Goal: Task Accomplishment & Management: Use online tool/utility

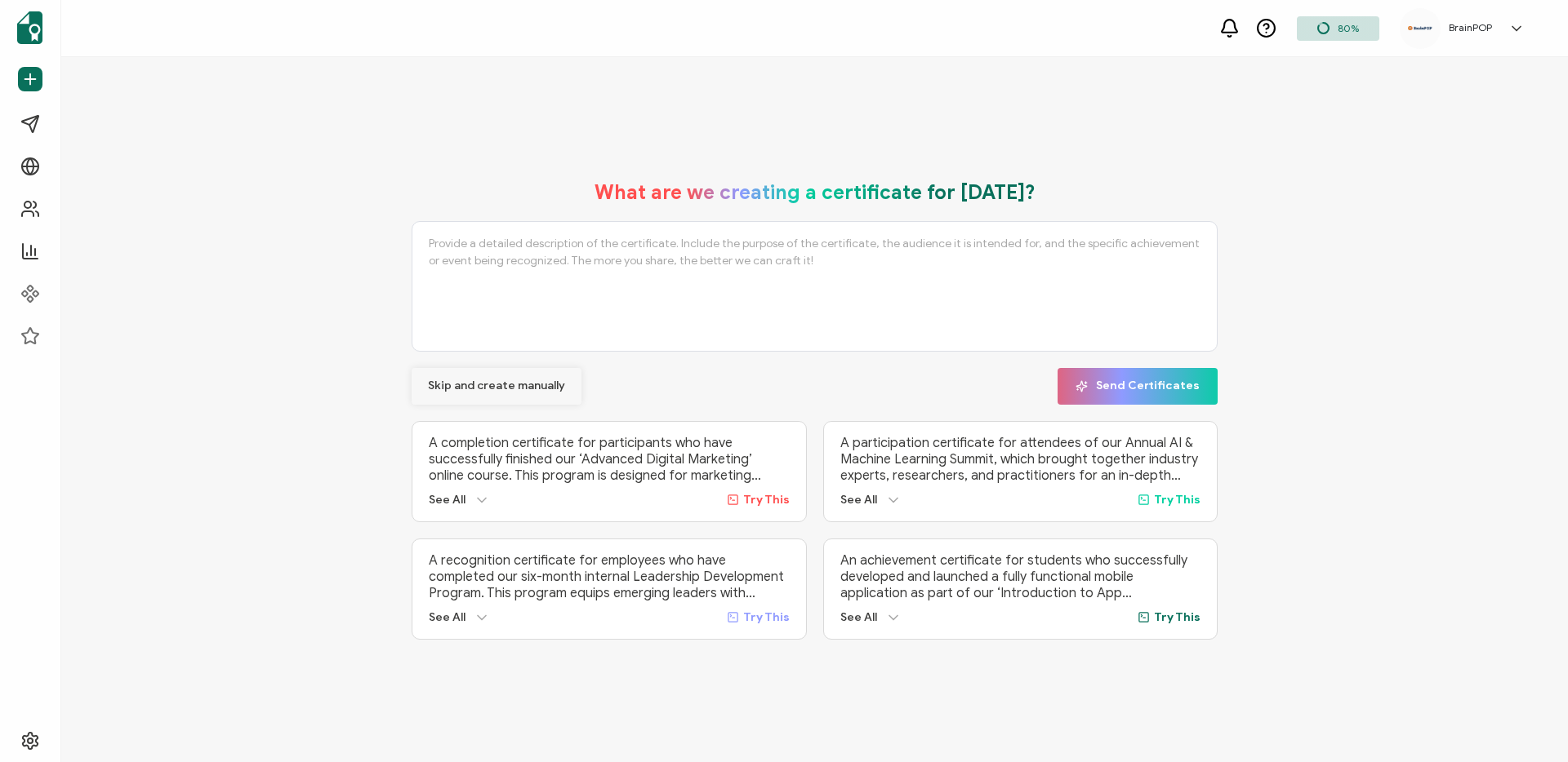
click at [502, 381] on span "Skip and create manually" at bounding box center [496, 386] width 137 height 12
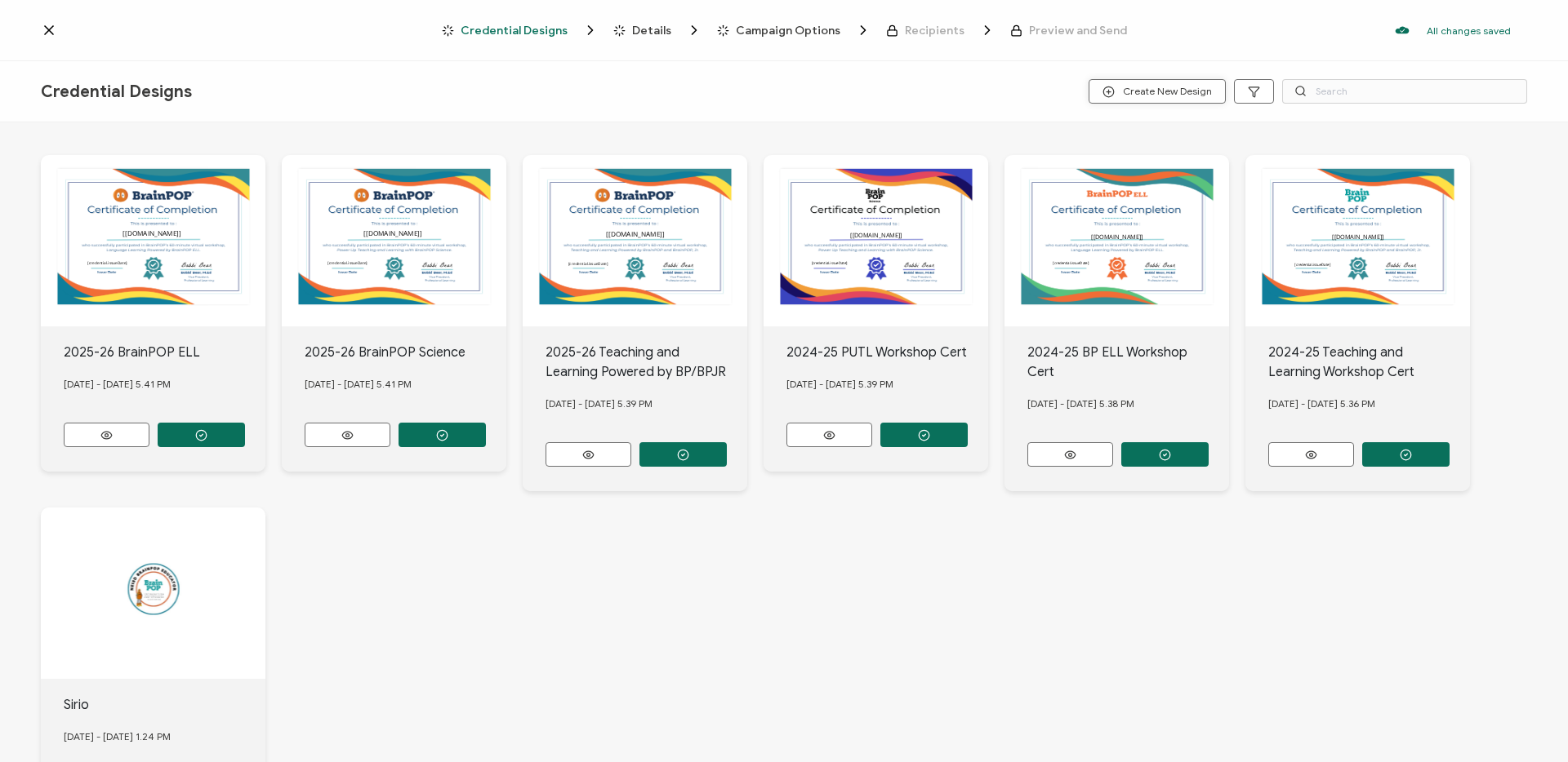
click at [1157, 93] on span "Create New Design" at bounding box center [1157, 91] width 110 height 12
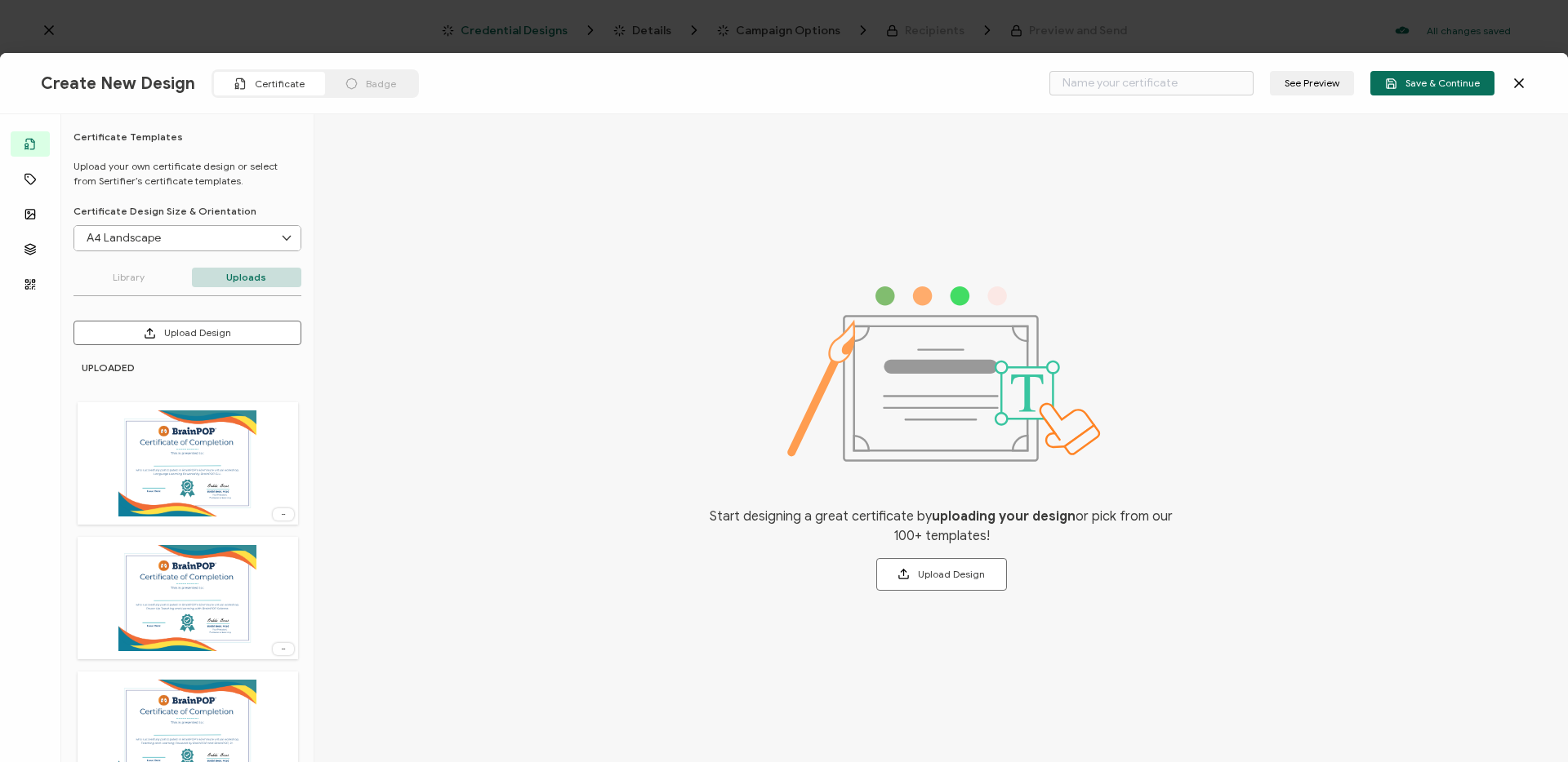
click at [210, 459] on img at bounding box center [186, 464] width 137 height 106
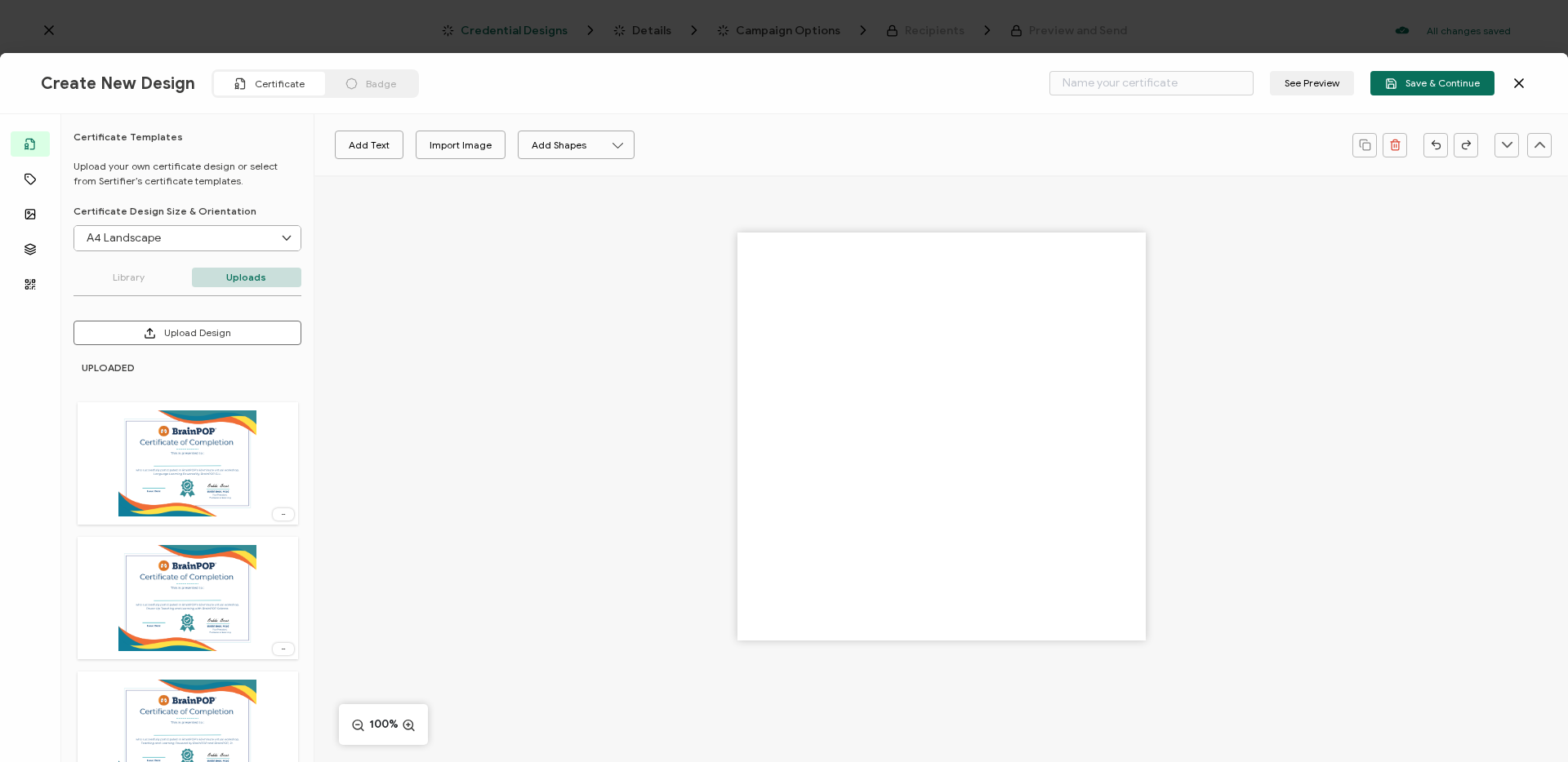
type input "Blank"
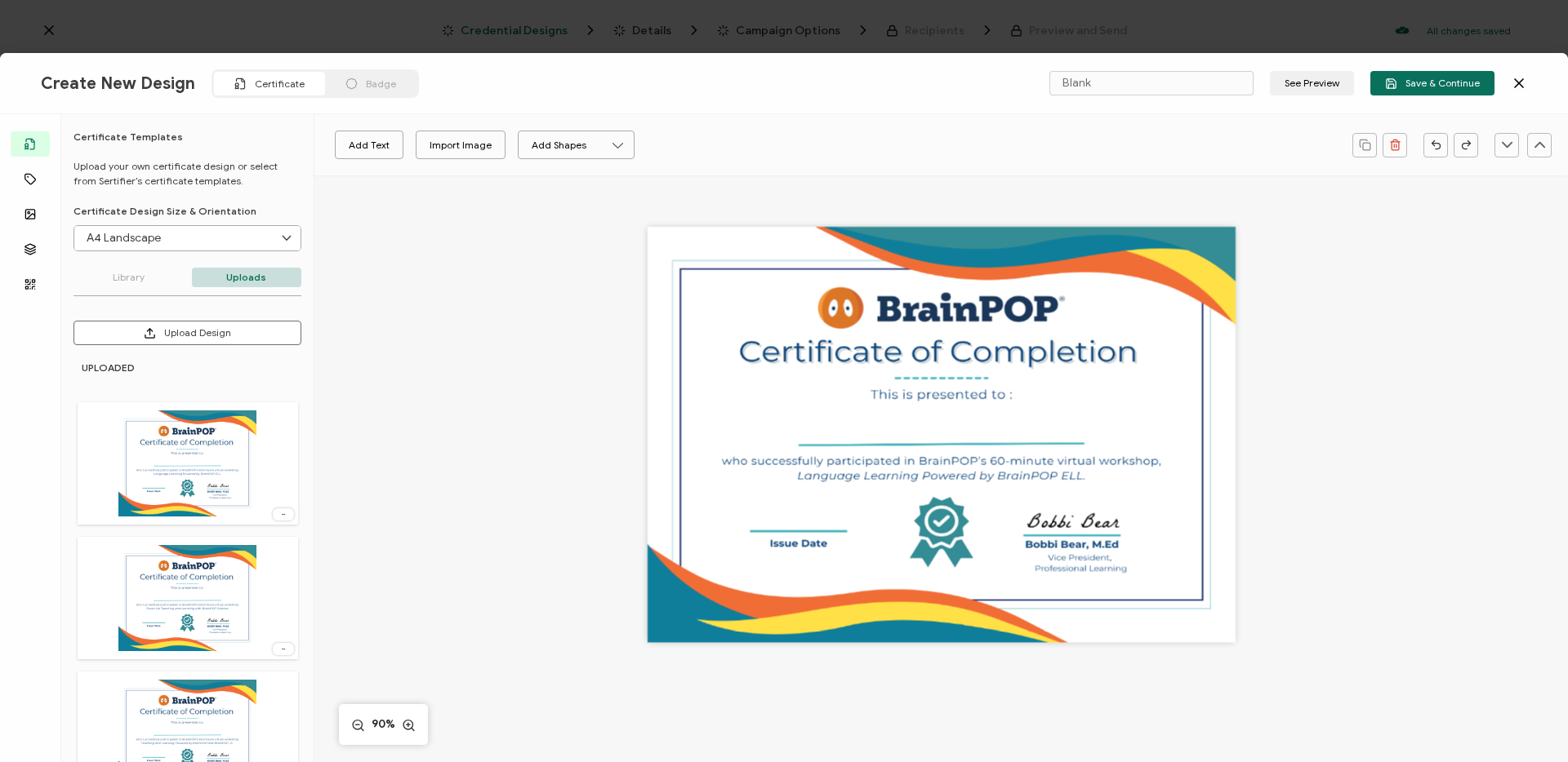
click at [205, 583] on img at bounding box center [186, 598] width 137 height 106
click at [1408, 86] on span "Save & Continue" at bounding box center [1432, 83] width 95 height 12
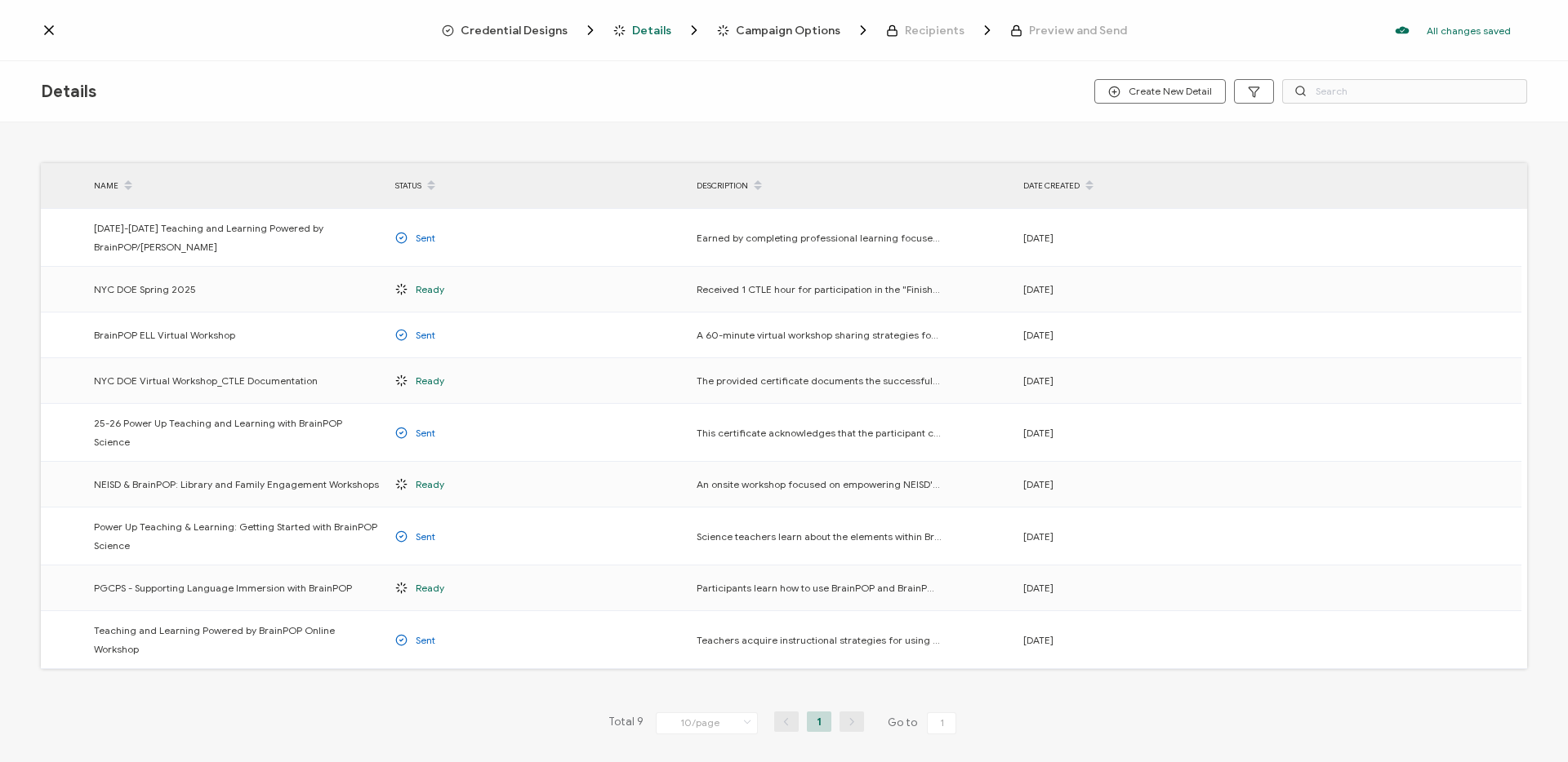
click at [58, 30] on div at bounding box center [241, 31] width 401 height 17
click at [44, 29] on icon at bounding box center [49, 31] width 17 height 17
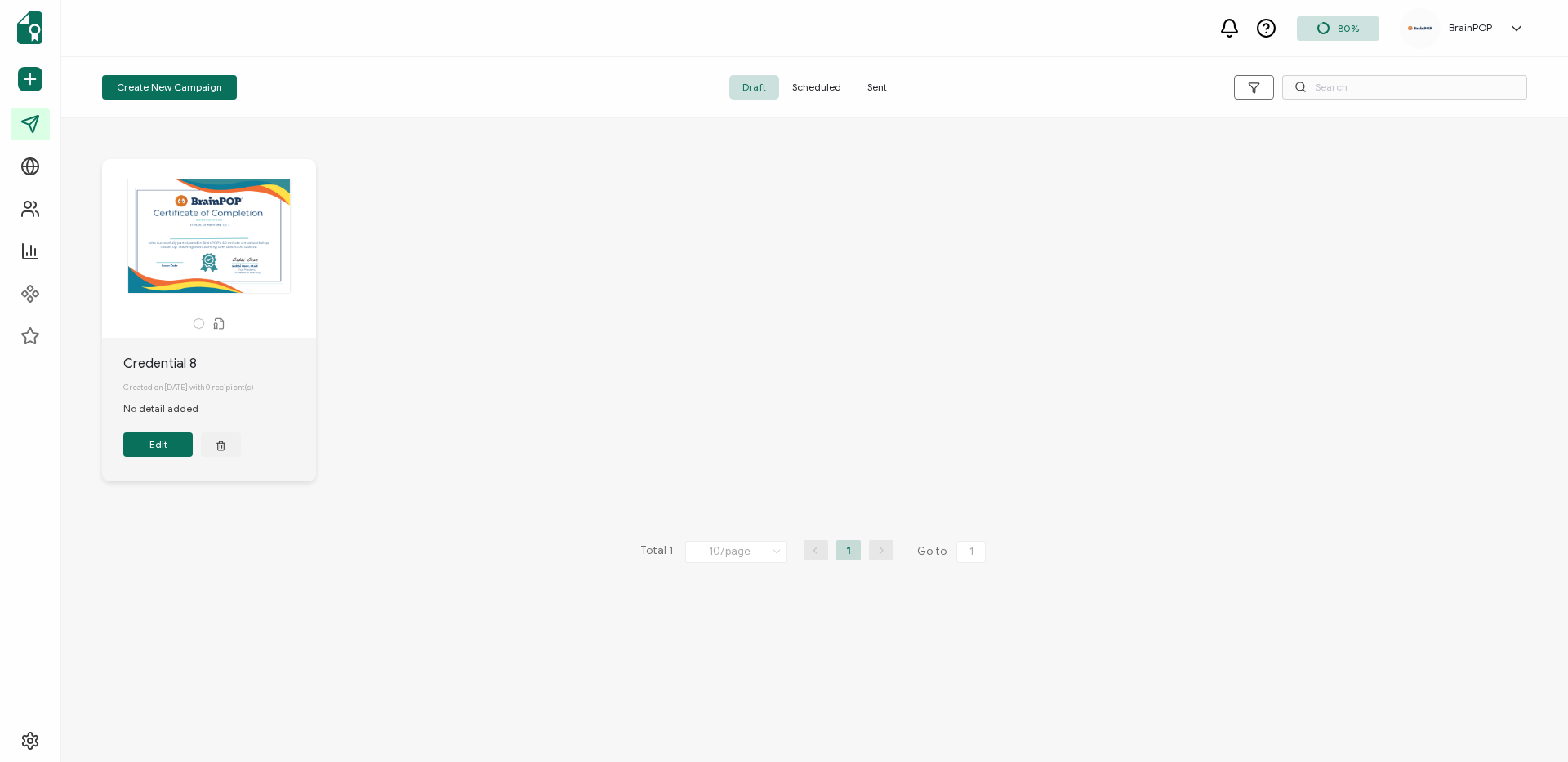
click at [895, 86] on span "Sent" at bounding box center [876, 86] width 46 height 24
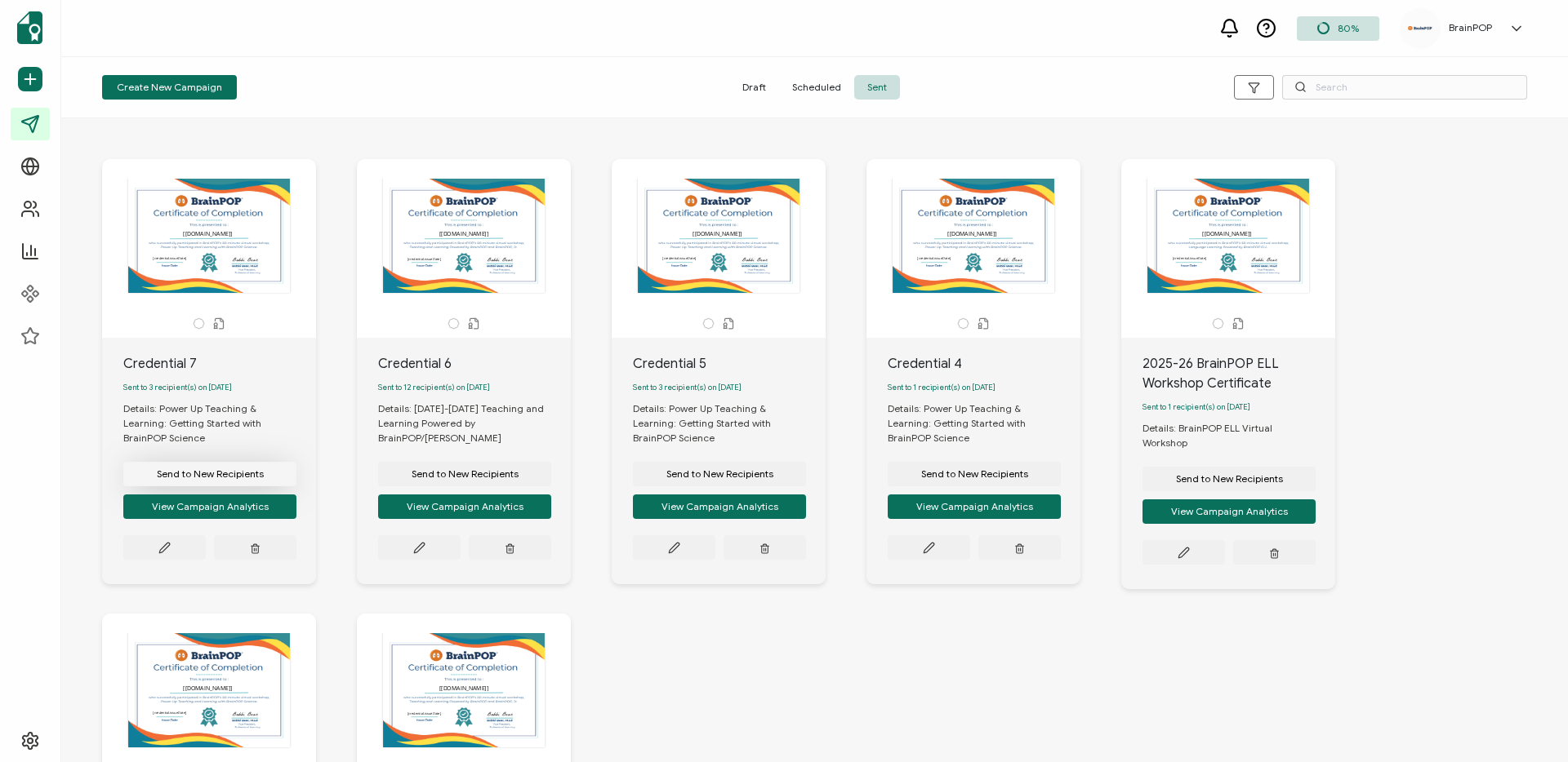
click at [234, 469] on span "Send to New Recipients" at bounding box center [210, 474] width 107 height 10
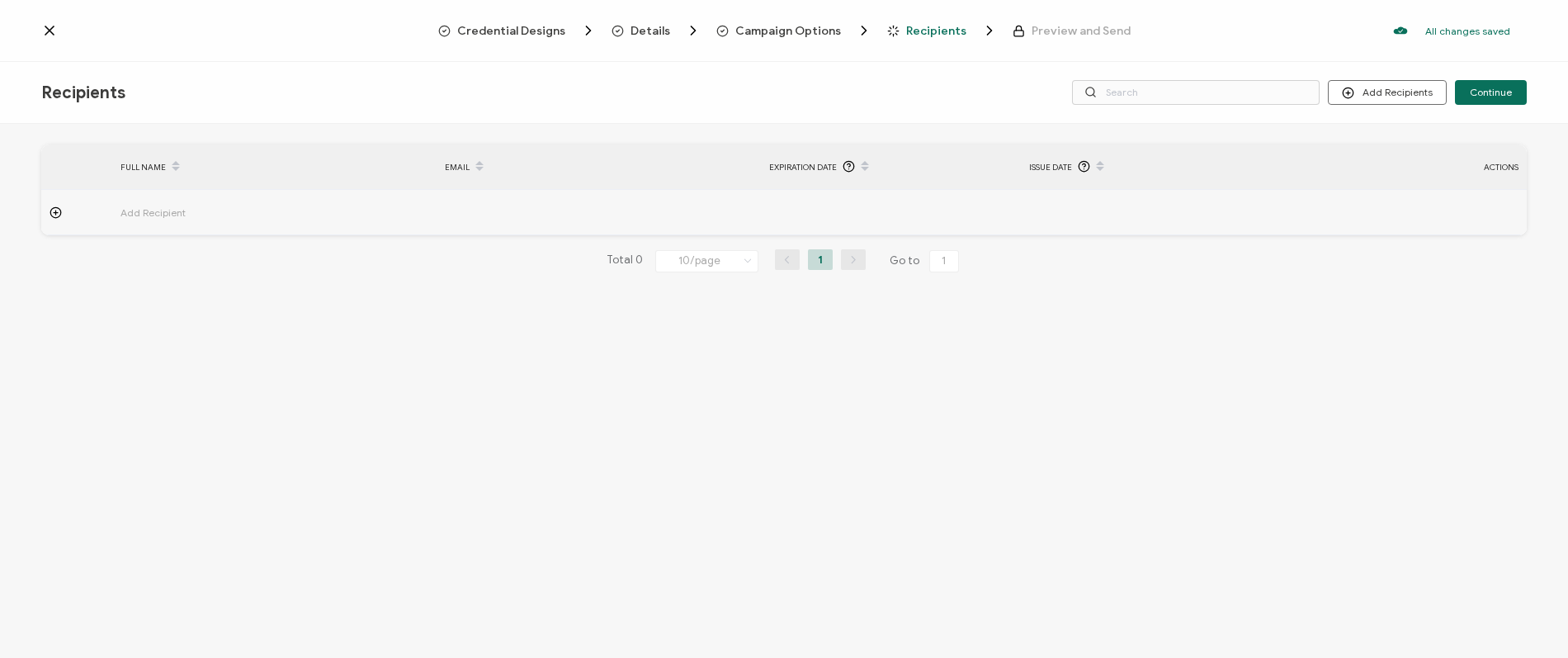
click at [134, 208] on span "Add Recipient" at bounding box center [198, 213] width 157 height 19
click at [162, 261] on input "text" at bounding box center [192, 258] width 145 height 26
type input "W"
type input "Wh"
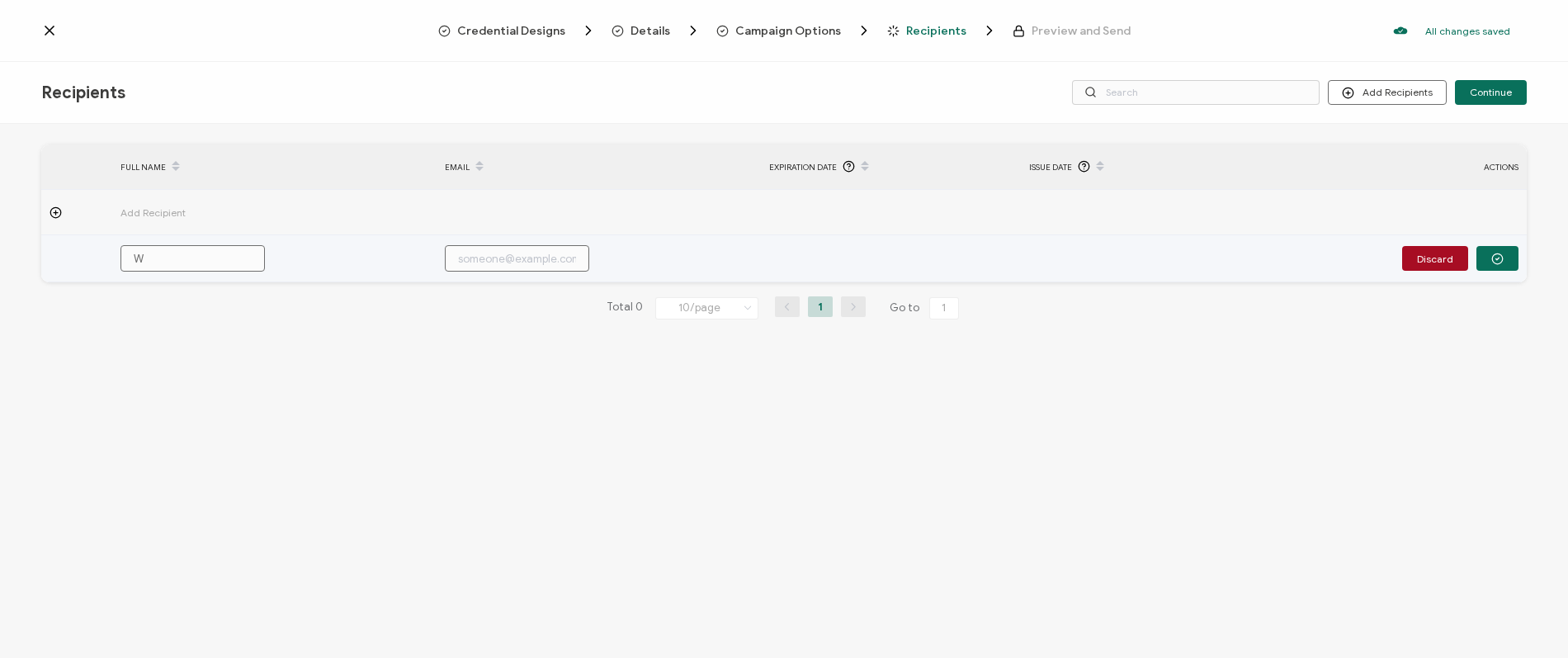
type input "Wh"
type input "Whi"
type input "Whit"
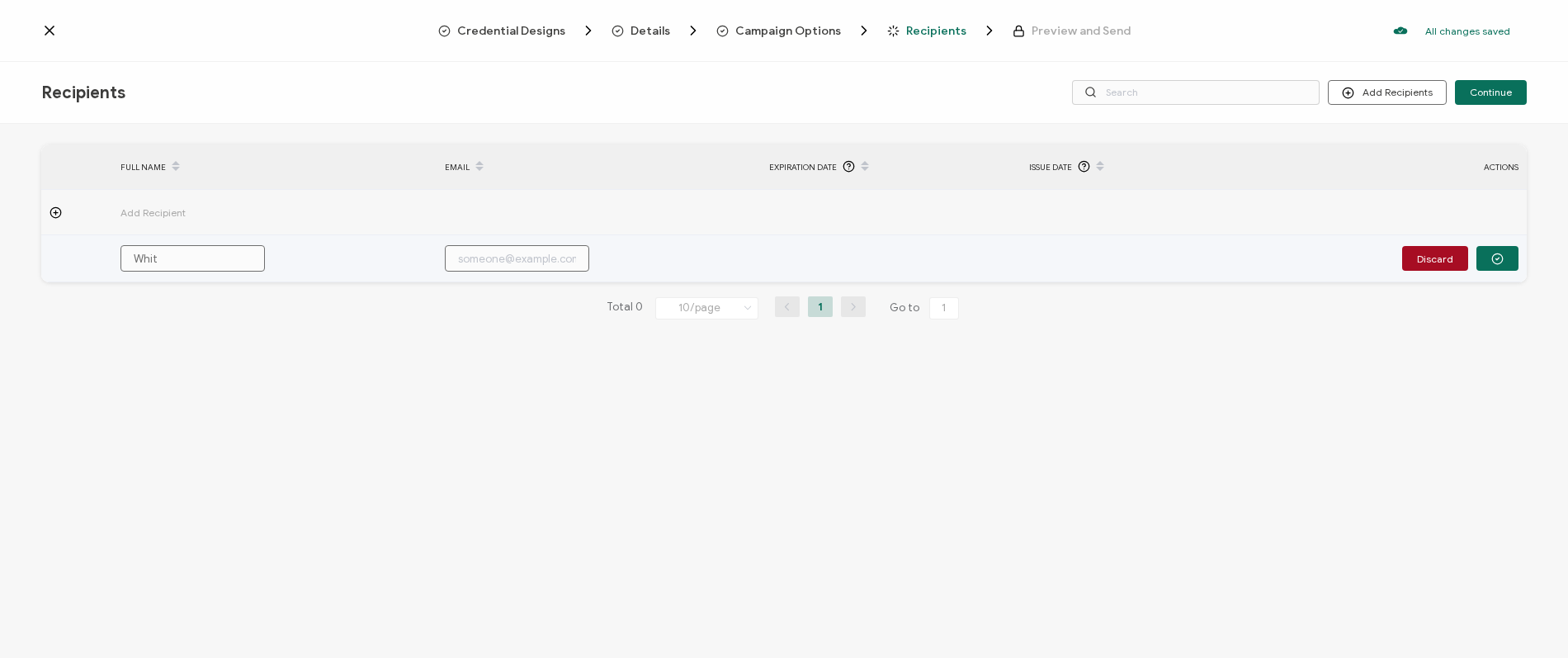
type input "Whitn"
type input "Whitne"
type input "[PERSON_NAME]"
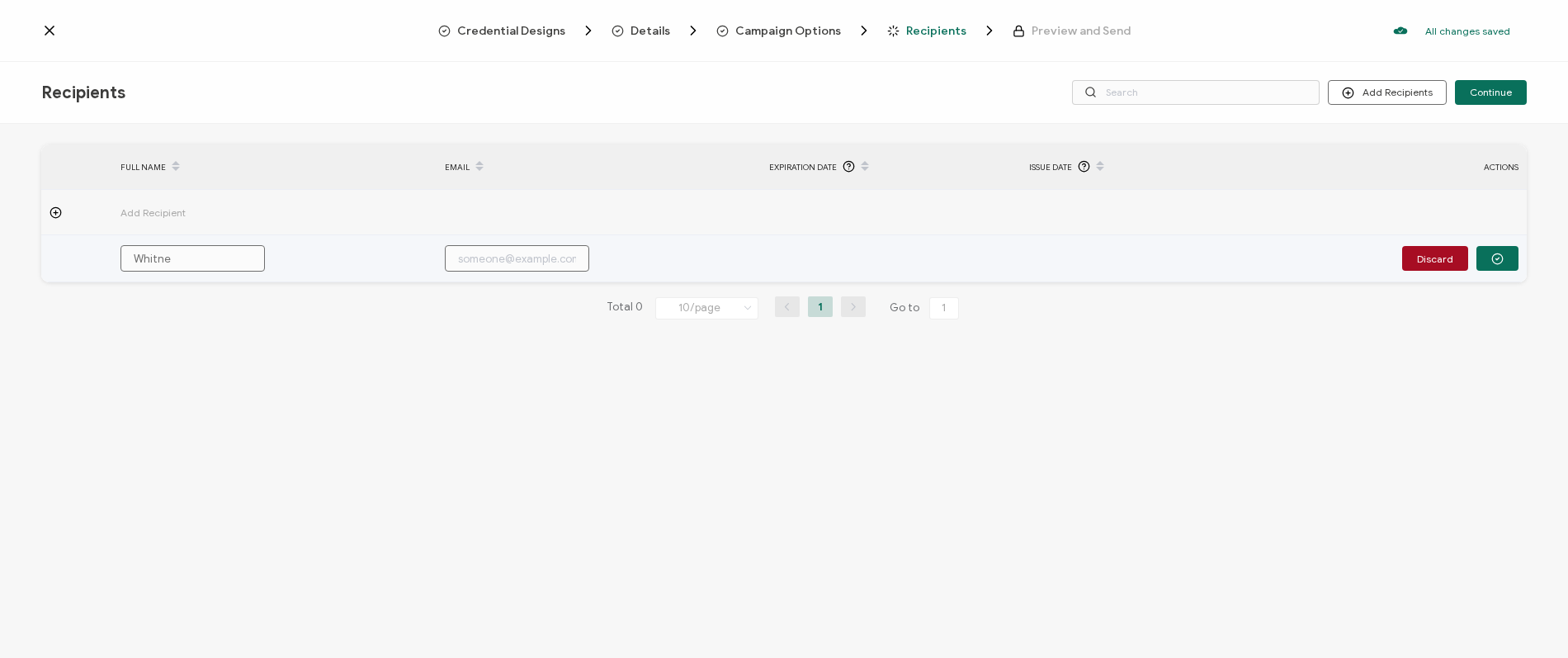
type input "[PERSON_NAME]"
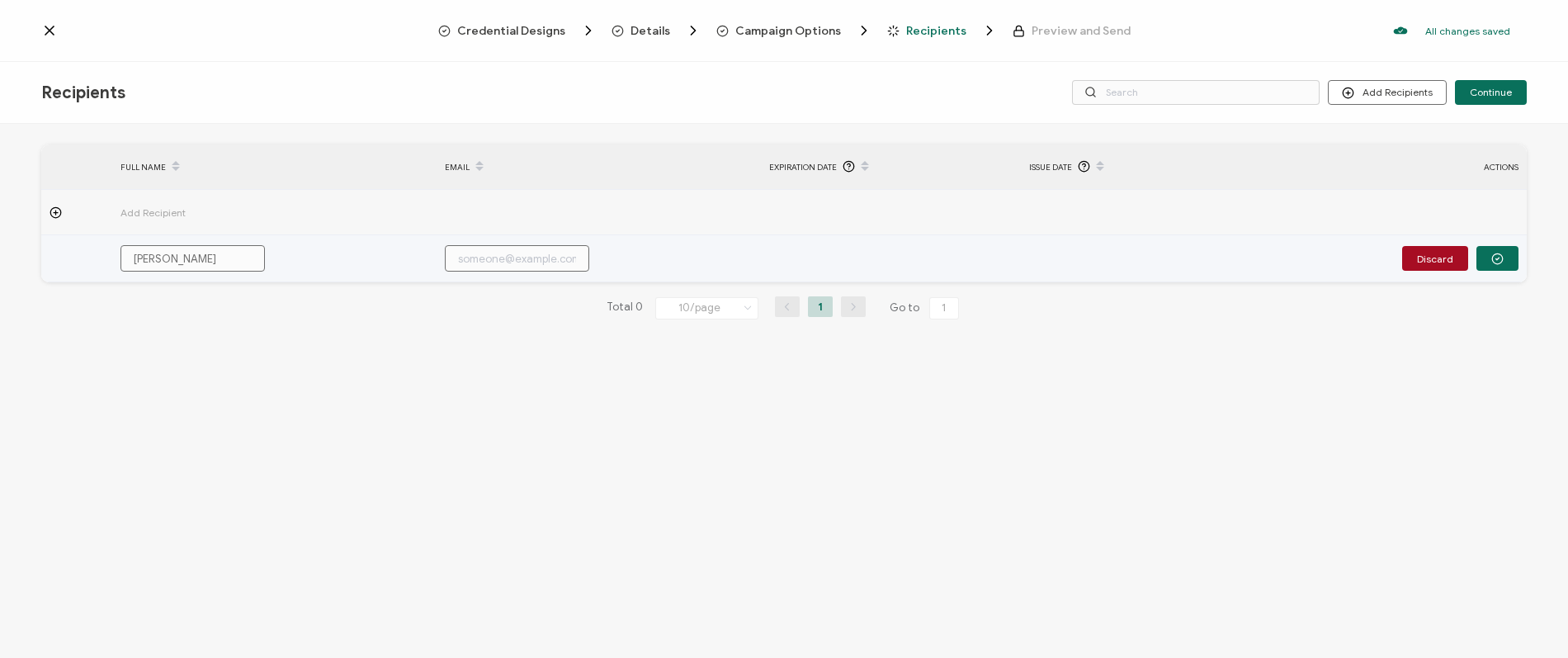
type input "[PERSON_NAME]"
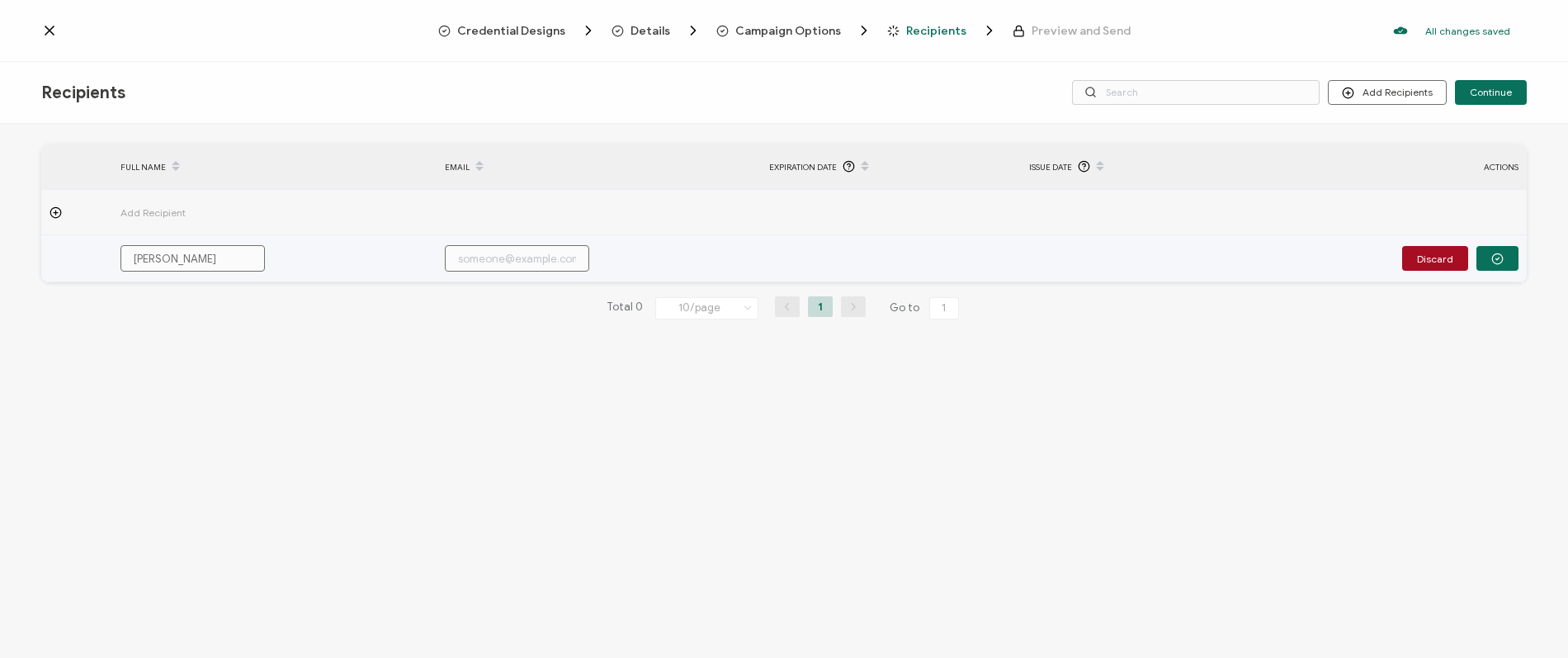
type input "[PERSON_NAME]"
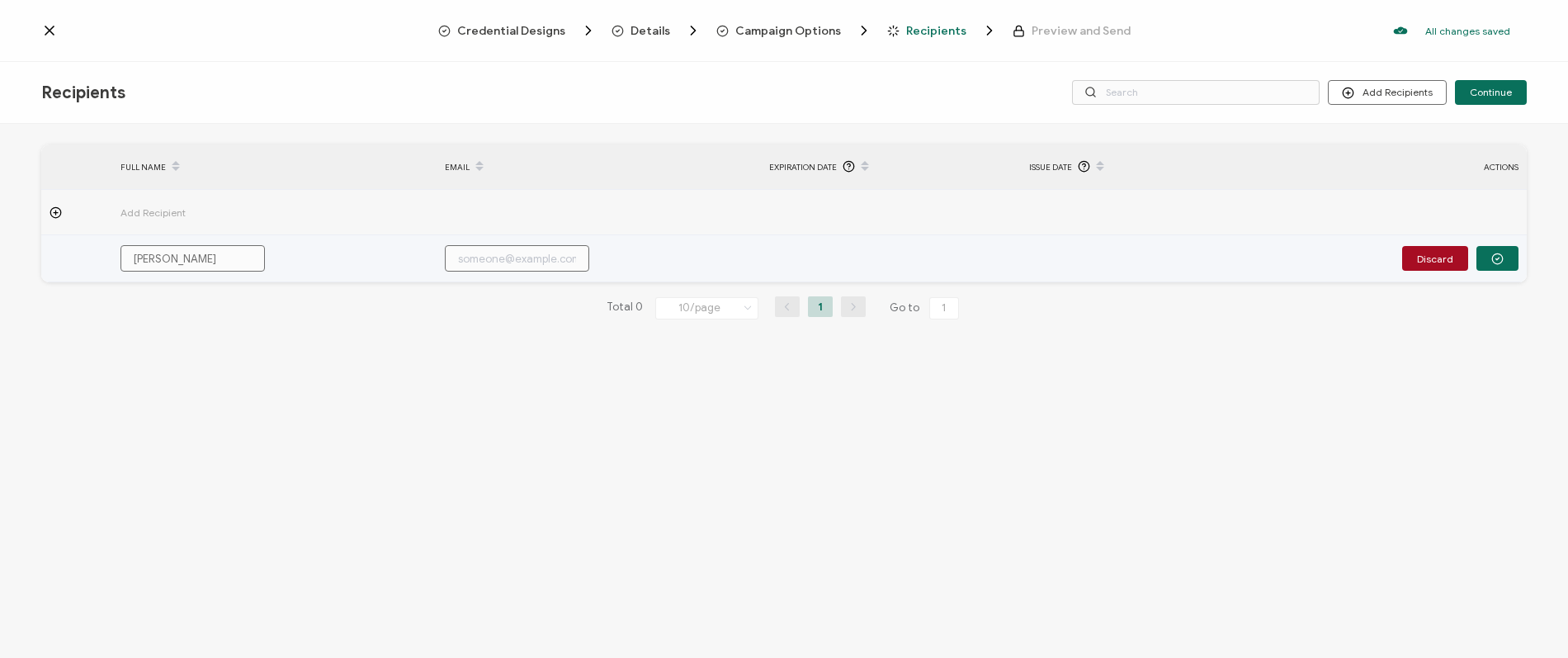
type input "[PERSON_NAME]"
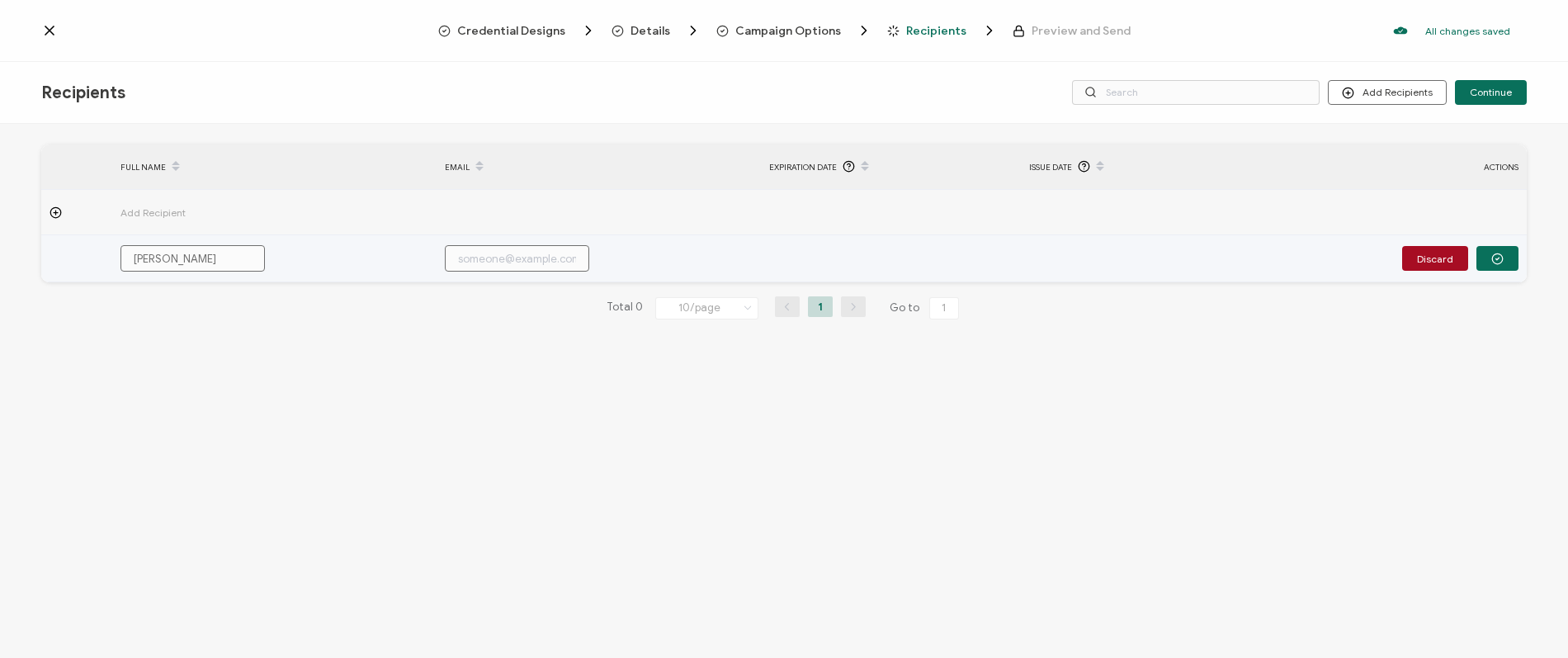
type input "[PERSON_NAME]"
click at [463, 262] on input "text" at bounding box center [517, 258] width 145 height 26
paste input "[EMAIL_ADDRESS][PERSON_NAME][DOMAIN_NAME]"
type input "[EMAIL_ADDRESS][PERSON_NAME][DOMAIN_NAME]"
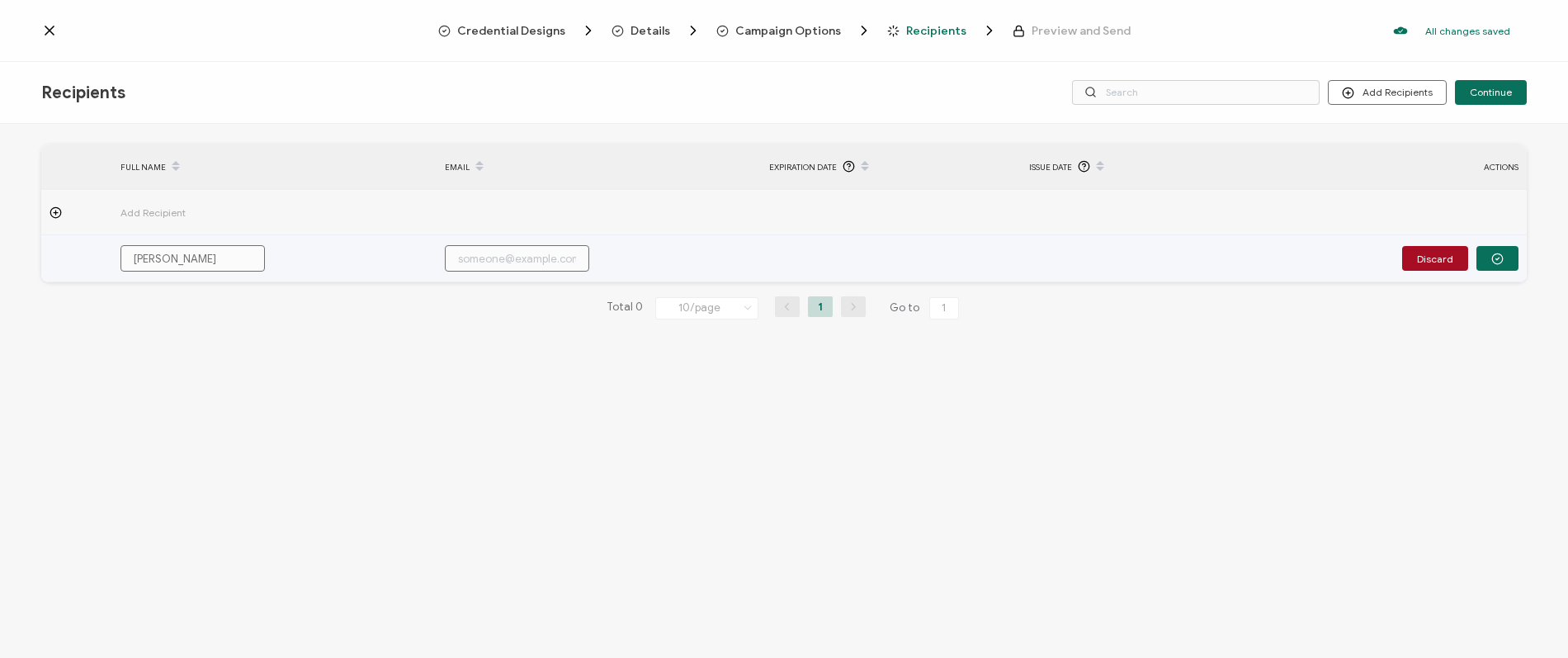
type input "[EMAIL_ADDRESS][PERSON_NAME][DOMAIN_NAME]"
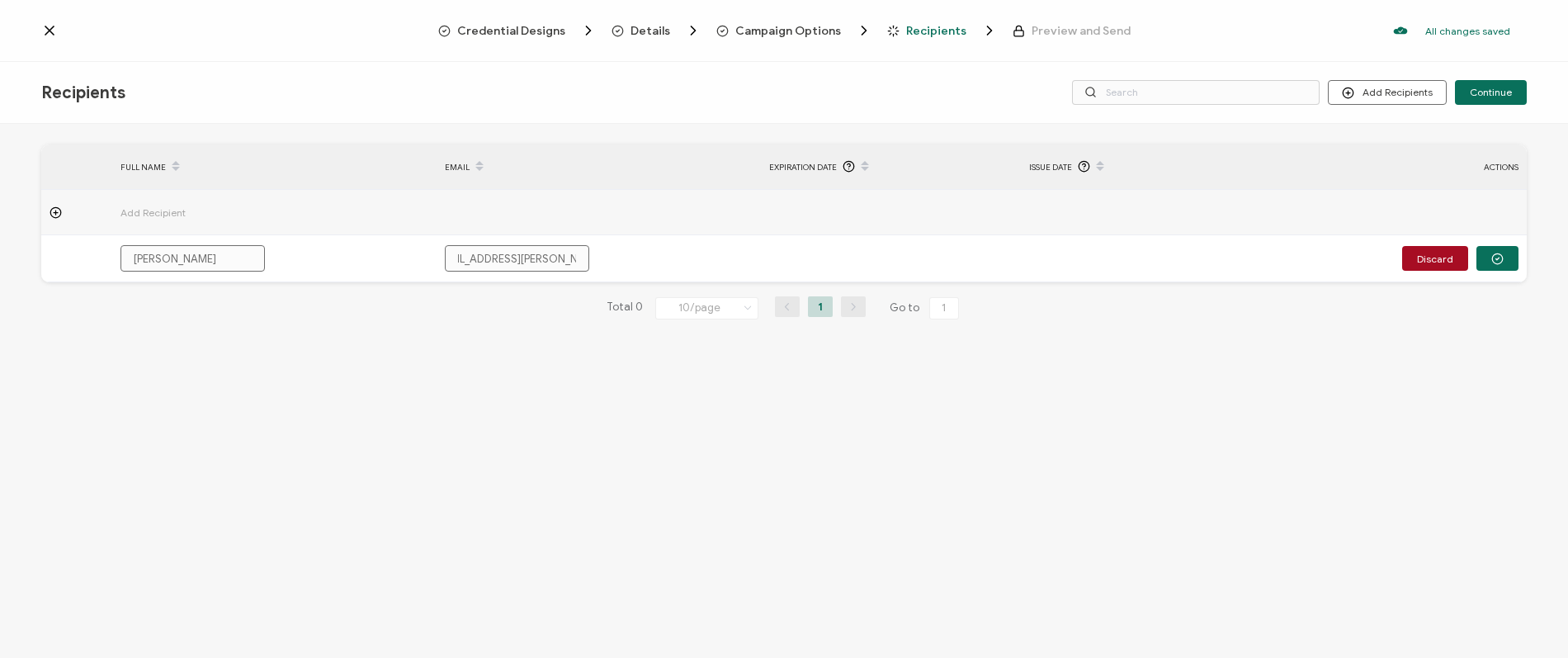
type input "[EMAIL_ADDRESS][PERSON_NAME][DOMAIN_NAME]"
click at [54, 208] on icon at bounding box center [55, 213] width 13 height 13
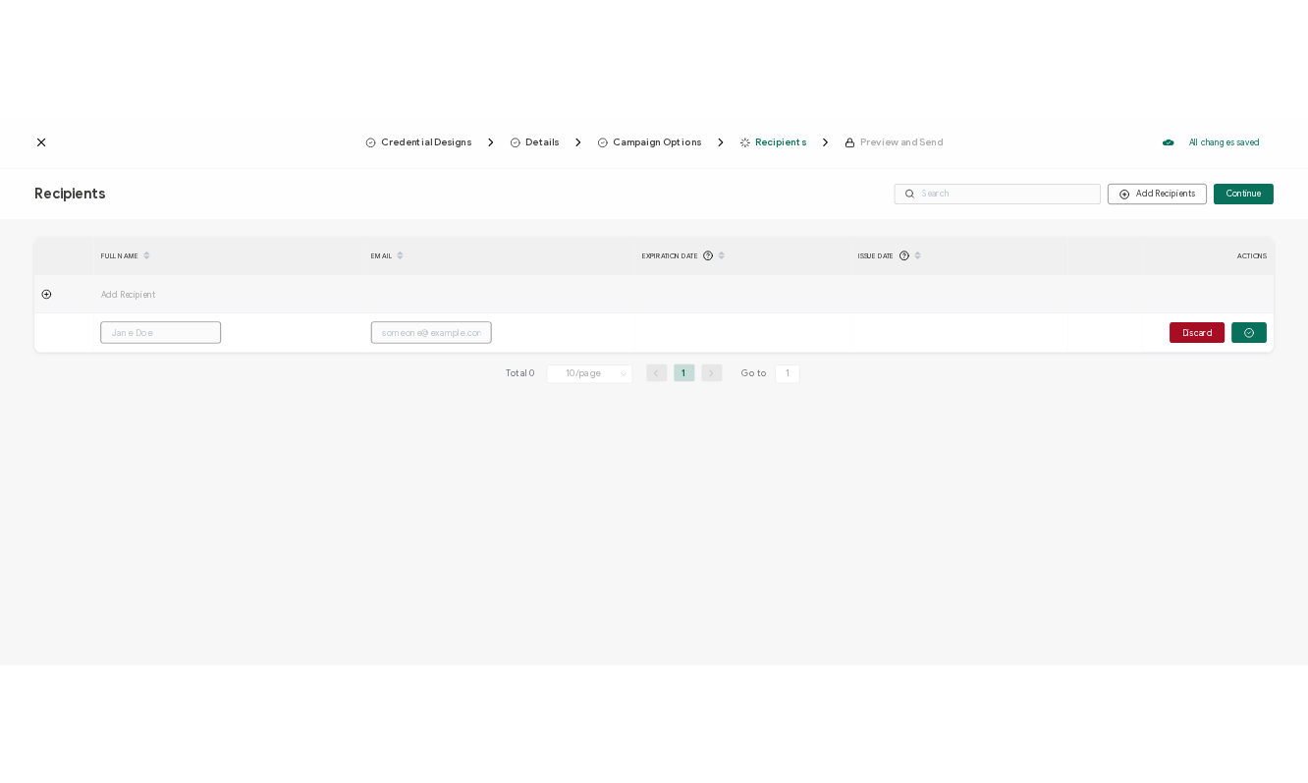
scroll to position [0, 0]
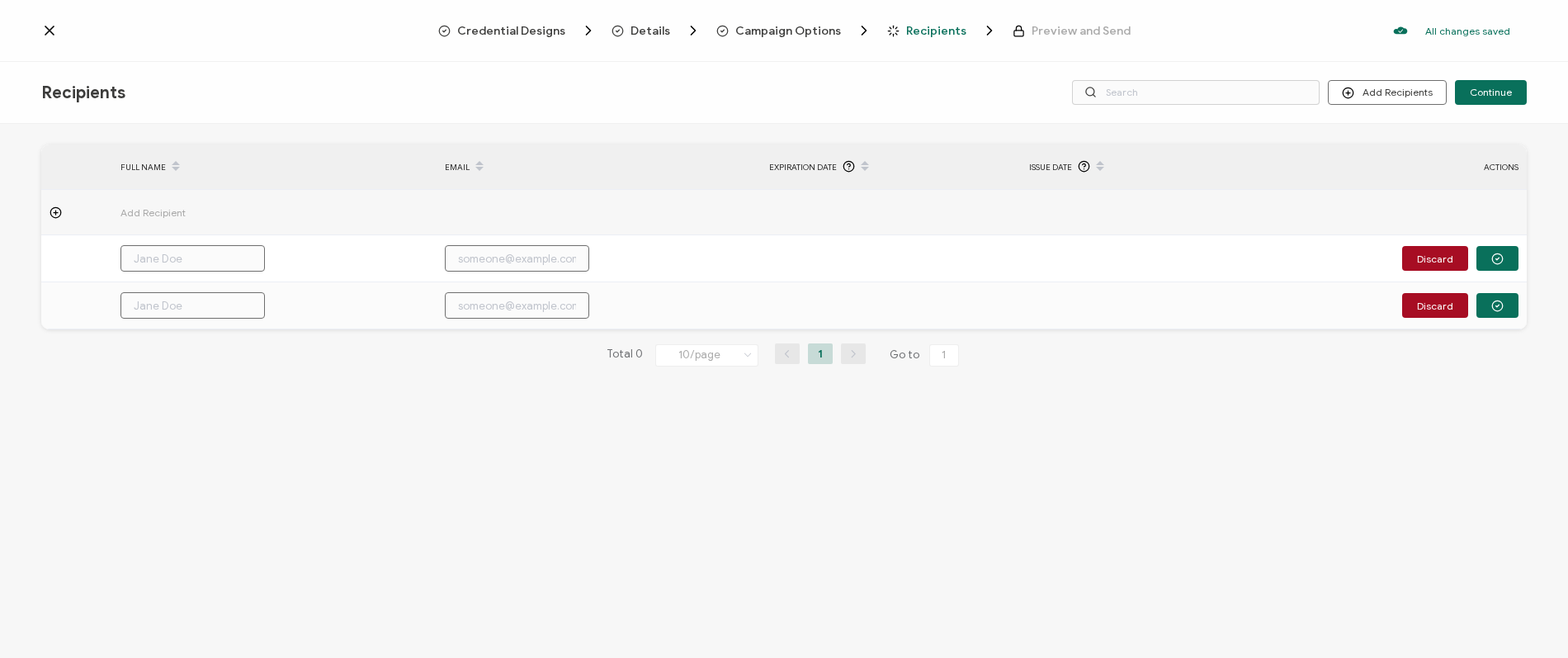
click at [50, 208] on icon at bounding box center [55, 213] width 13 height 13
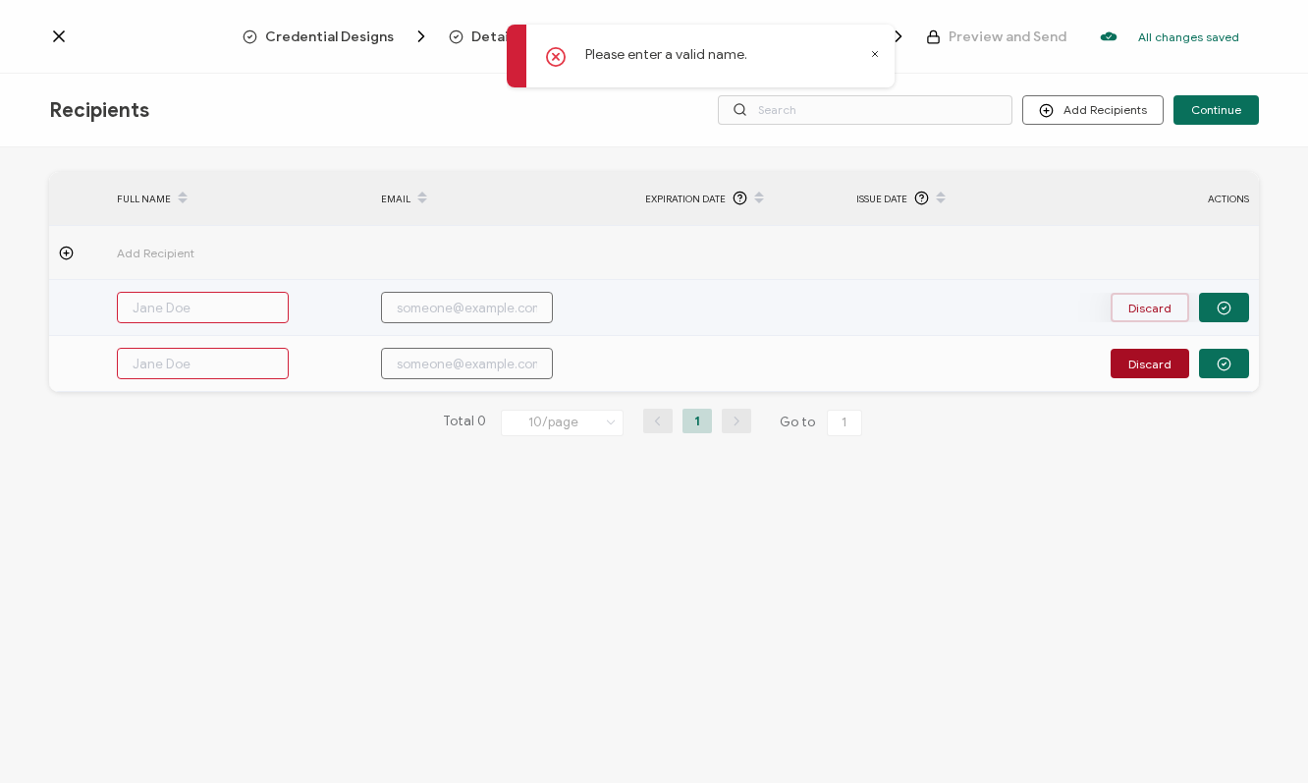
click at [1145, 310] on button "Discard" at bounding box center [1150, 307] width 79 height 29
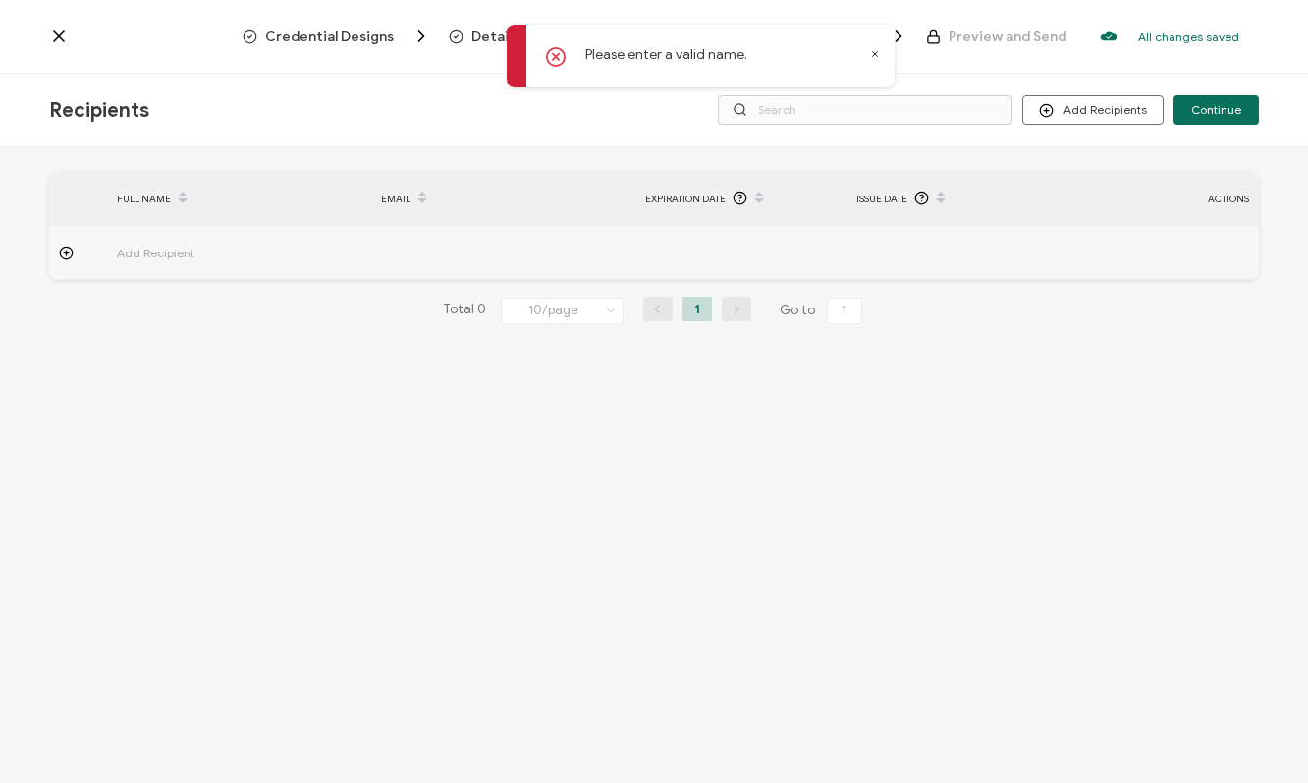
click at [160, 260] on span "Add Recipient" at bounding box center [210, 253] width 187 height 23
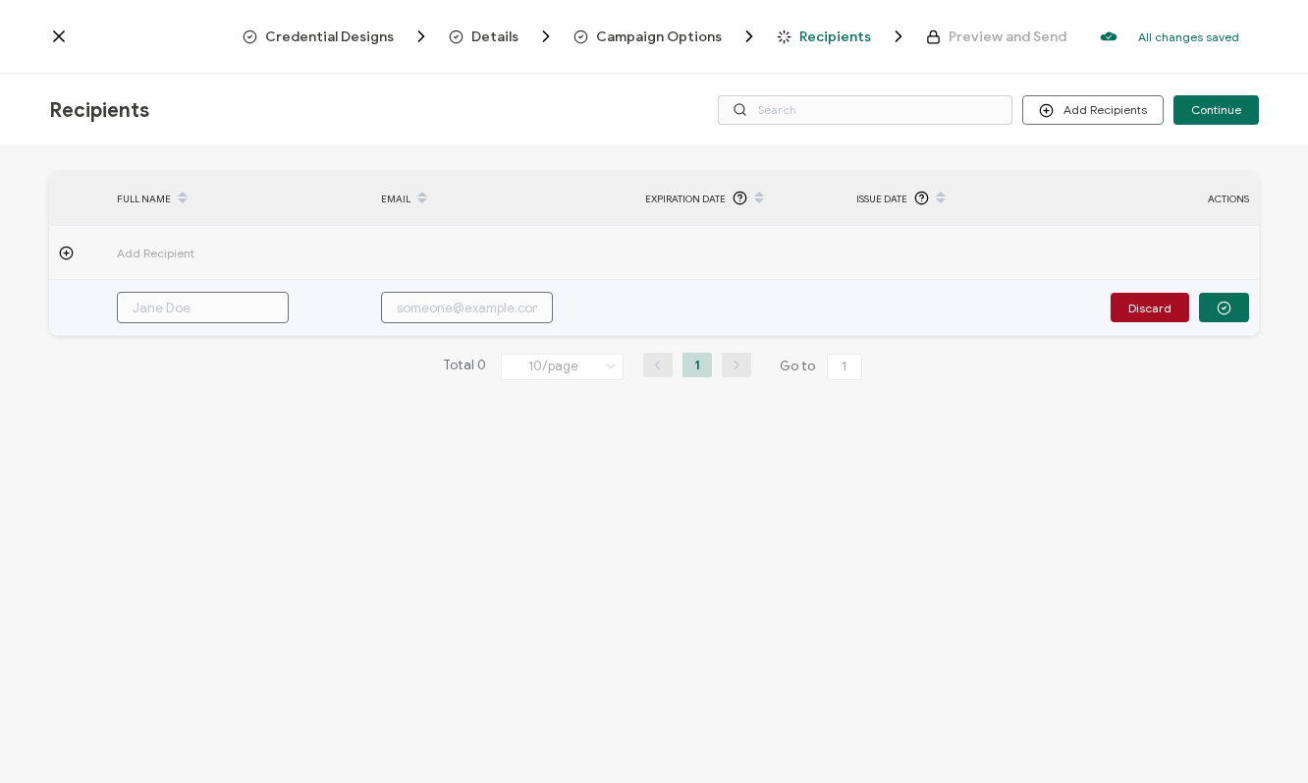
click at [175, 311] on input "text" at bounding box center [203, 307] width 172 height 31
type input "W"
type input "Wh"
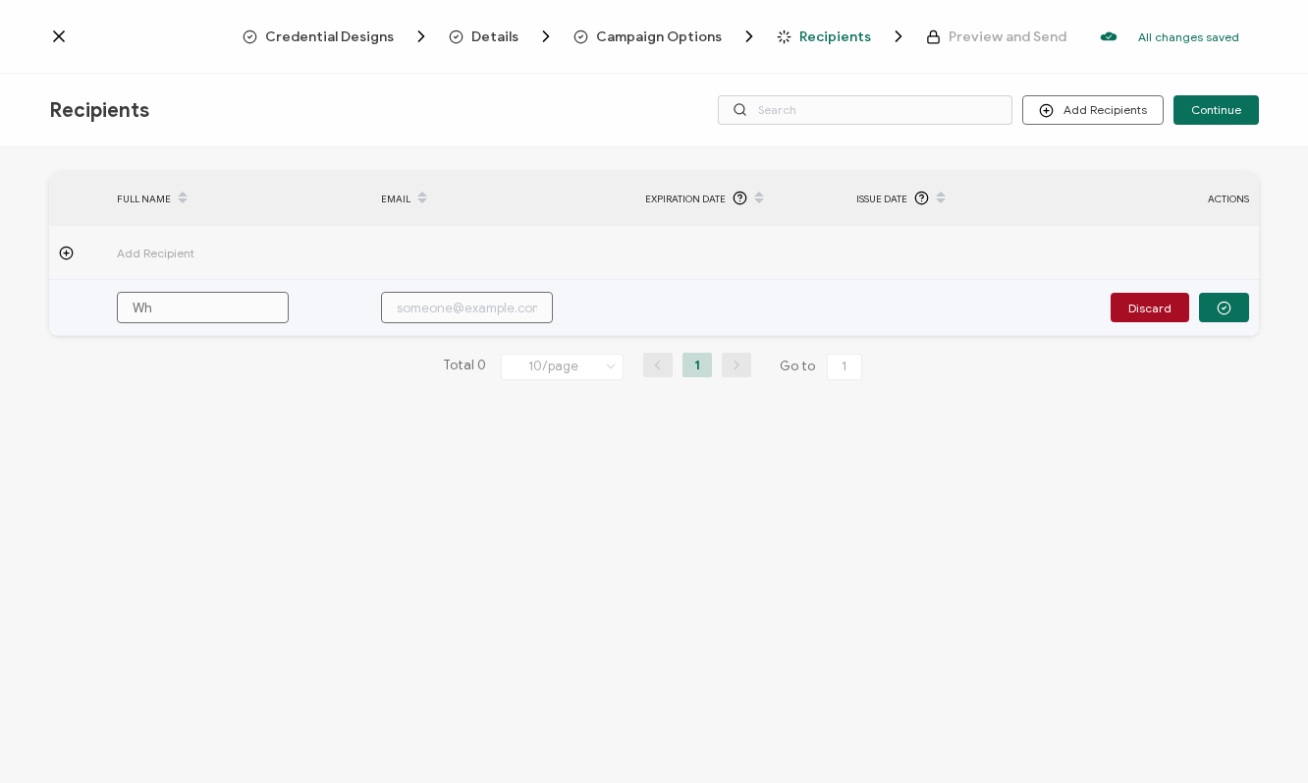
type input "Whi"
type input "Whit"
type input "Whitn"
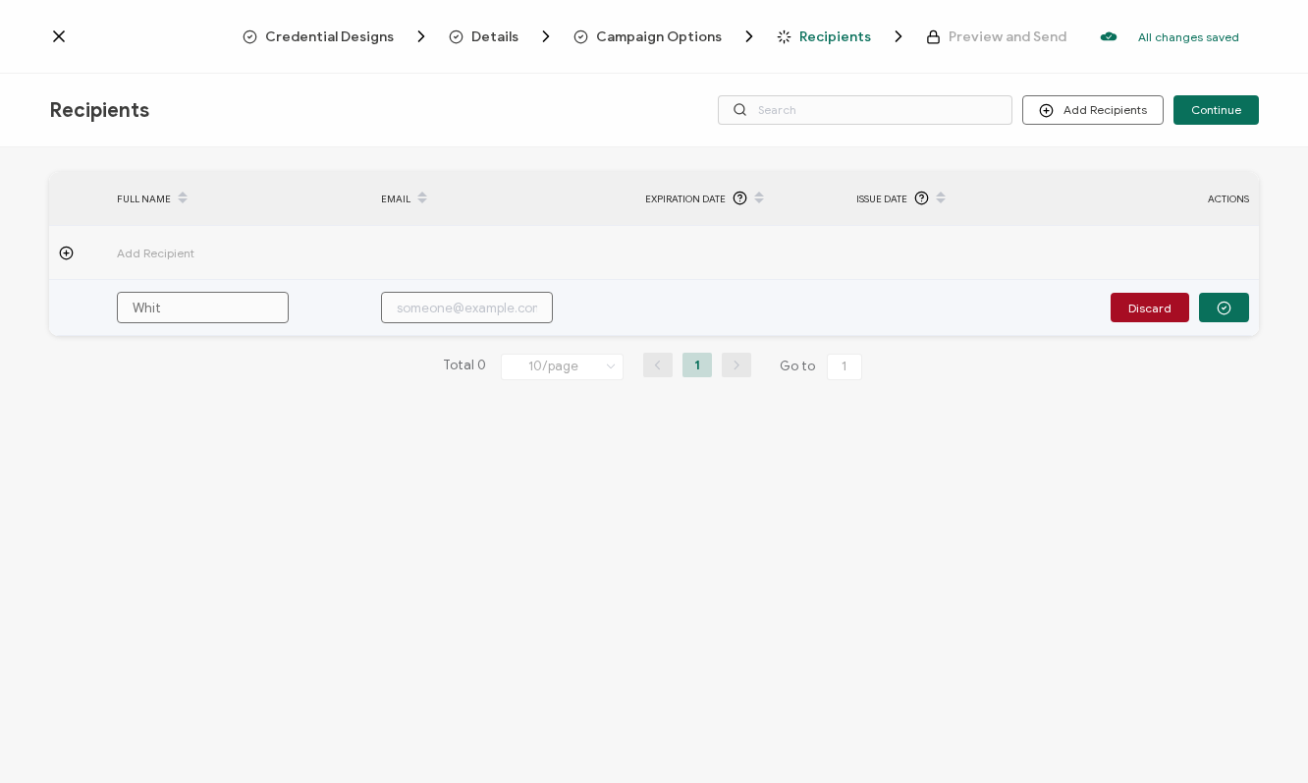
type input "Whitn"
type input "Whitne"
type input "[PERSON_NAME]"
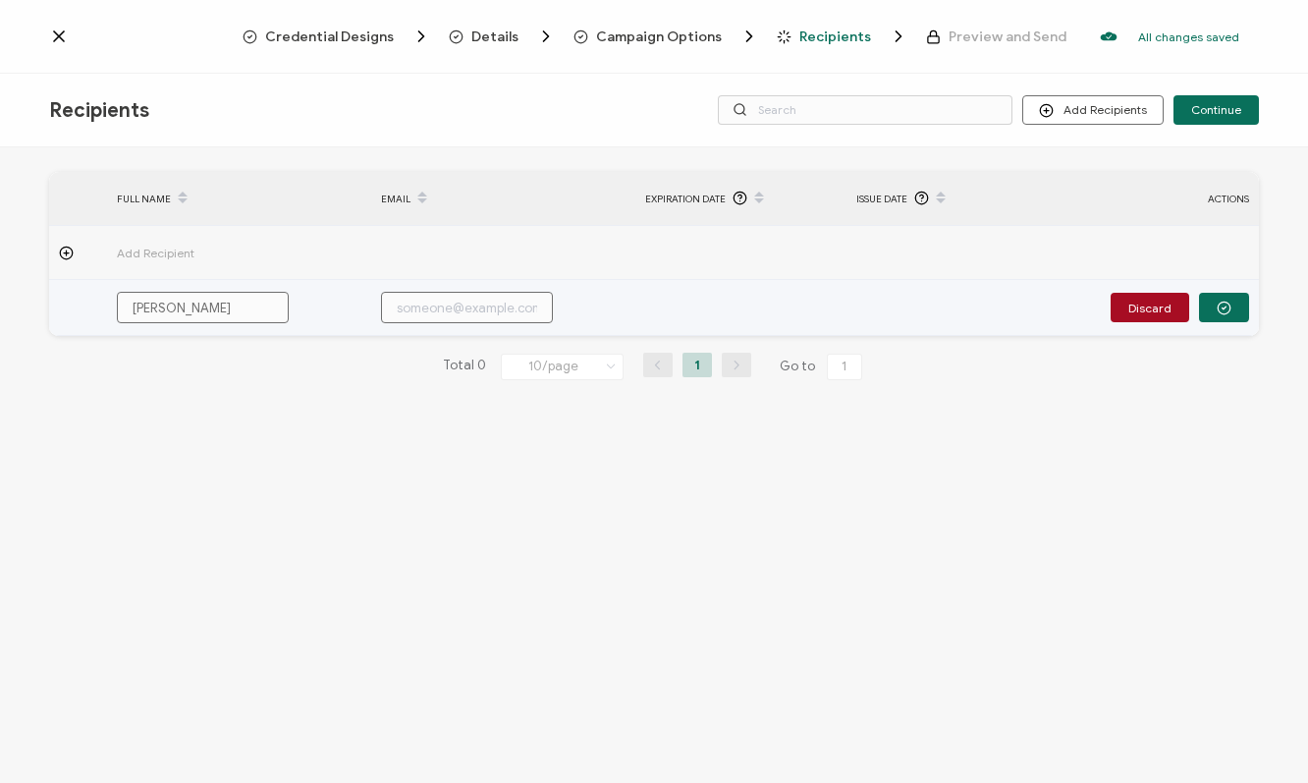
type input "[PERSON_NAME]"
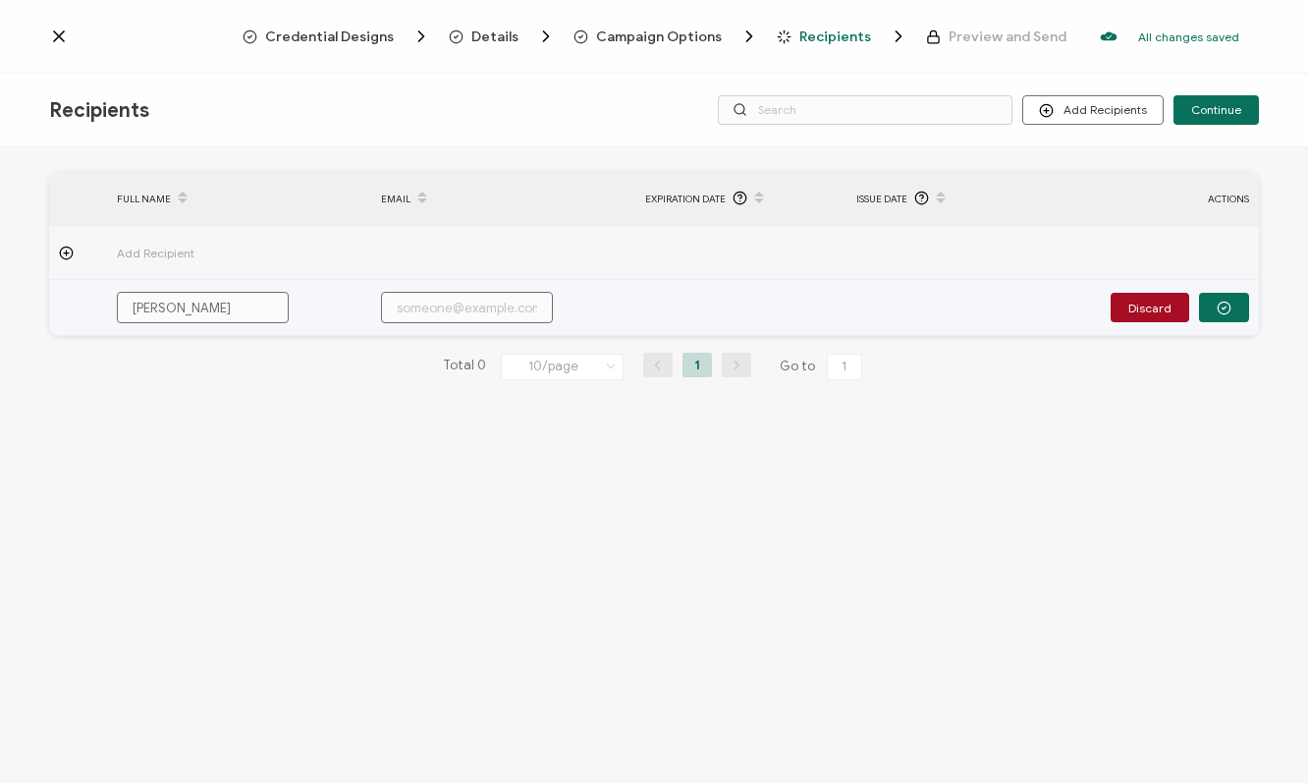
type input "[PERSON_NAME]"
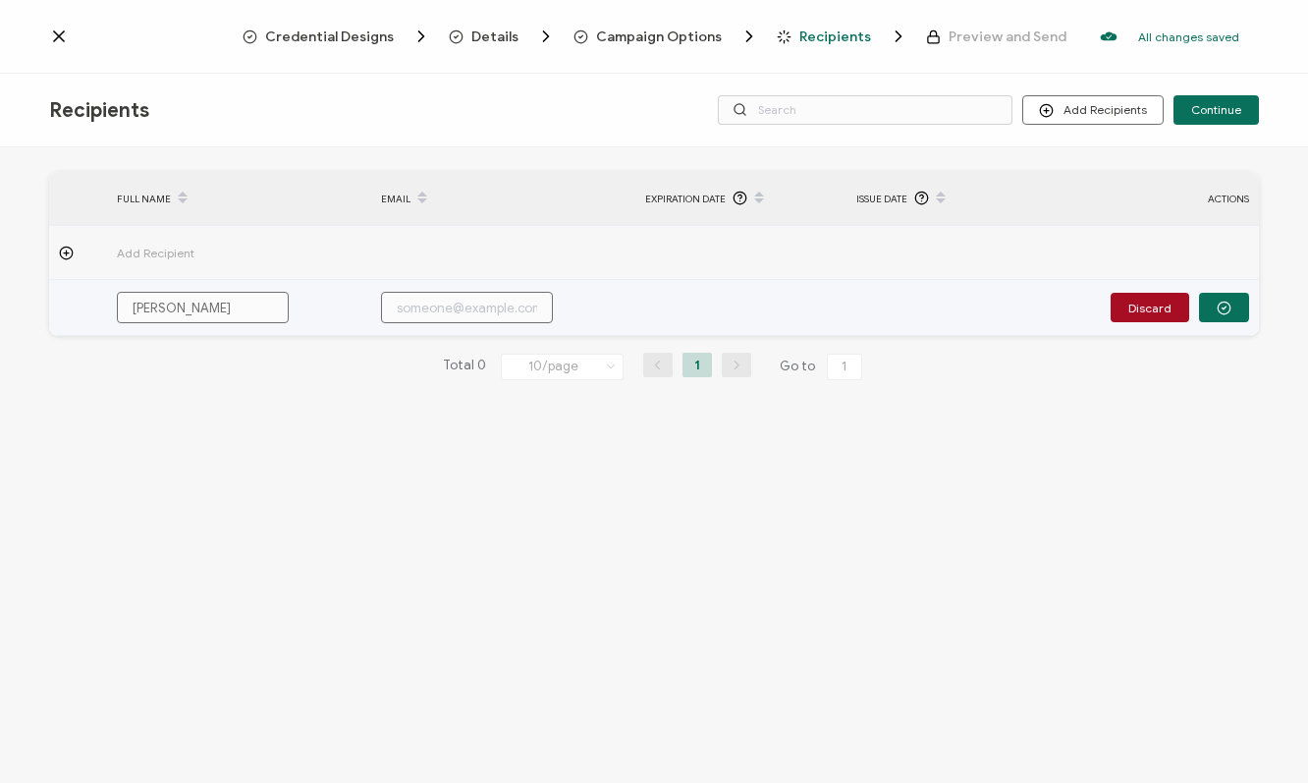
type input "[PERSON_NAME]"
paste input "[EMAIL_ADDRESS][PERSON_NAME][DOMAIN_NAME]"
type input "[EMAIL_ADDRESS][PERSON_NAME][DOMAIN_NAME]"
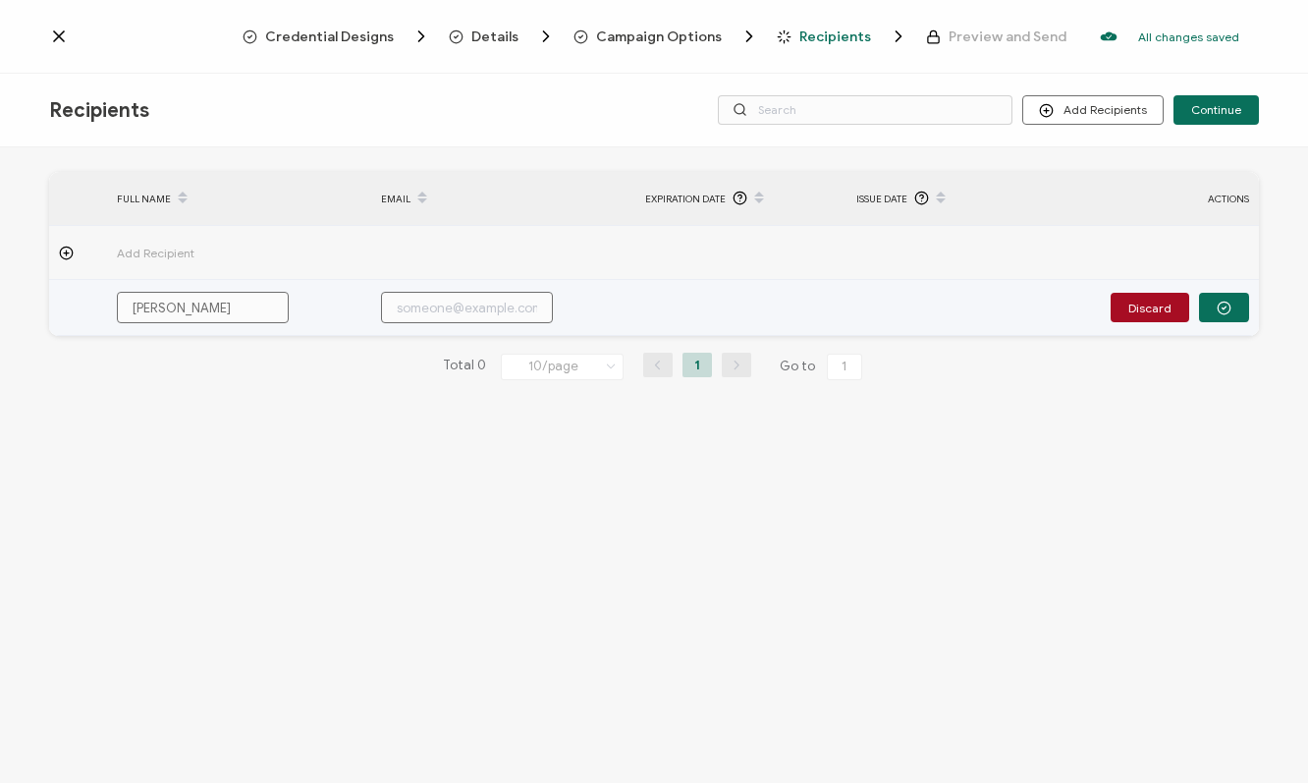
type input "[EMAIL_ADDRESS][PERSON_NAME][DOMAIN_NAME]"
click at [1219, 304] on circle "button" at bounding box center [1224, 308] width 13 height 13
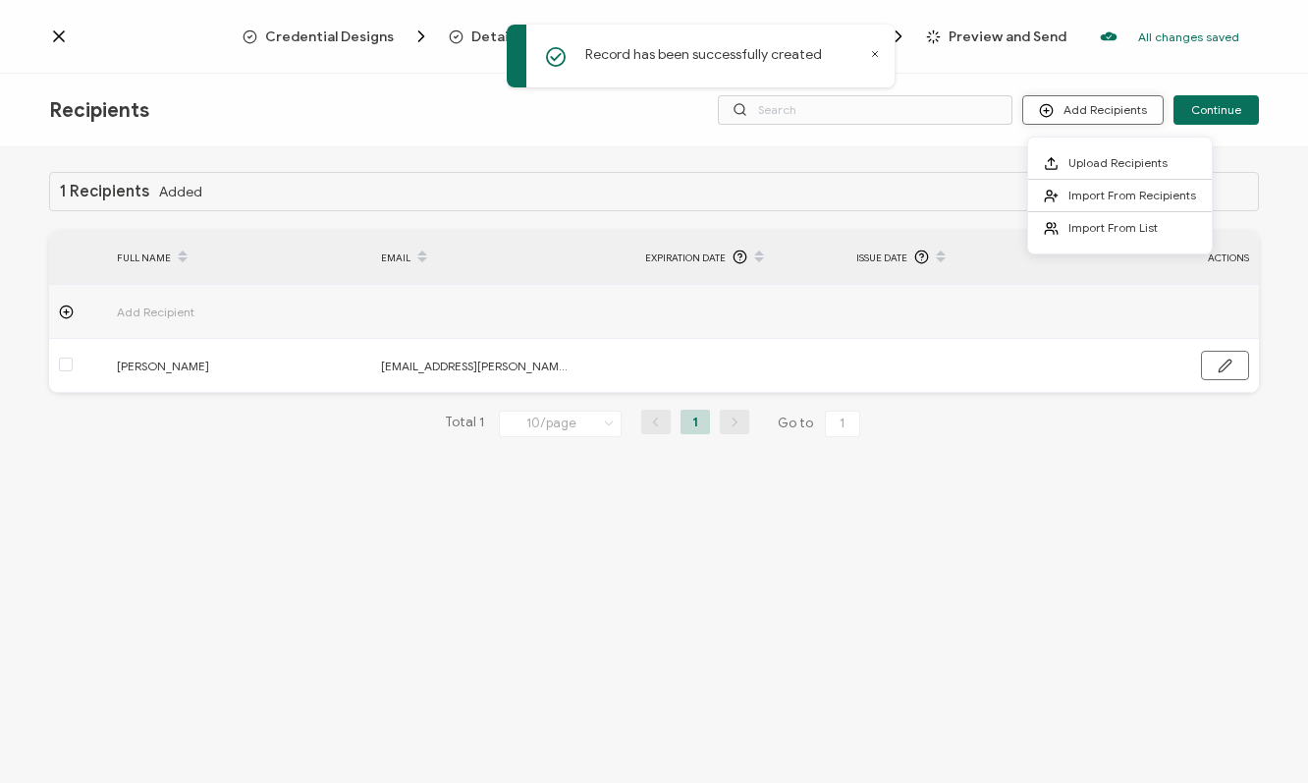
click at [1064, 111] on button "Add Recipients" at bounding box center [1093, 109] width 141 height 29
click at [64, 315] on icon at bounding box center [66, 311] width 15 height 15
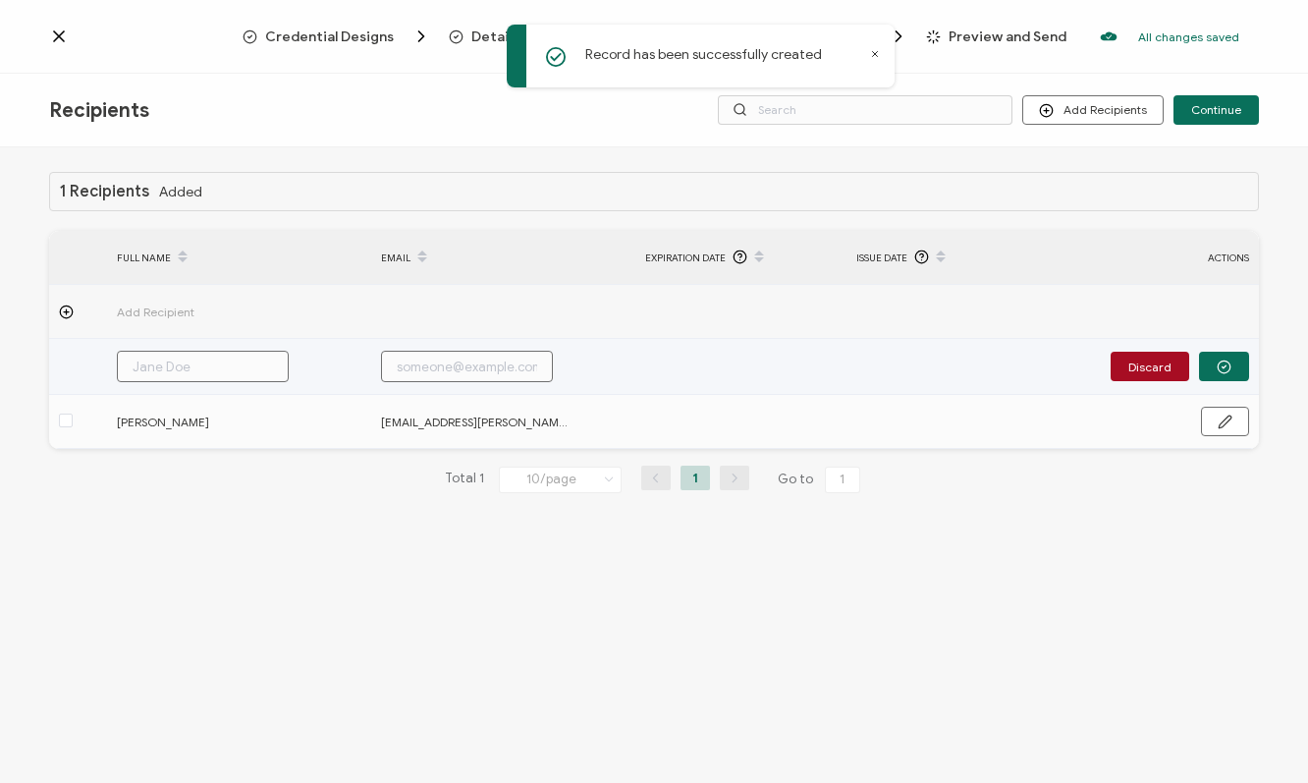
click at [147, 366] on input "text" at bounding box center [203, 366] width 172 height 31
type input "S"
type input "Sh"
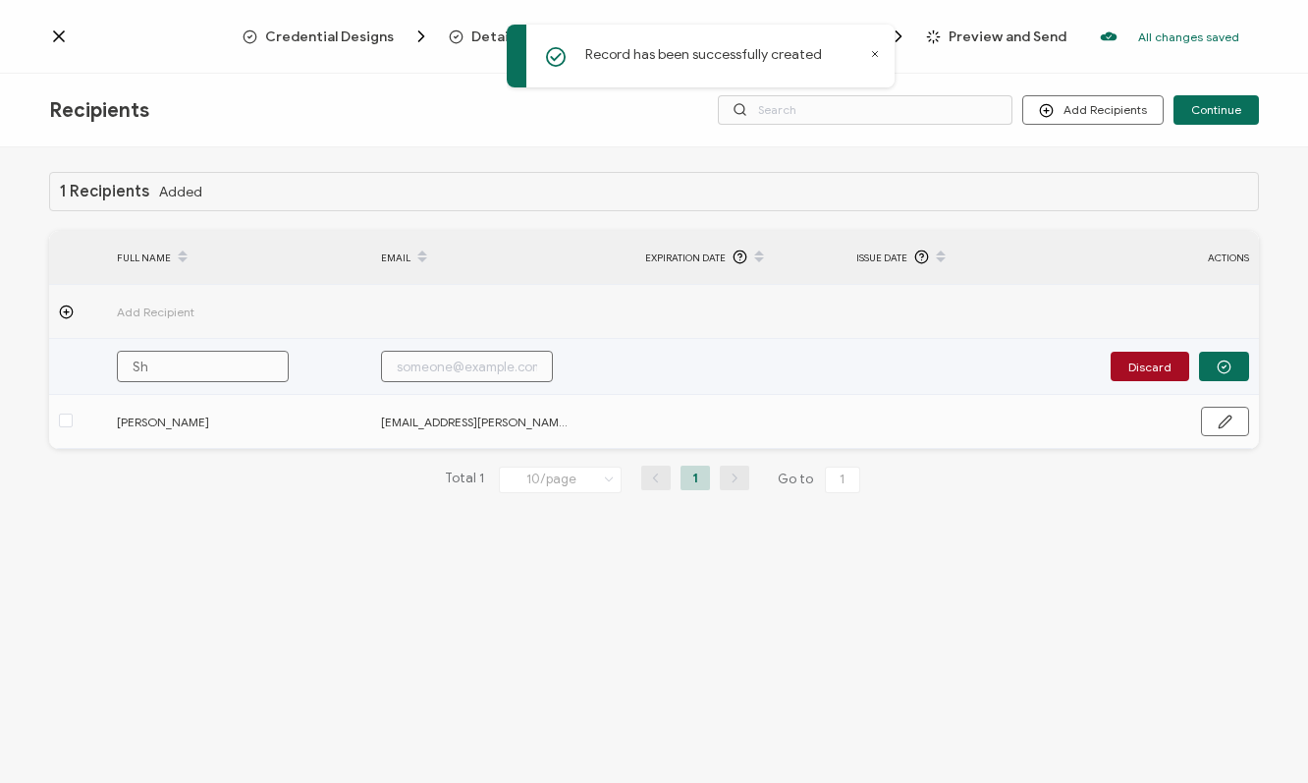
type input "She"
type input "Sher"
type input "[PERSON_NAME]"
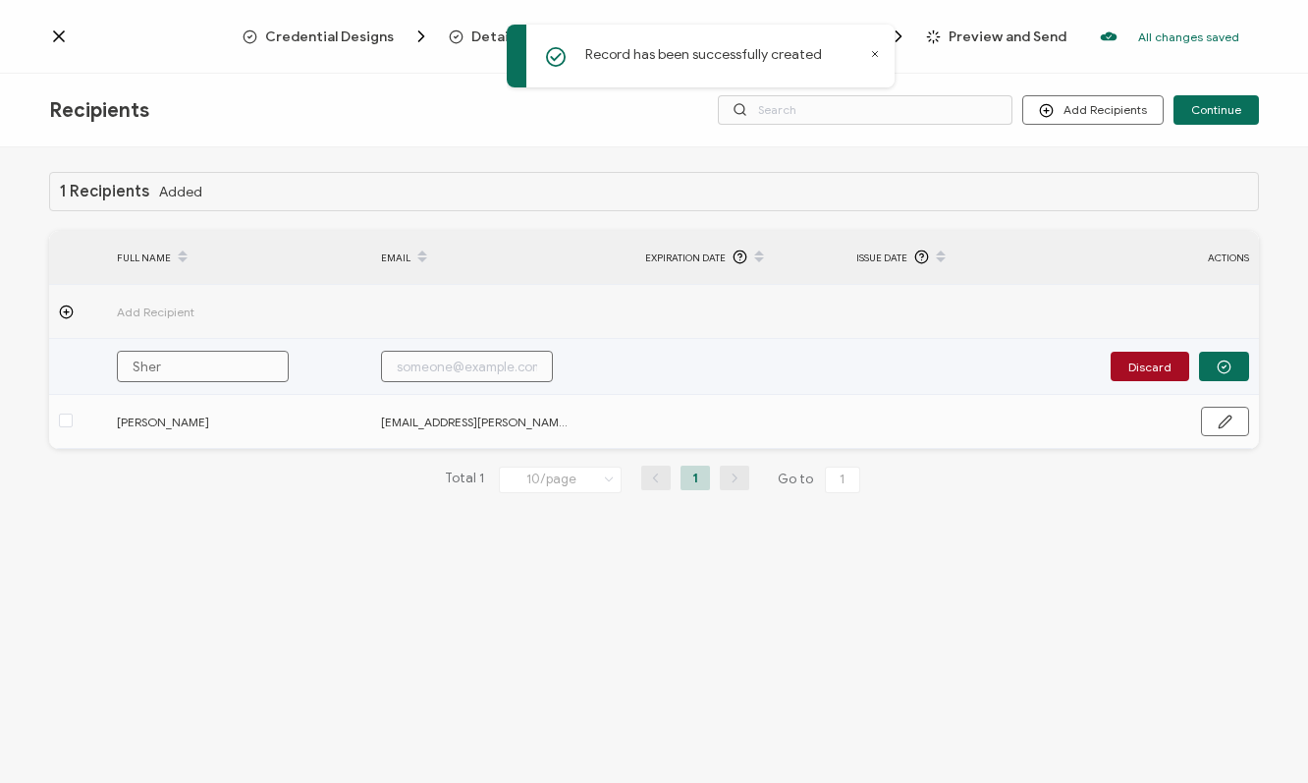
type input "[PERSON_NAME]"
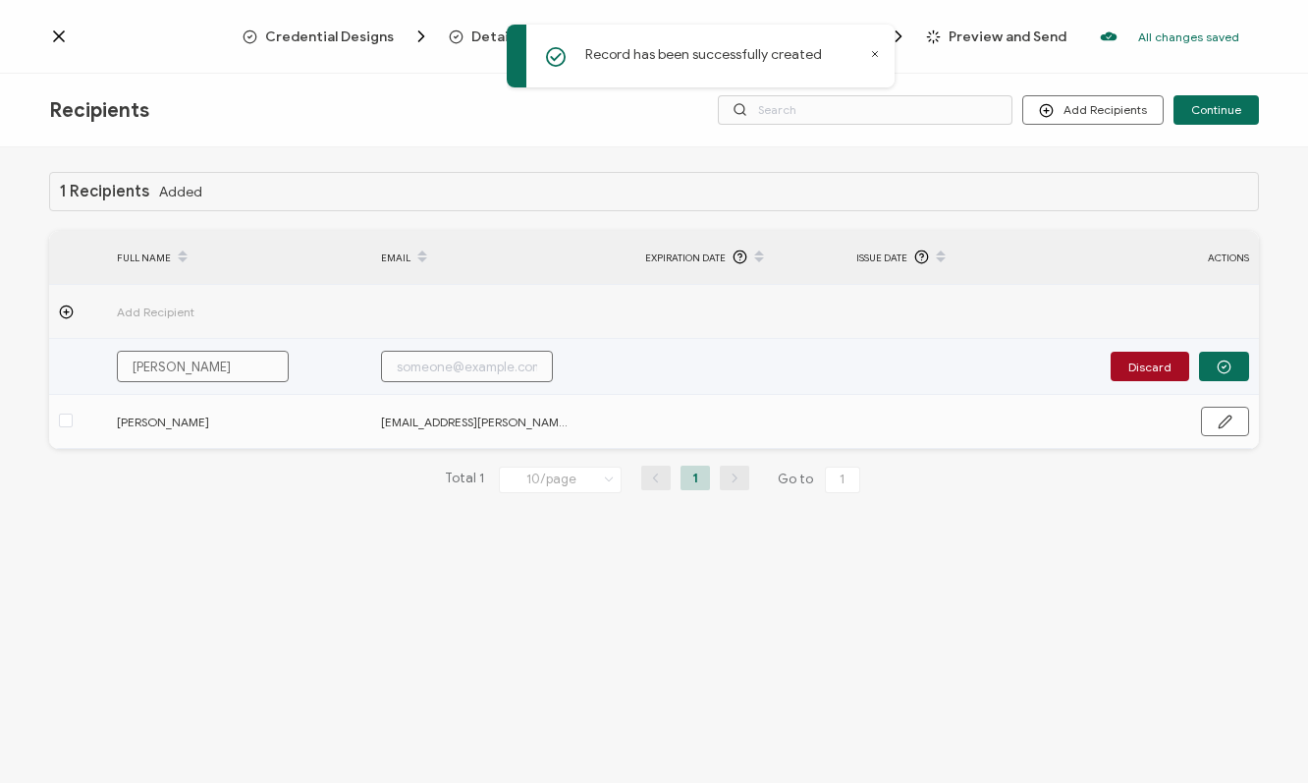
type input "[PERSON_NAME]"
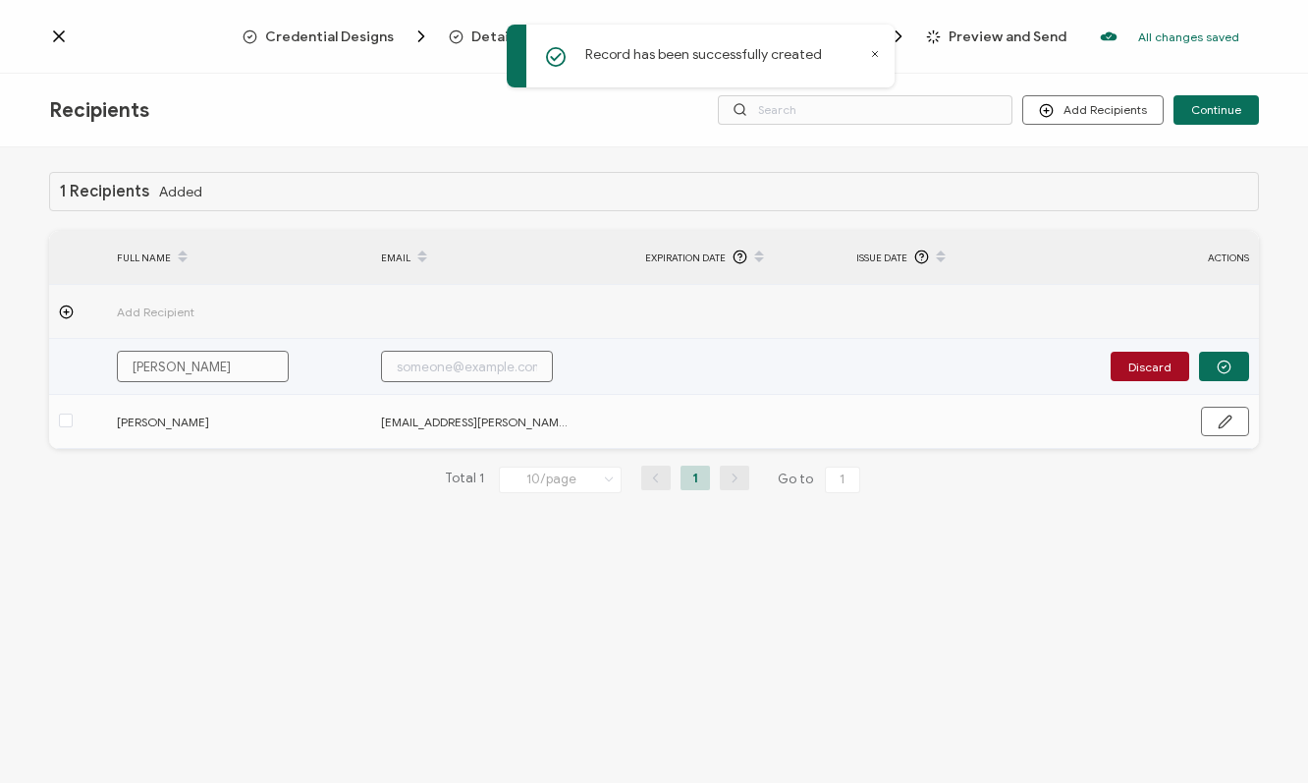
type input "[PERSON_NAME]"
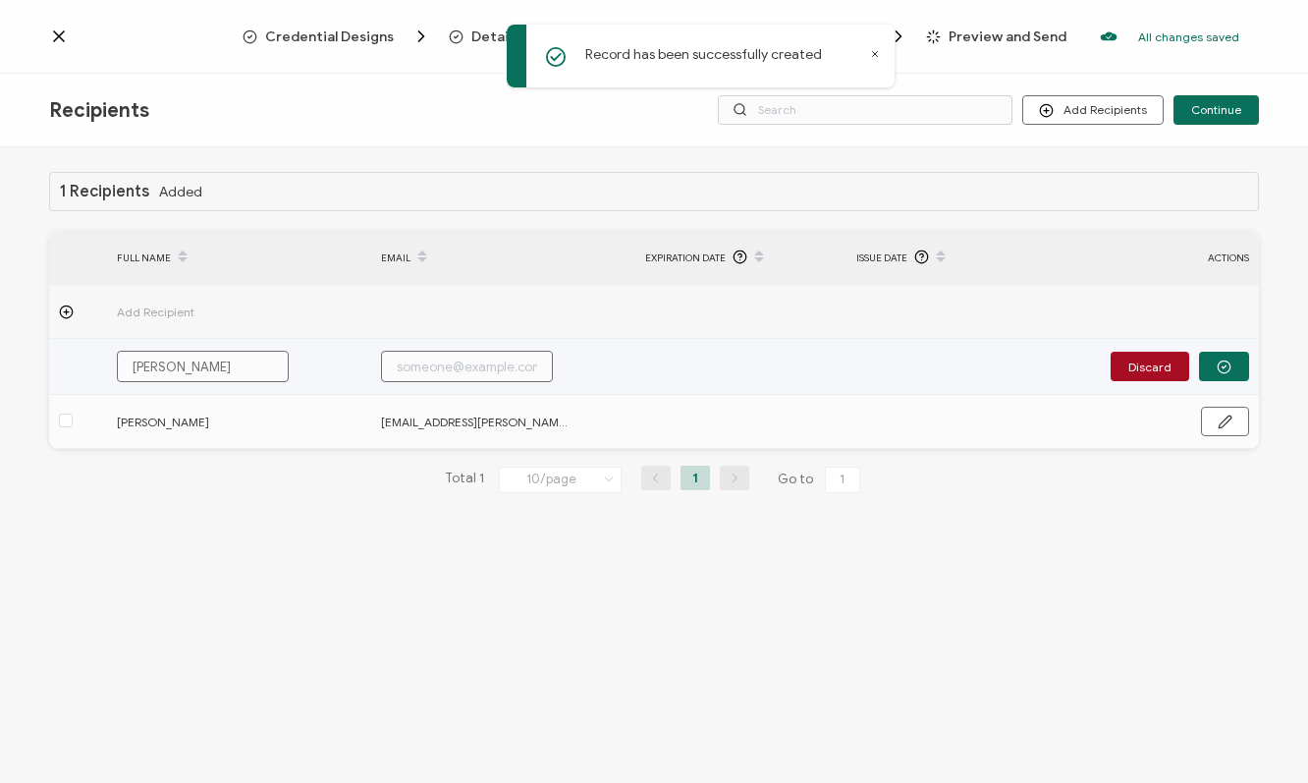
type input "[PERSON_NAME]"
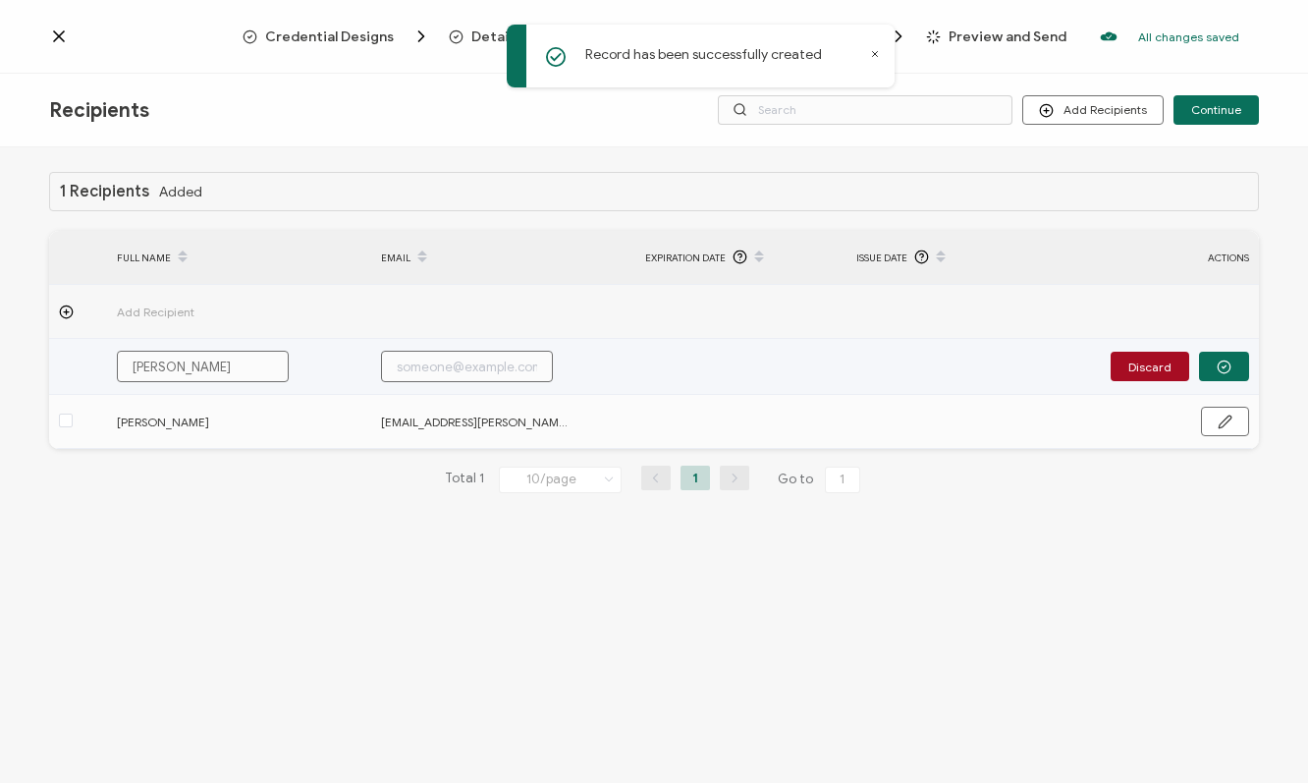
type input "[PERSON_NAME]"
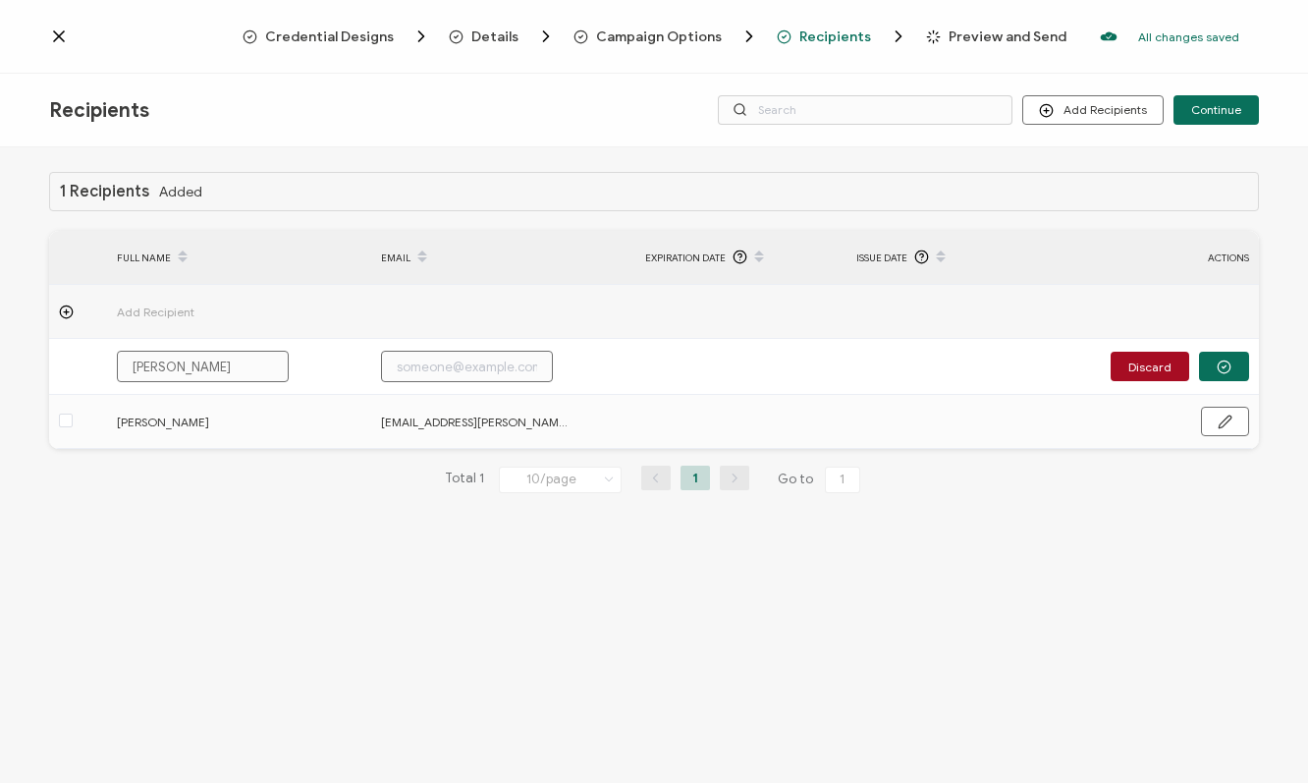
type input "[PERSON_NAME]"
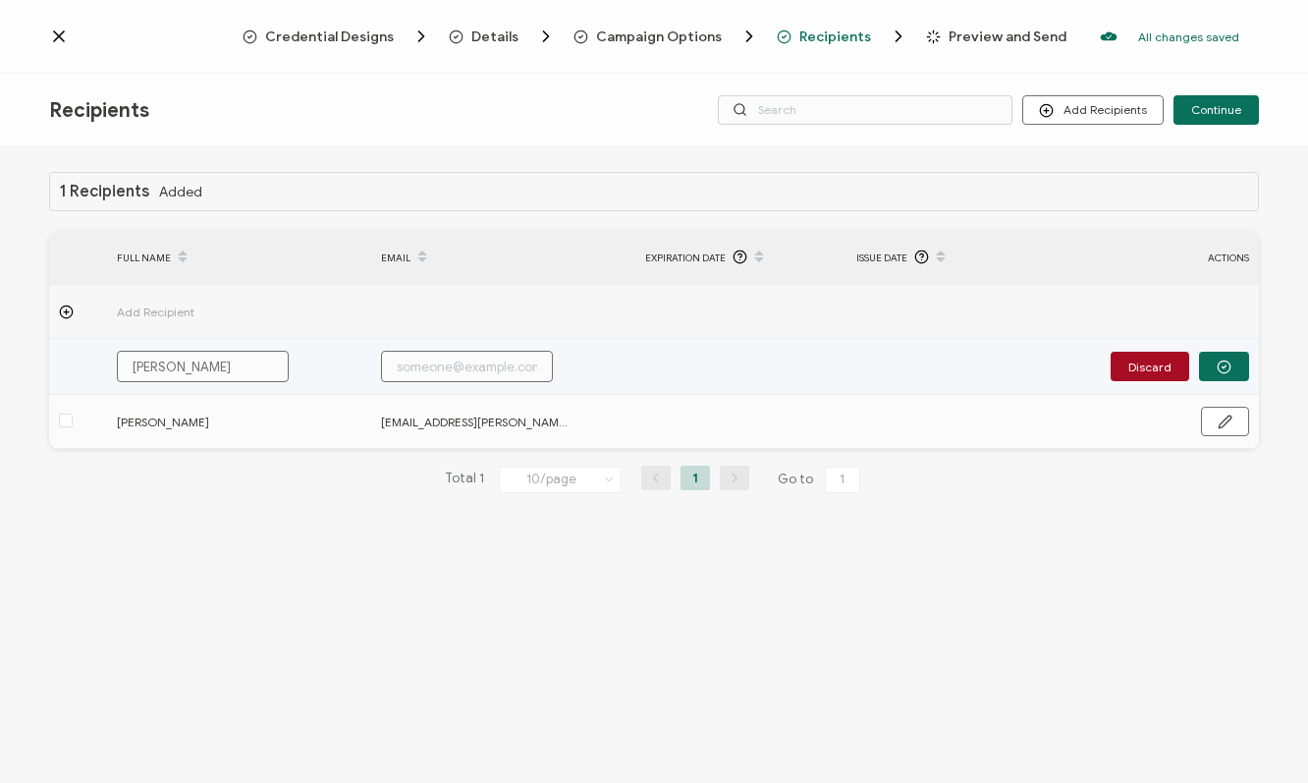
click at [419, 365] on input "text" at bounding box center [467, 366] width 172 height 31
paste input "[EMAIL_ADDRESS][PERSON_NAME][DOMAIN_NAME]"
type input "[EMAIL_ADDRESS][PERSON_NAME][DOMAIN_NAME]"
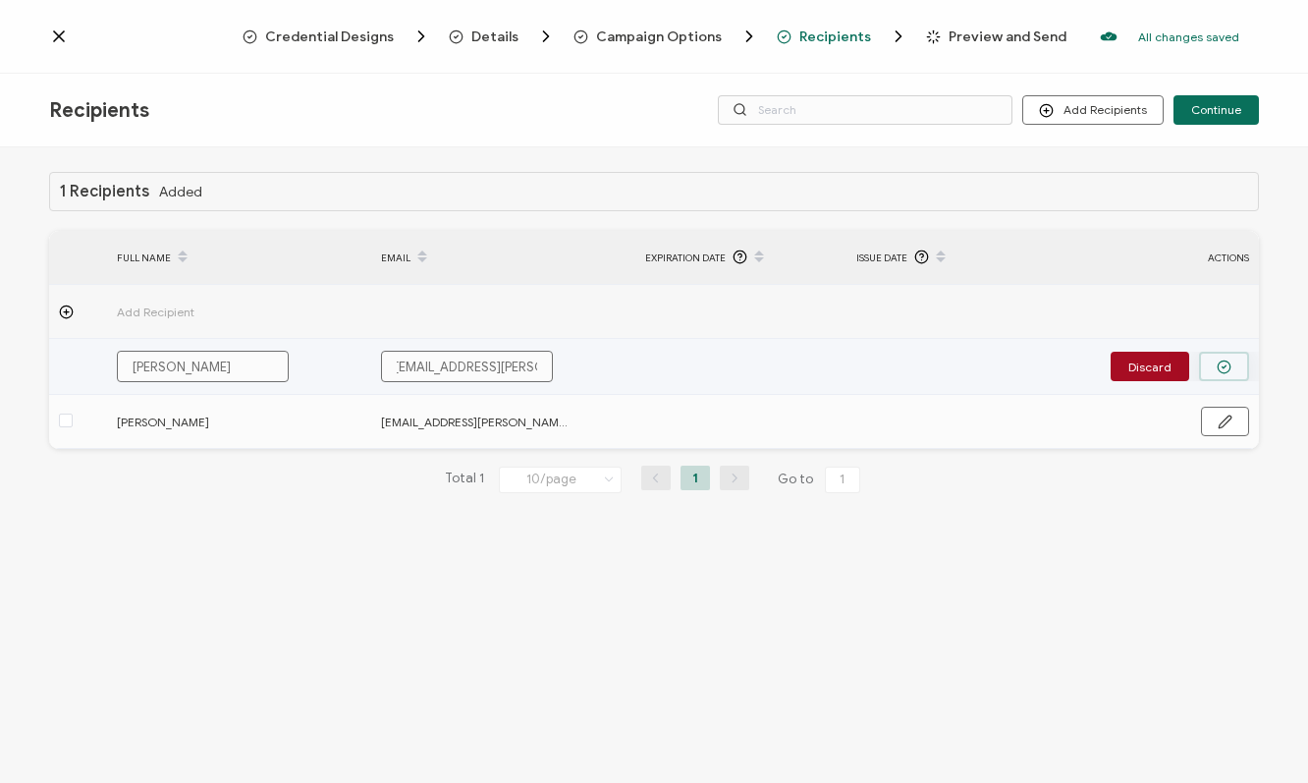
type input "[EMAIL_ADDRESS][PERSON_NAME][DOMAIN_NAME]"
click at [1222, 360] on circle "button" at bounding box center [1224, 366] width 13 height 13
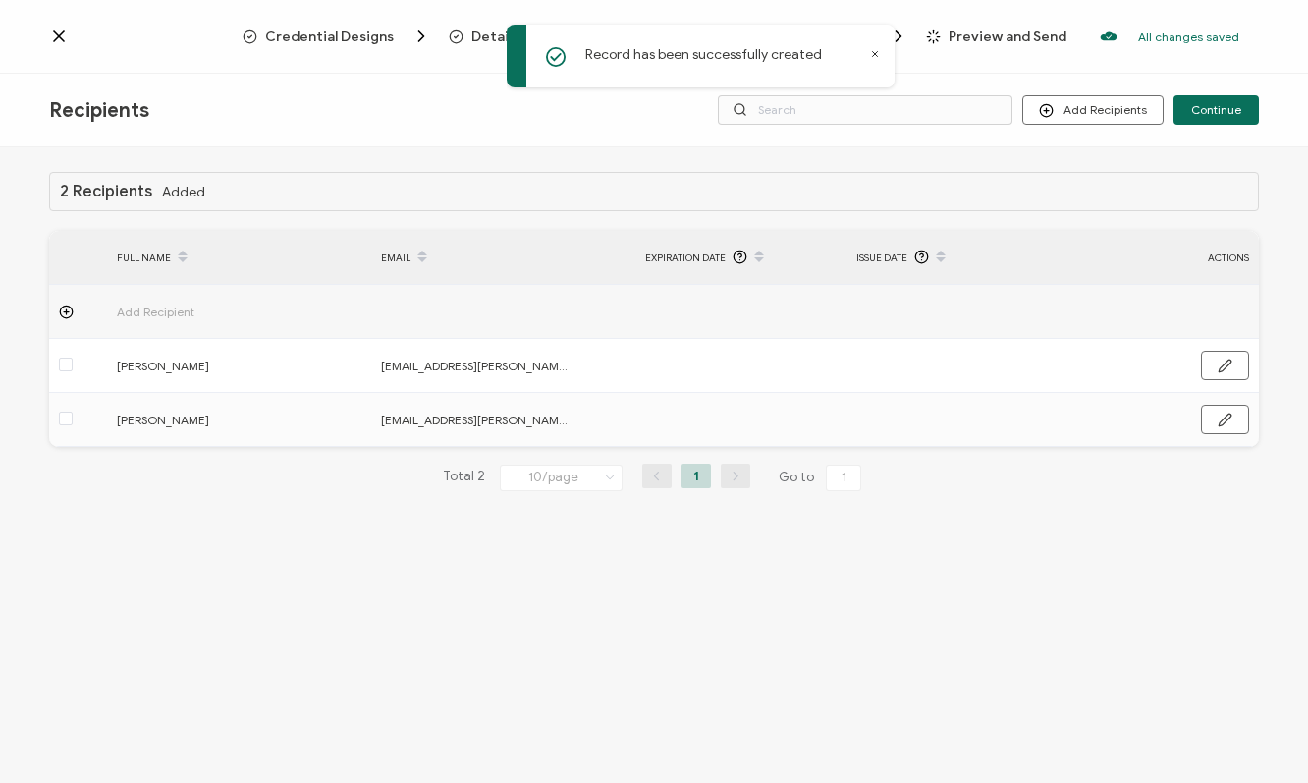
click at [76, 317] on div at bounding box center [78, 311] width 58 height 15
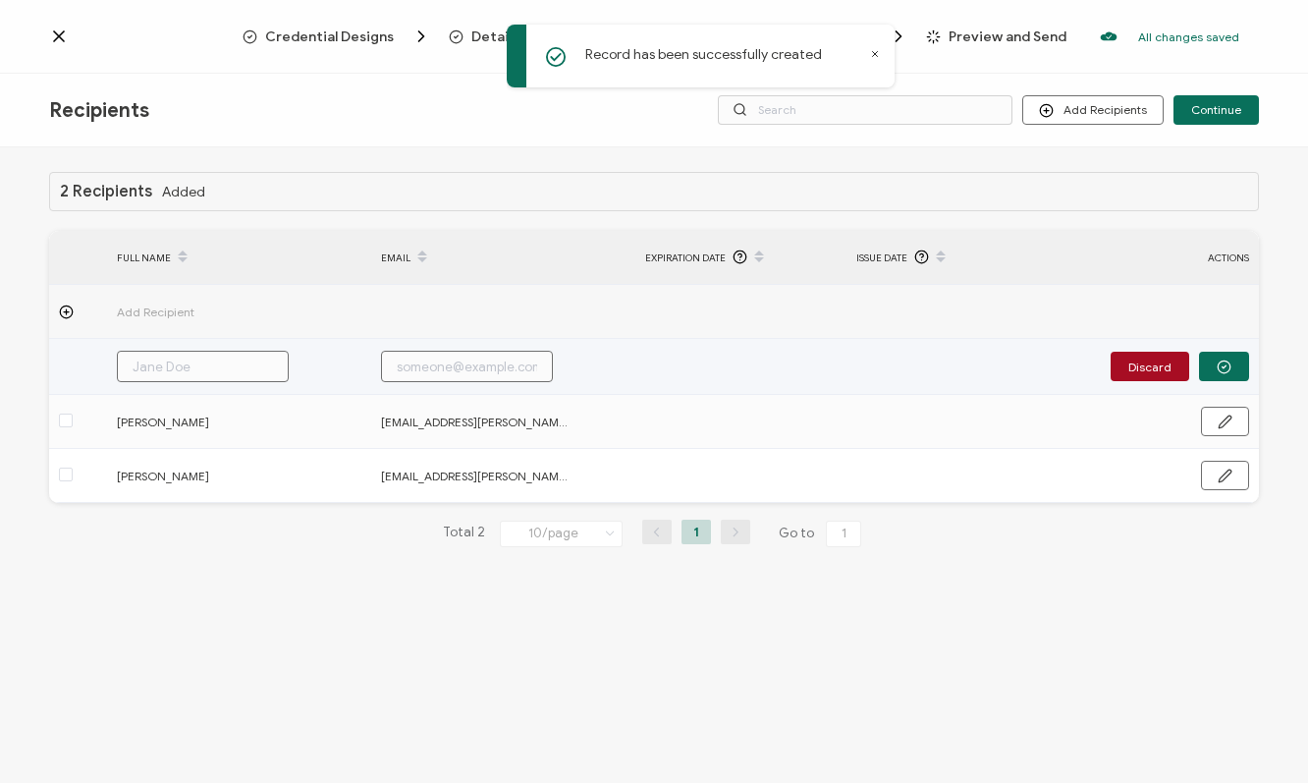
click at [151, 370] on input "text" at bounding box center [203, 366] width 172 height 31
type input "J"
type input "Jo"
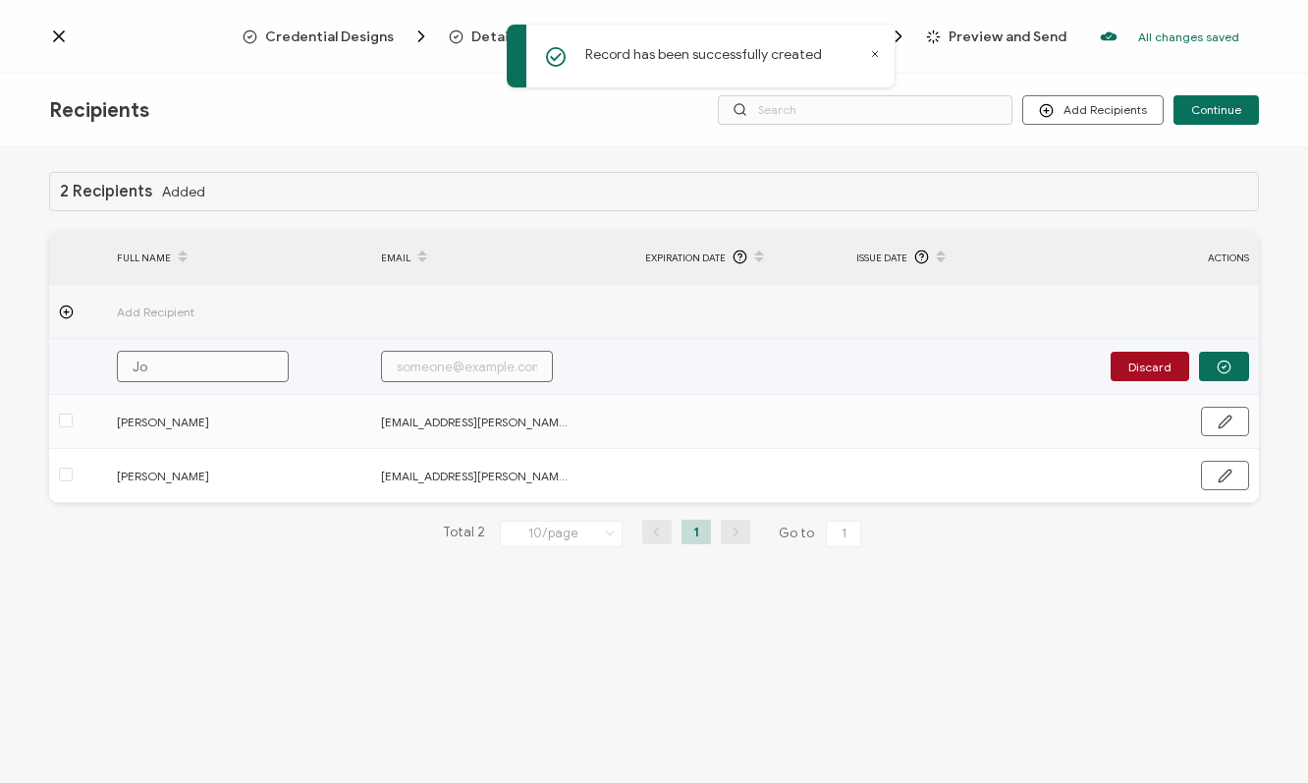
type input "Jor"
type input "Jord"
type input "Jorda"
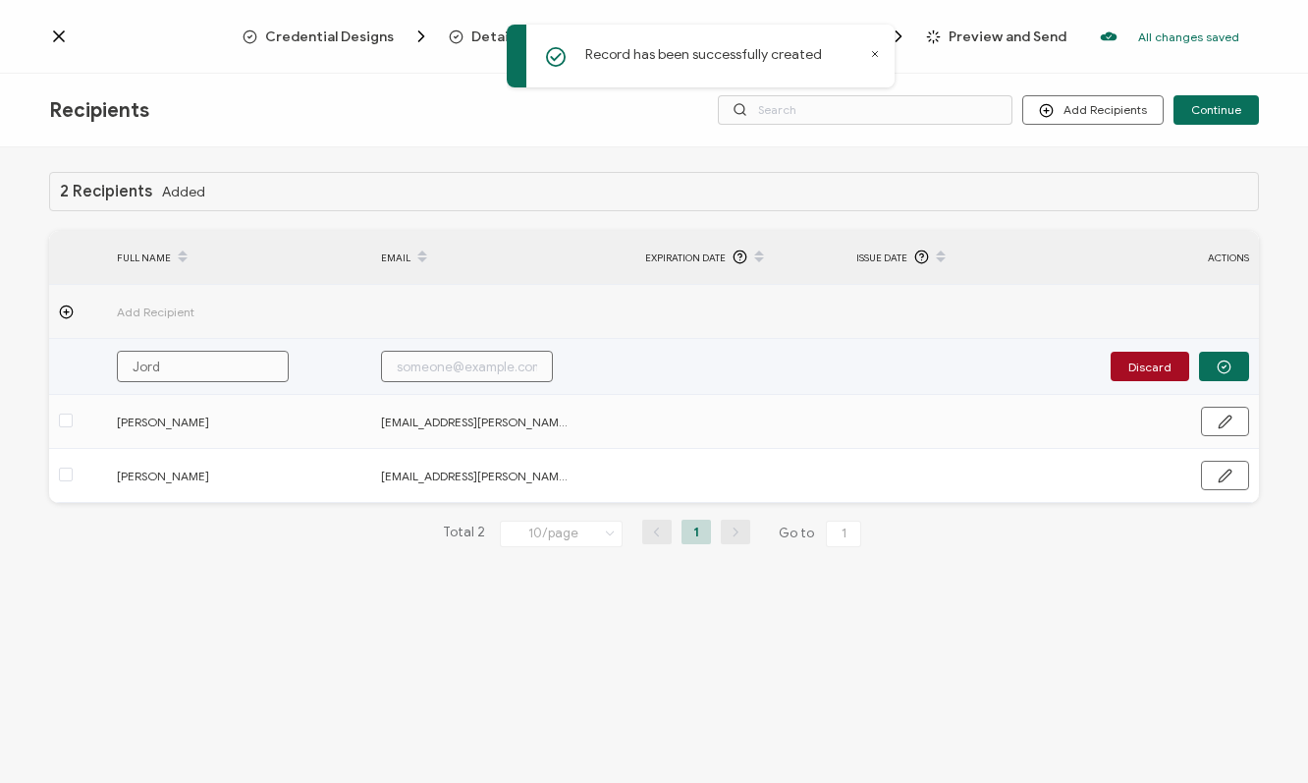
type input "Jorda"
type input "Jordan"
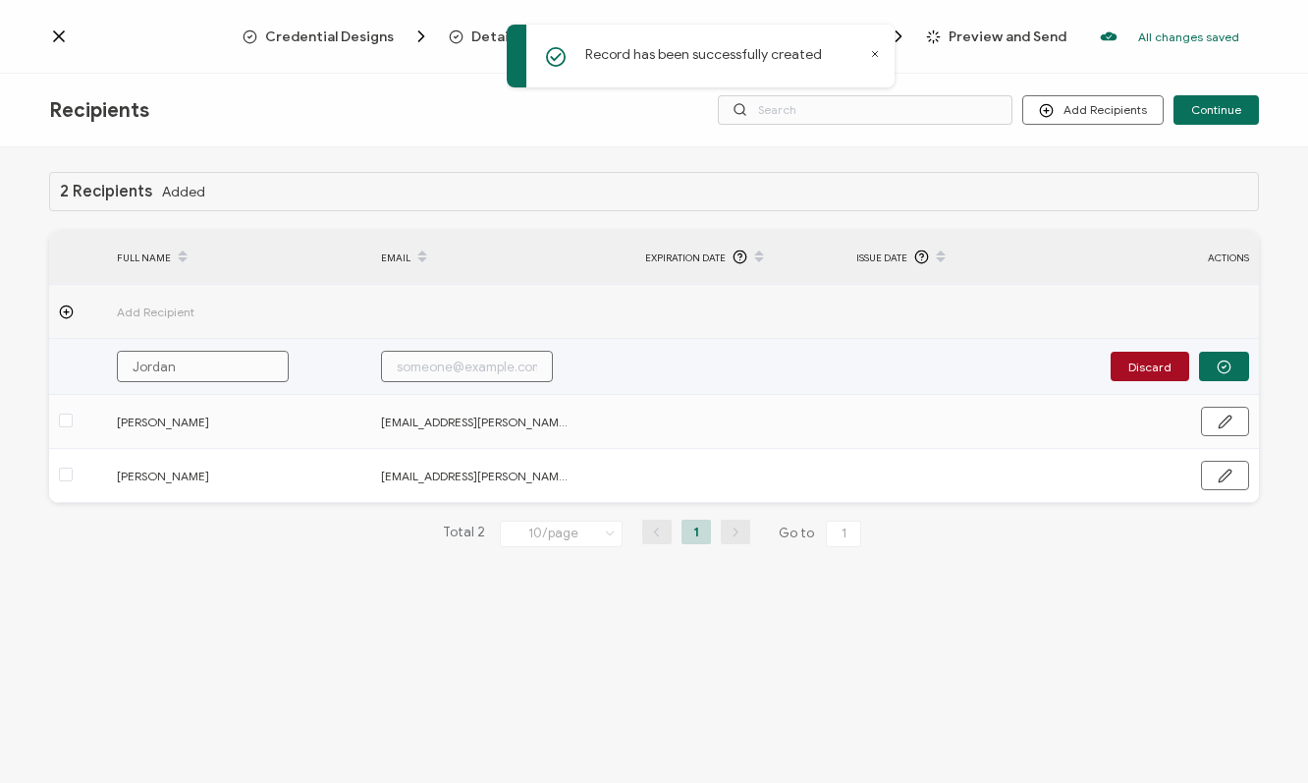
type input "[PERSON_NAME]"
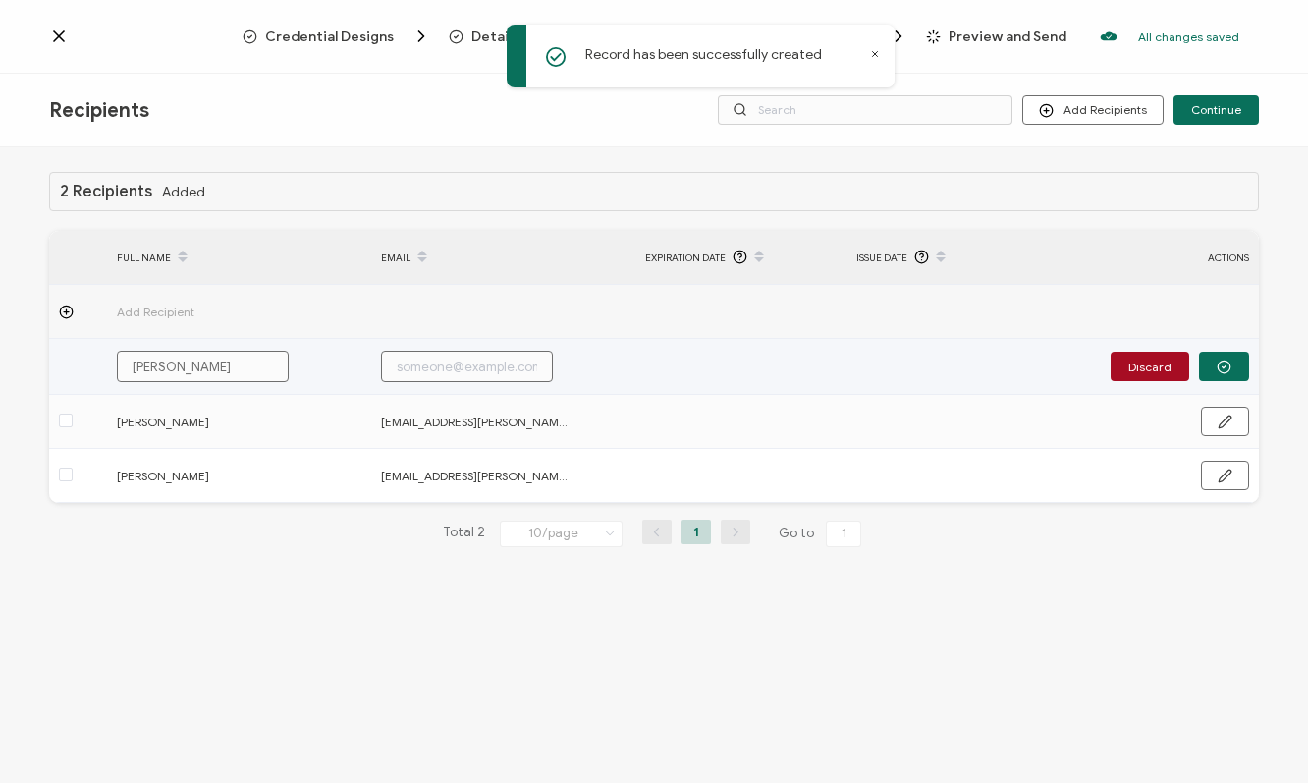
type input "[PERSON_NAME]"
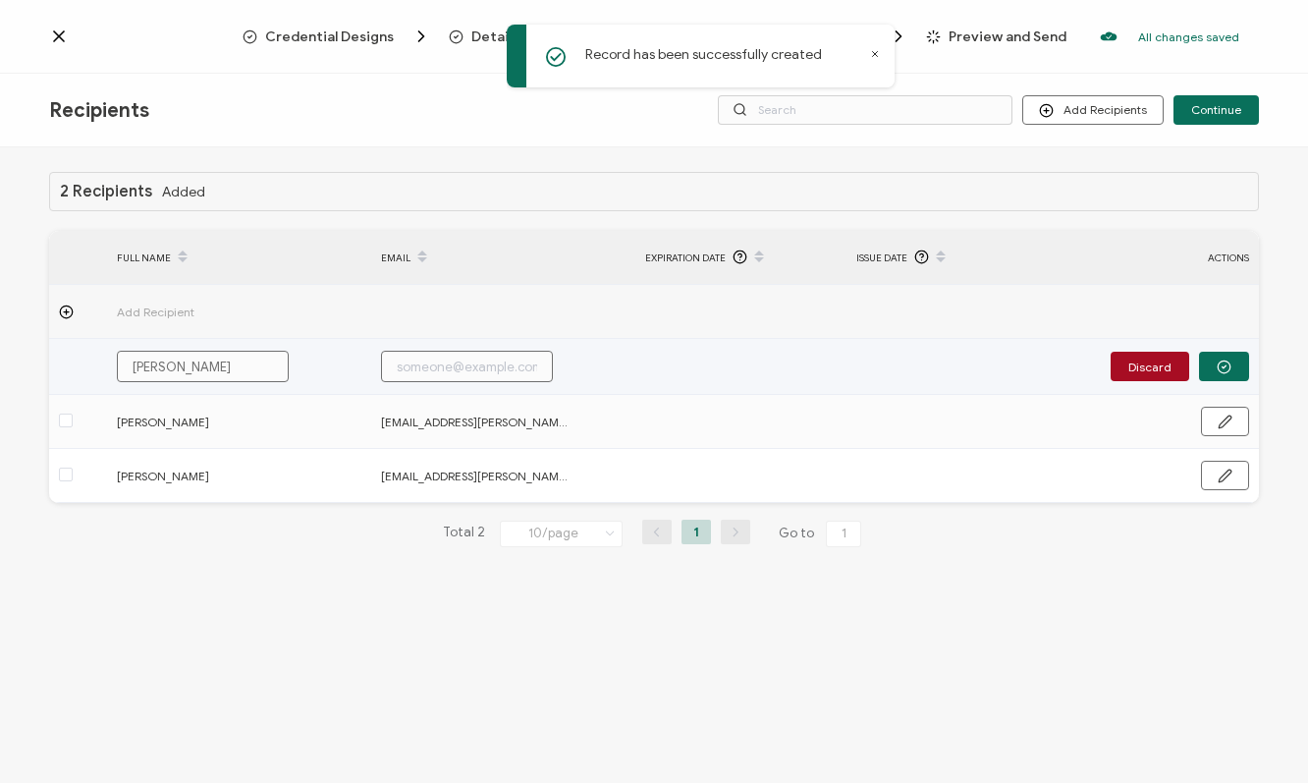
type input "[PERSON_NAME]"
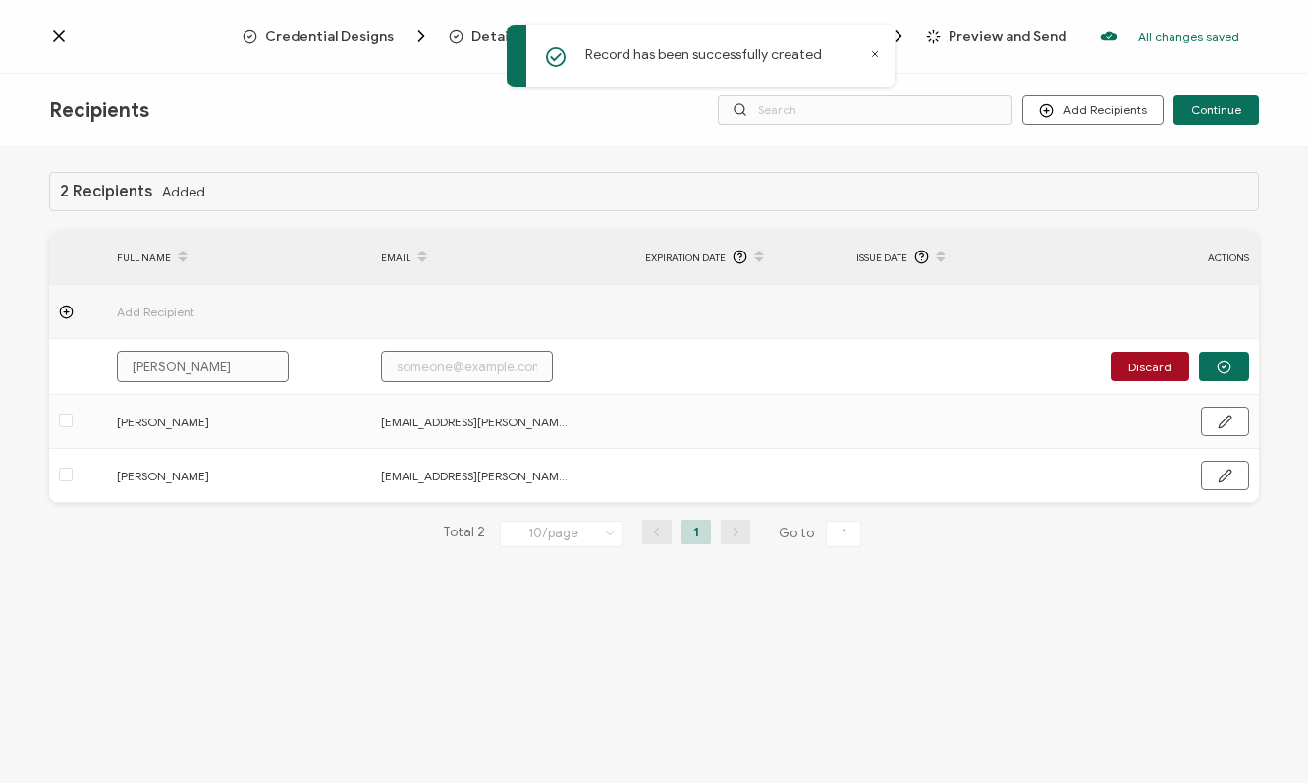
type input "[PERSON_NAME]"
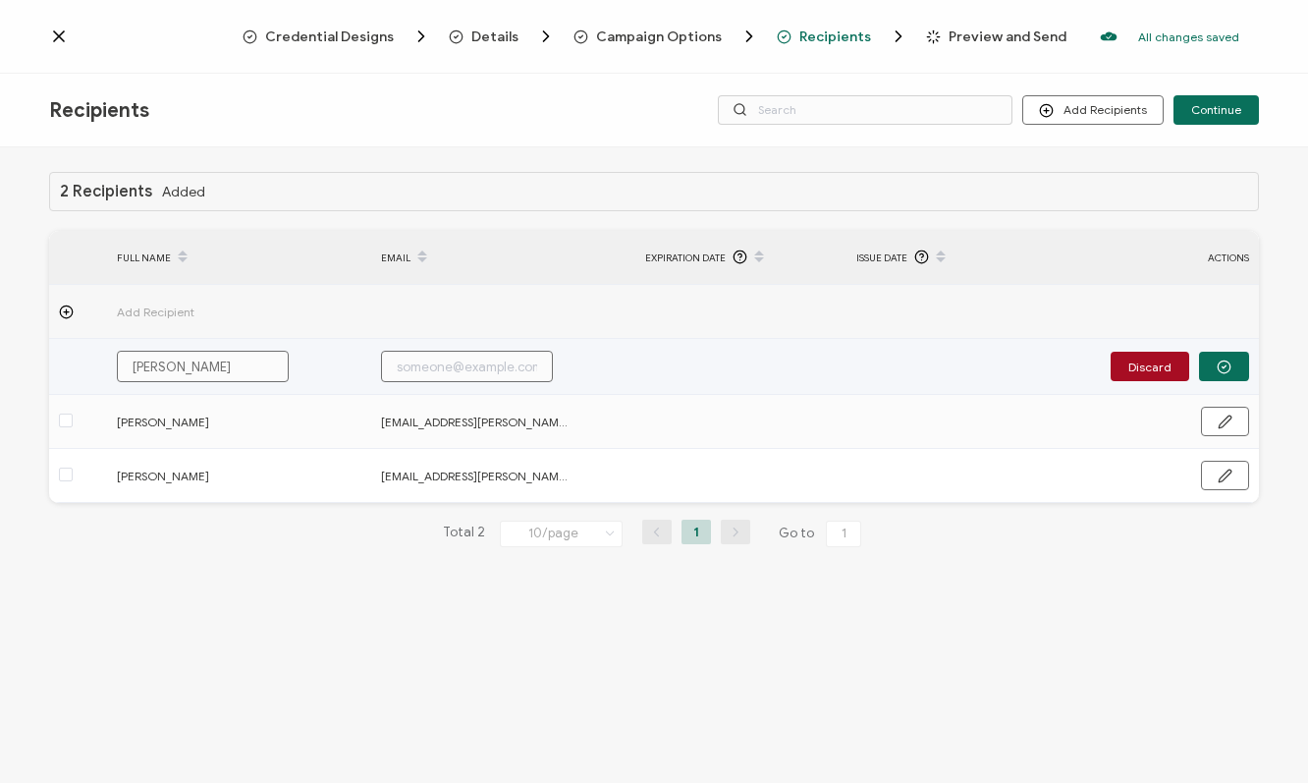
click at [428, 361] on input "text" at bounding box center [467, 366] width 172 height 31
paste input "[EMAIL_ADDRESS][PERSON_NAME][PERSON_NAME][DOMAIN_NAME]"
type input "[EMAIL_ADDRESS][PERSON_NAME][PERSON_NAME][DOMAIN_NAME]"
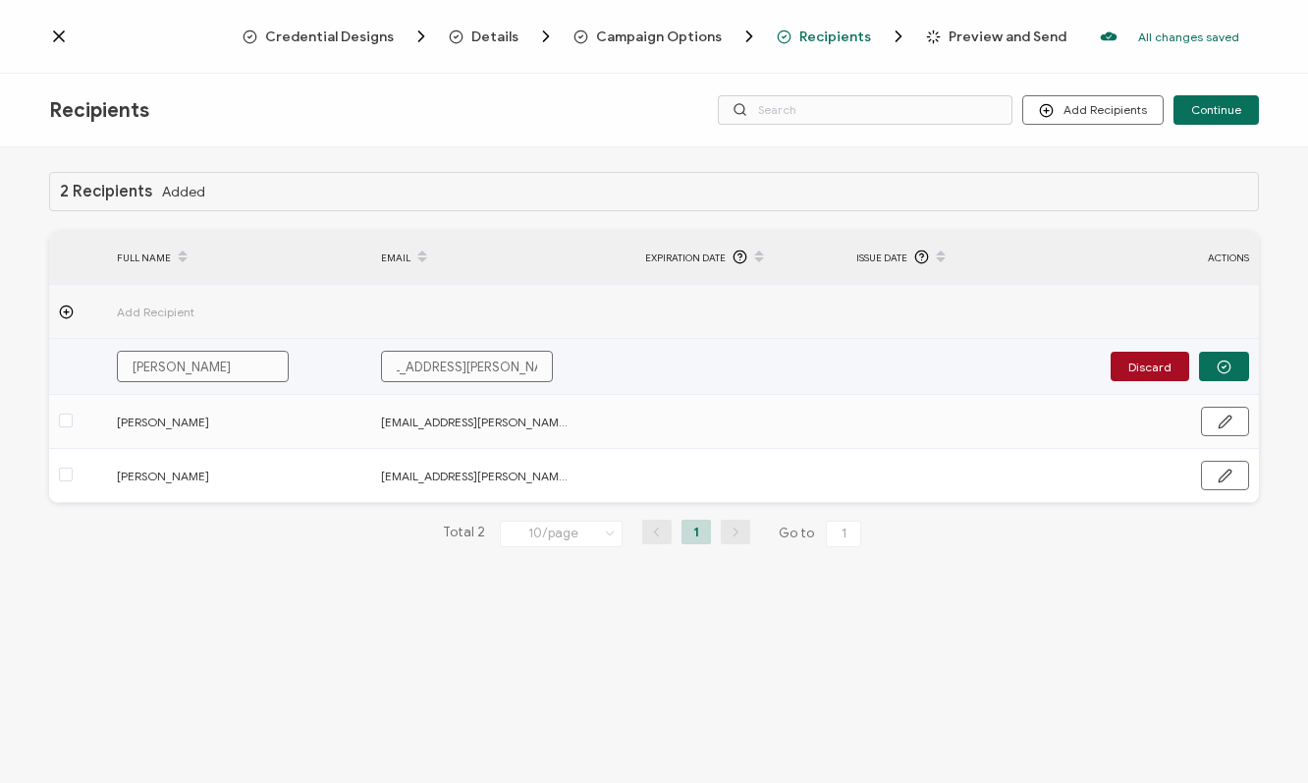
type input "[EMAIL_ADDRESS][PERSON_NAME][PERSON_NAME][DOMAIN_NAME]"
click at [1235, 359] on button "button" at bounding box center [1224, 366] width 50 height 29
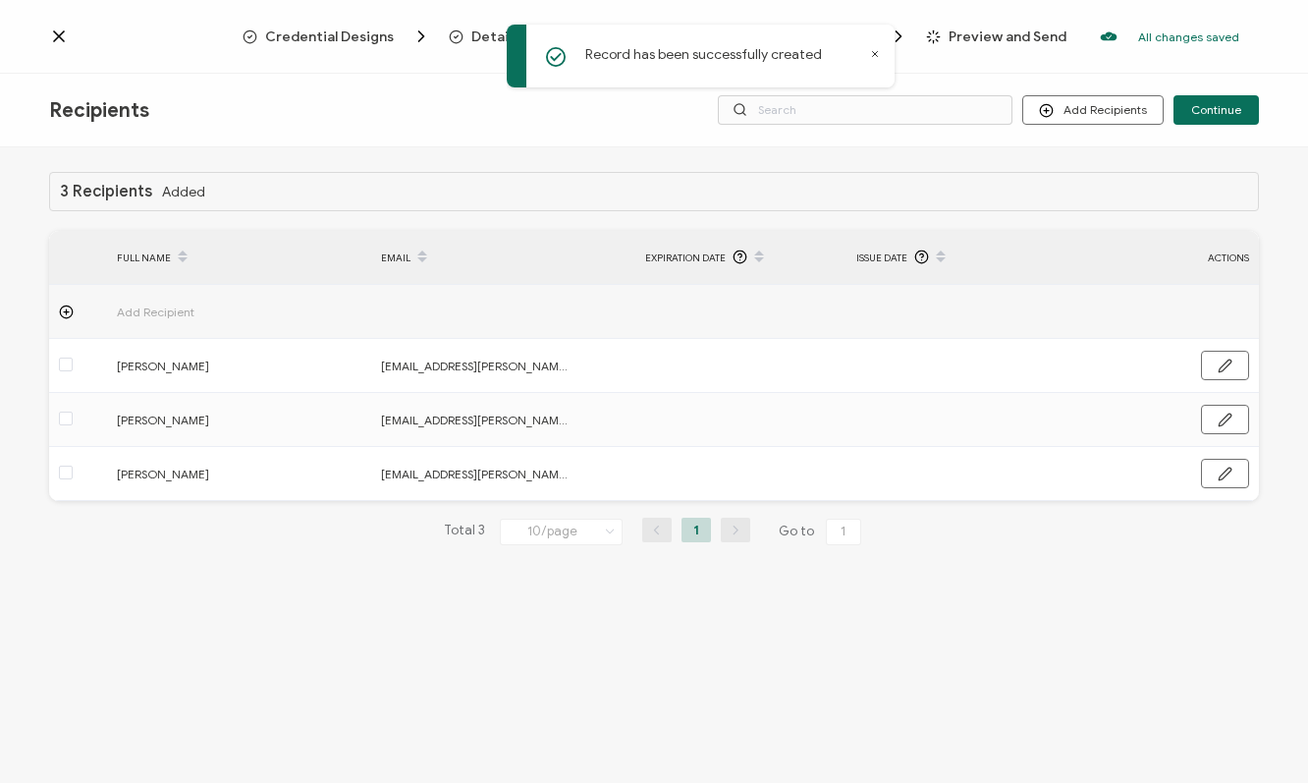
click at [59, 305] on icon at bounding box center [66, 311] width 15 height 15
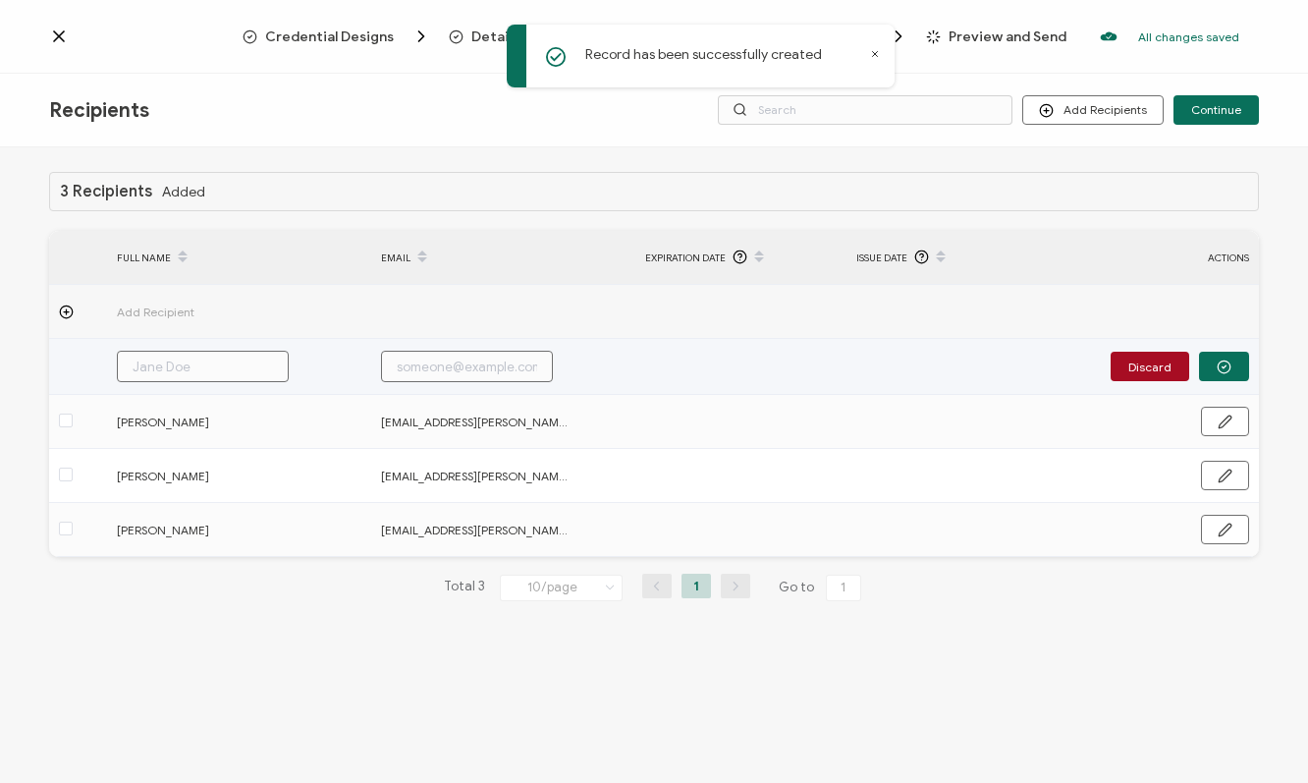
click at [133, 373] on input "text" at bounding box center [203, 366] width 172 height 31
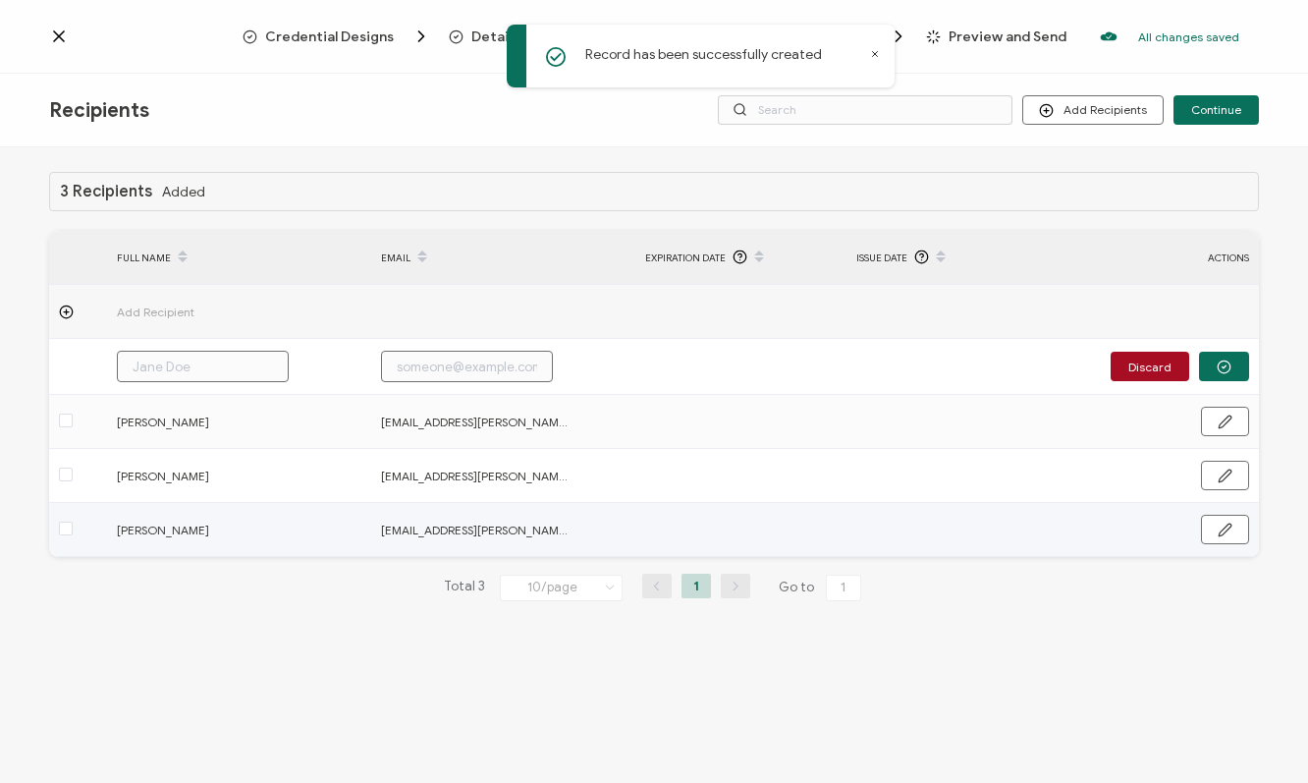
type input "D"
type input "Dr"
type input "Dre"
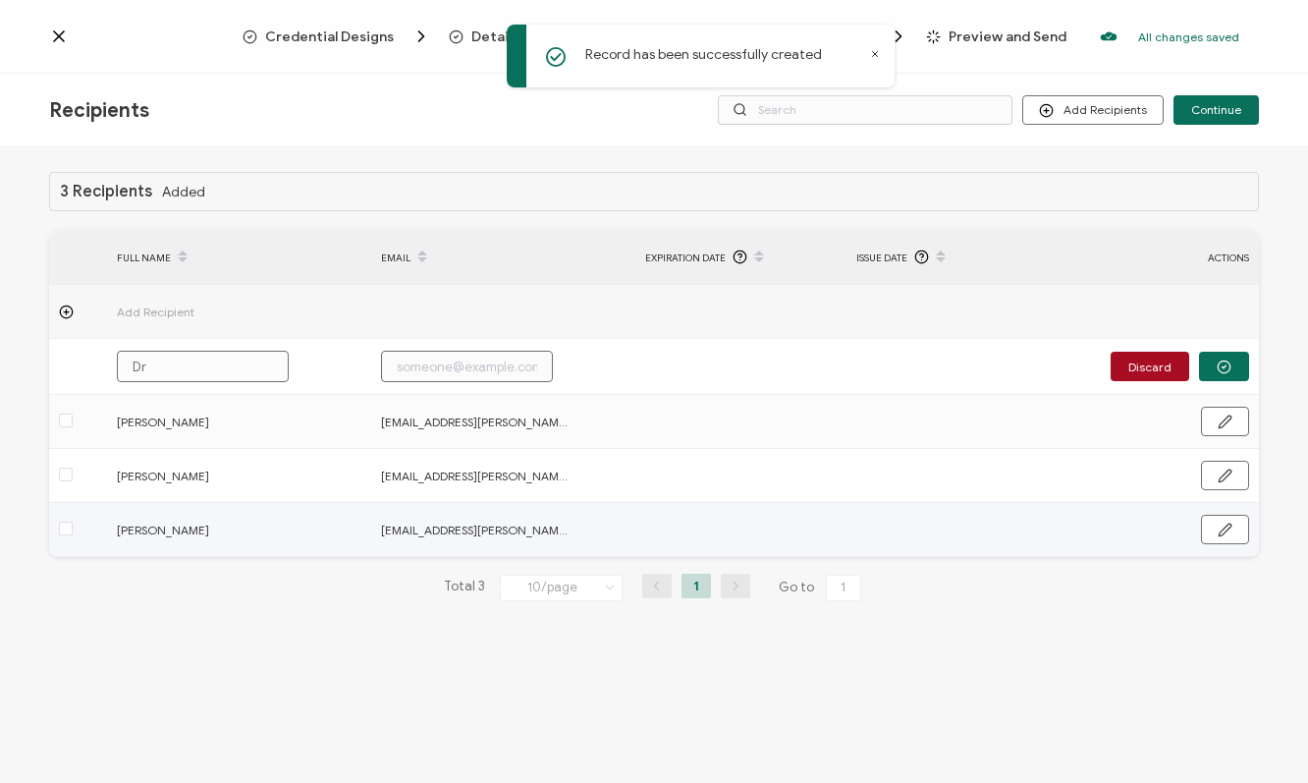
type input "Dre"
type input "[PERSON_NAME]"
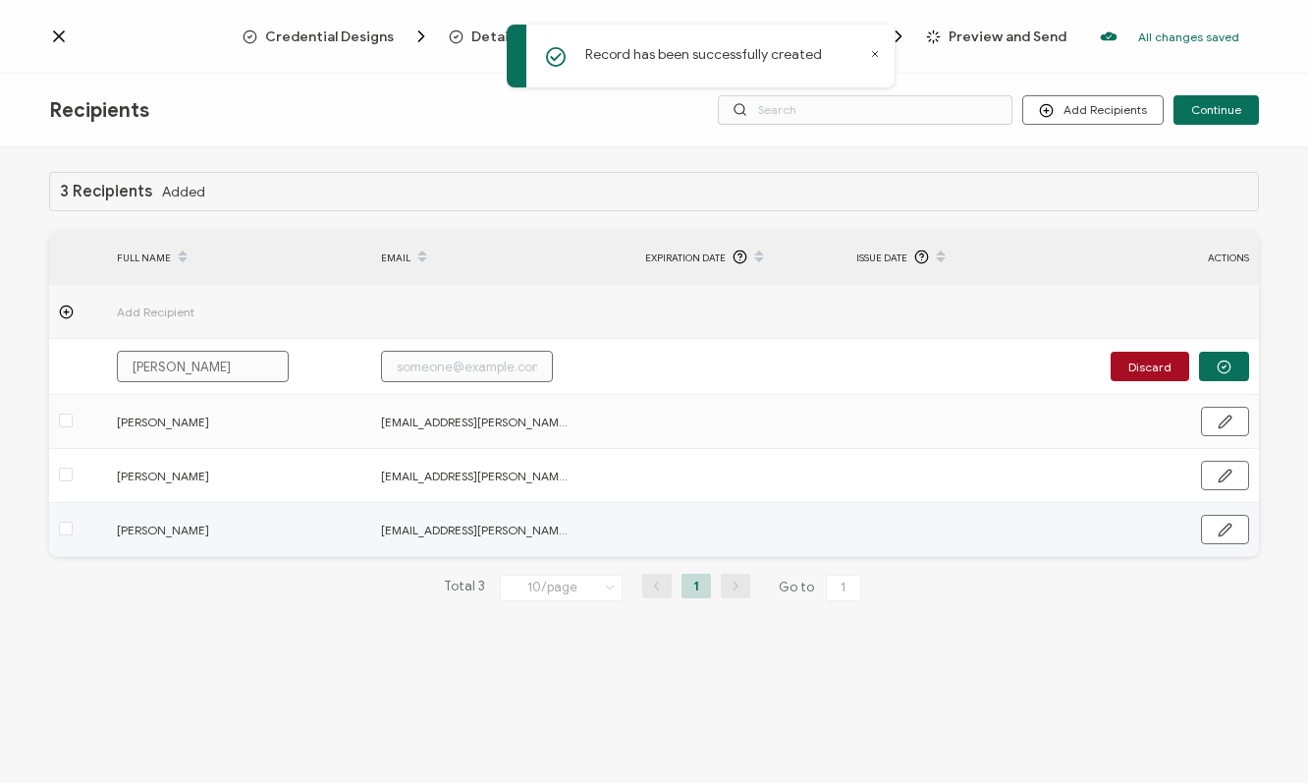
type input "[PERSON_NAME]"
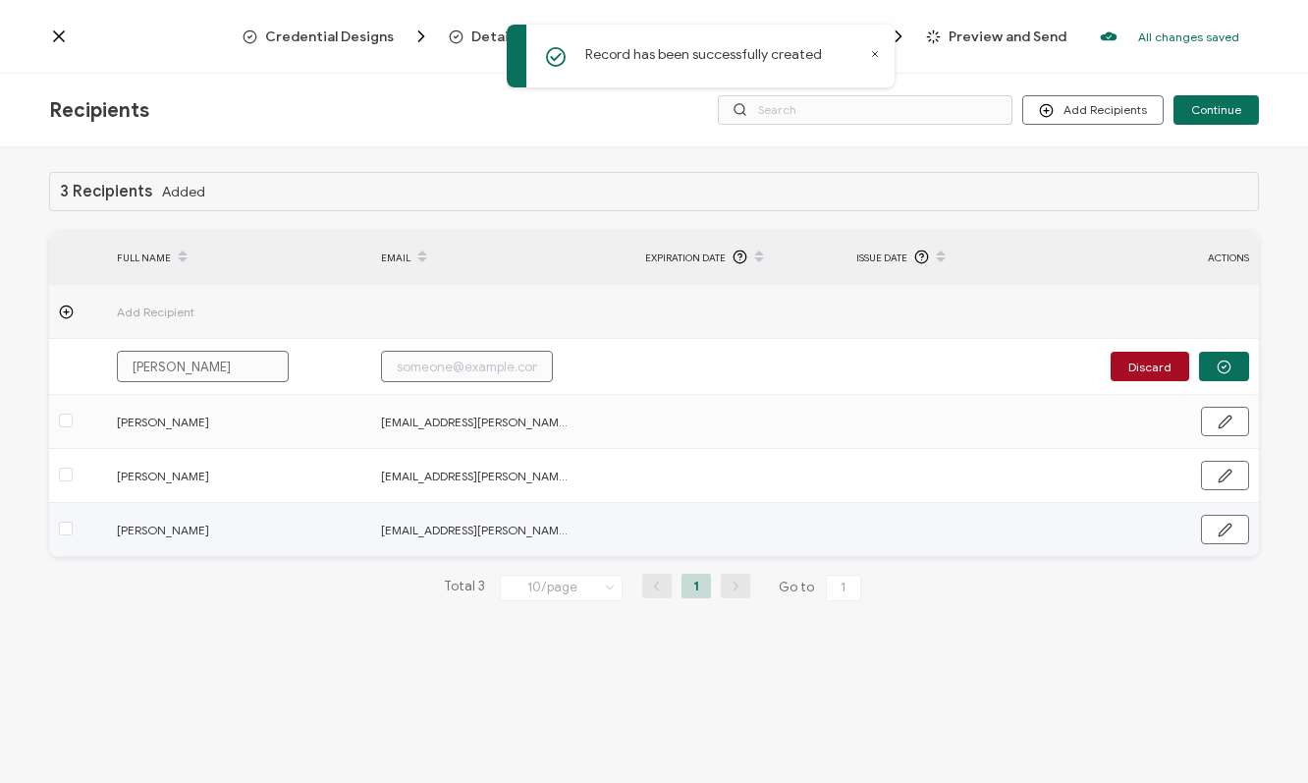
type input "[PERSON_NAME]"
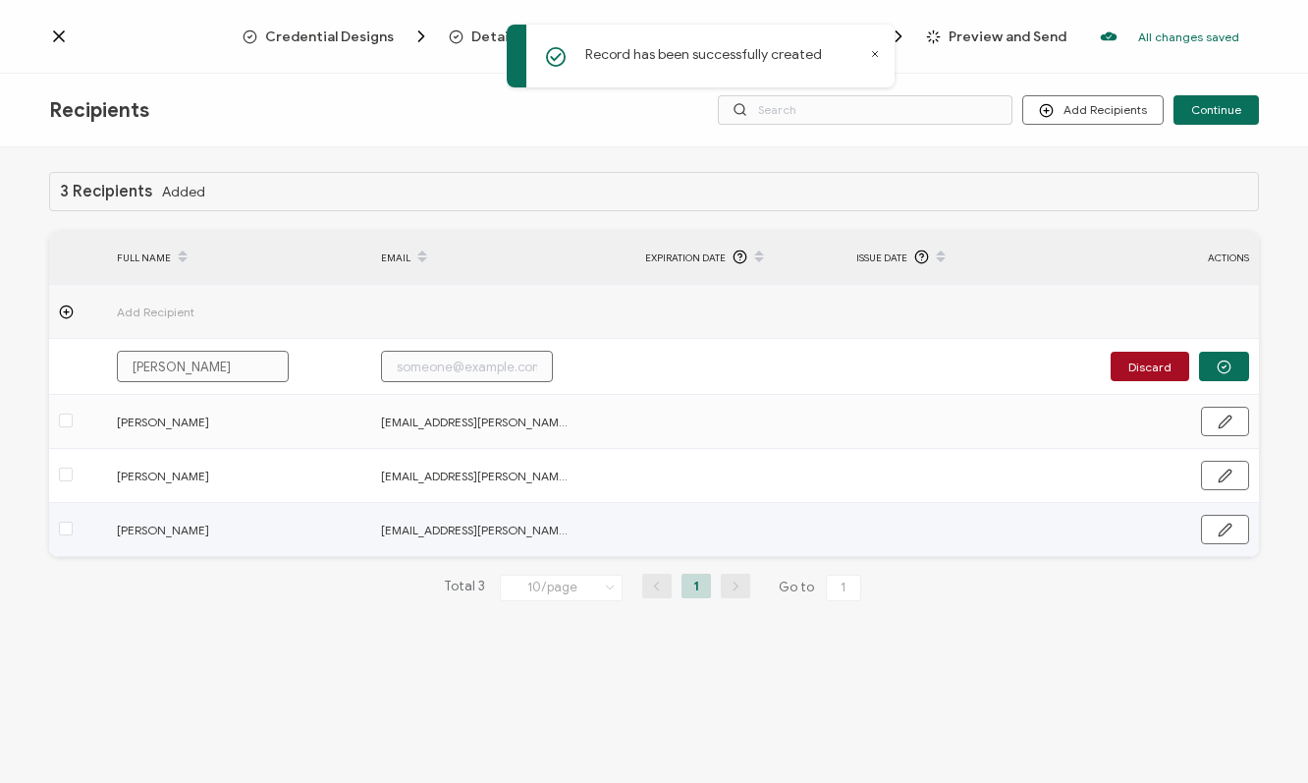
type input "[PERSON_NAME]"
click at [453, 370] on input "text" at bounding box center [467, 366] width 172 height 31
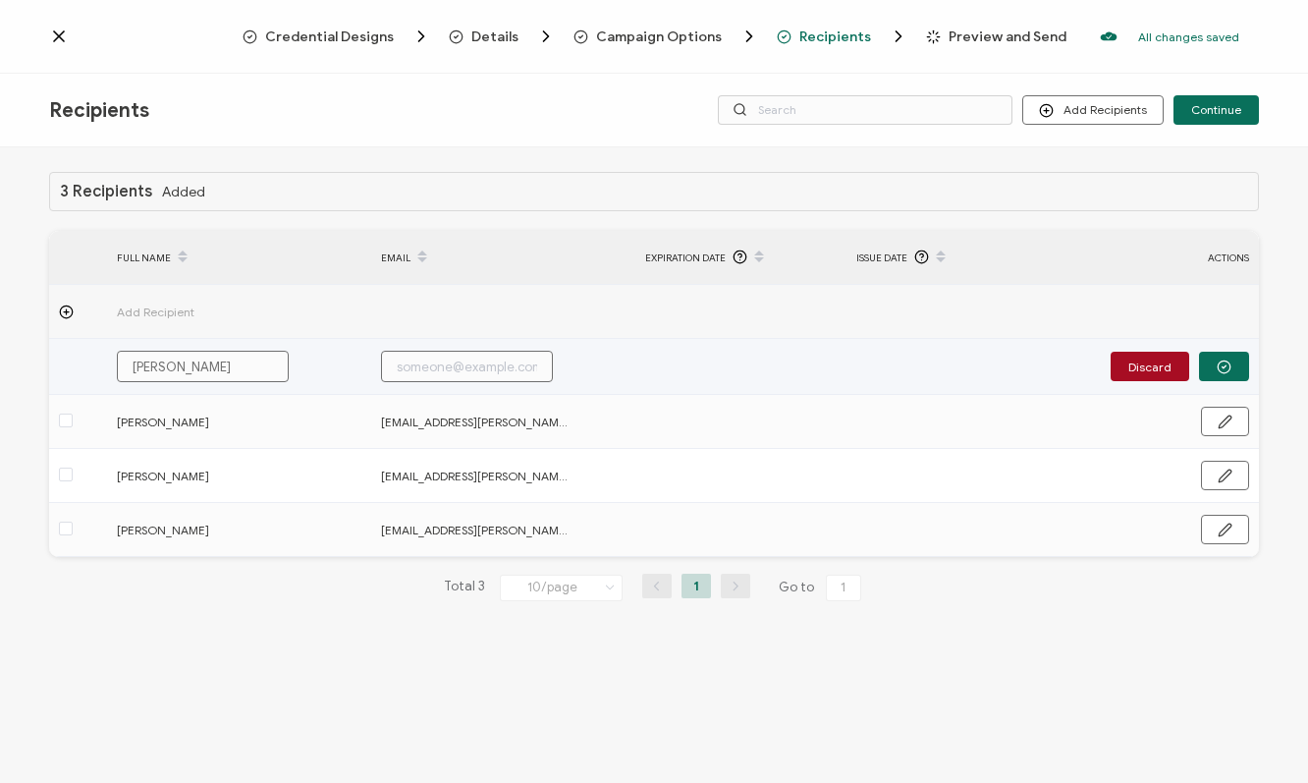
paste input "[EMAIL_ADDRESS][PERSON_NAME][PERSON_NAME][DOMAIN_NAME]"
type input "[EMAIL_ADDRESS][PERSON_NAME][PERSON_NAME][DOMAIN_NAME]"
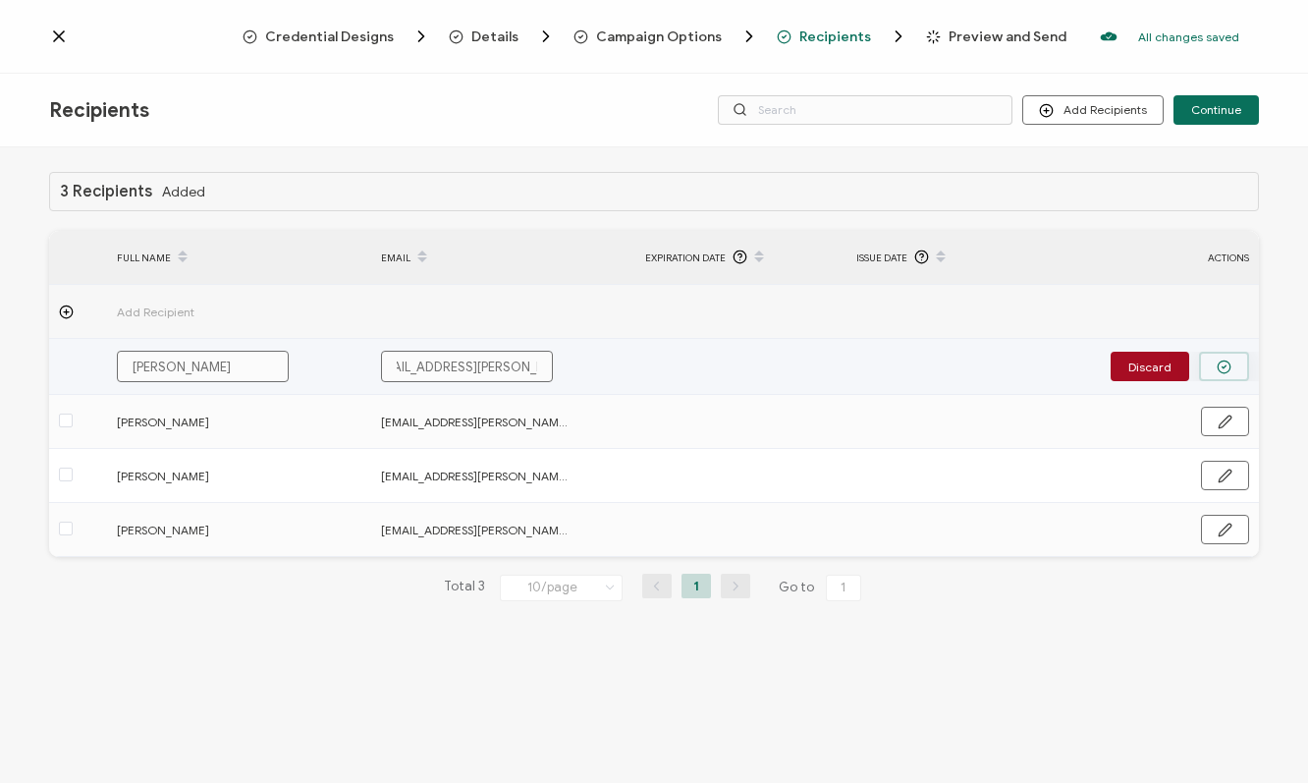
scroll to position [0, 0]
click at [1220, 365] on icon "button" at bounding box center [1224, 366] width 15 height 15
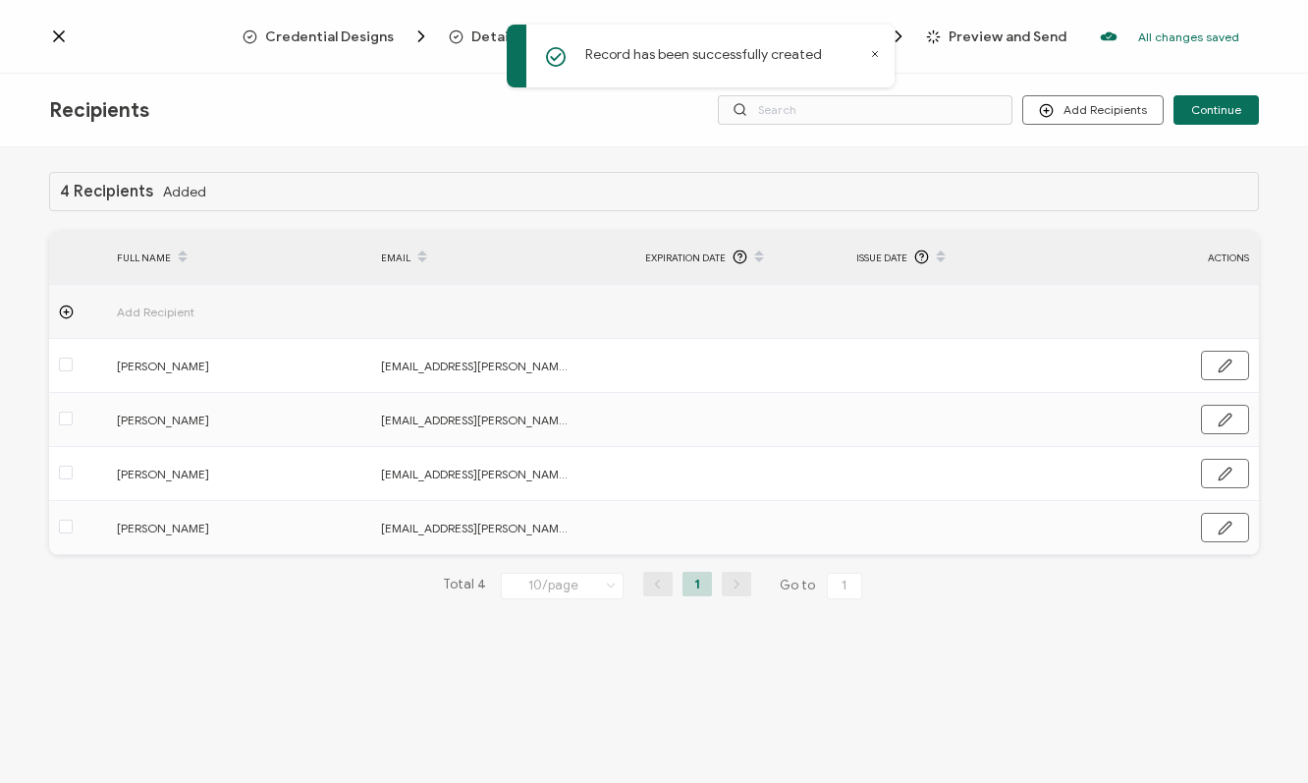
click at [69, 320] on td at bounding box center [78, 312] width 58 height 54
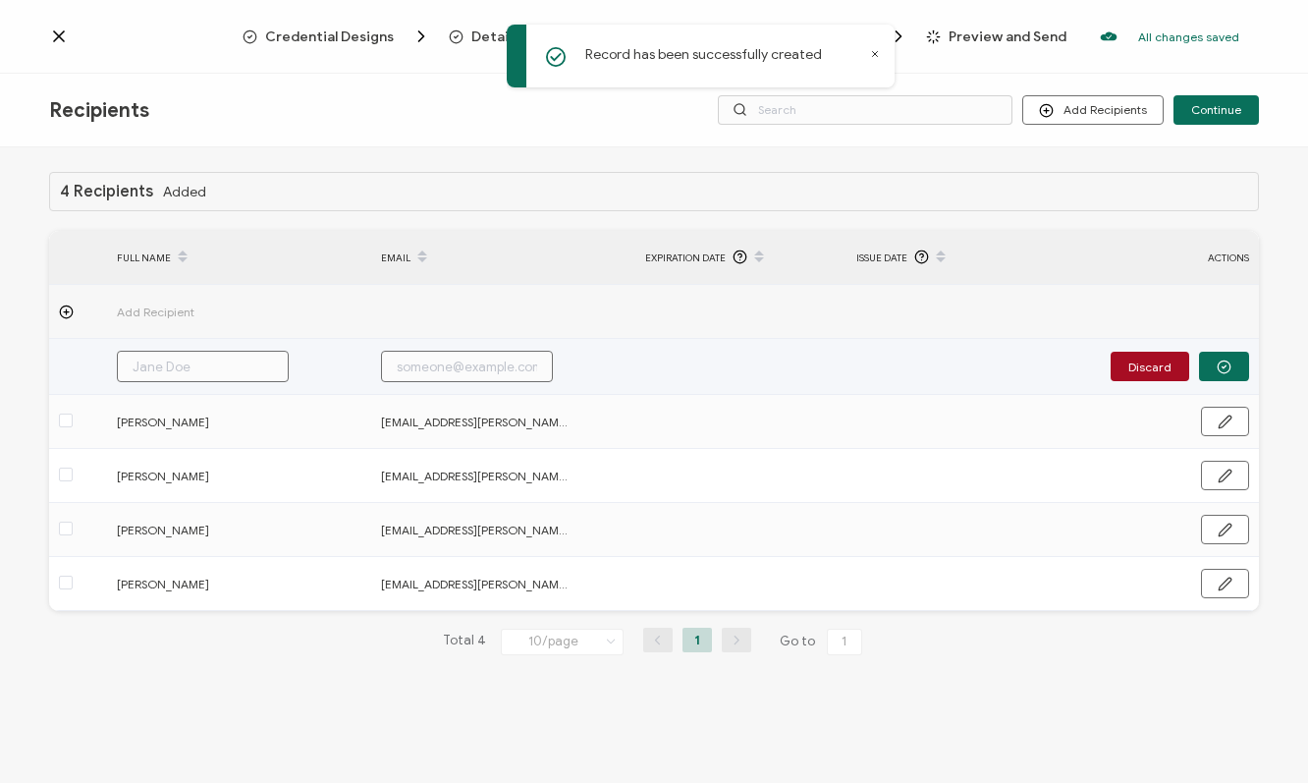
click at [177, 372] on input "text" at bounding box center [203, 366] width 172 height 31
type input "M"
type input "Me"
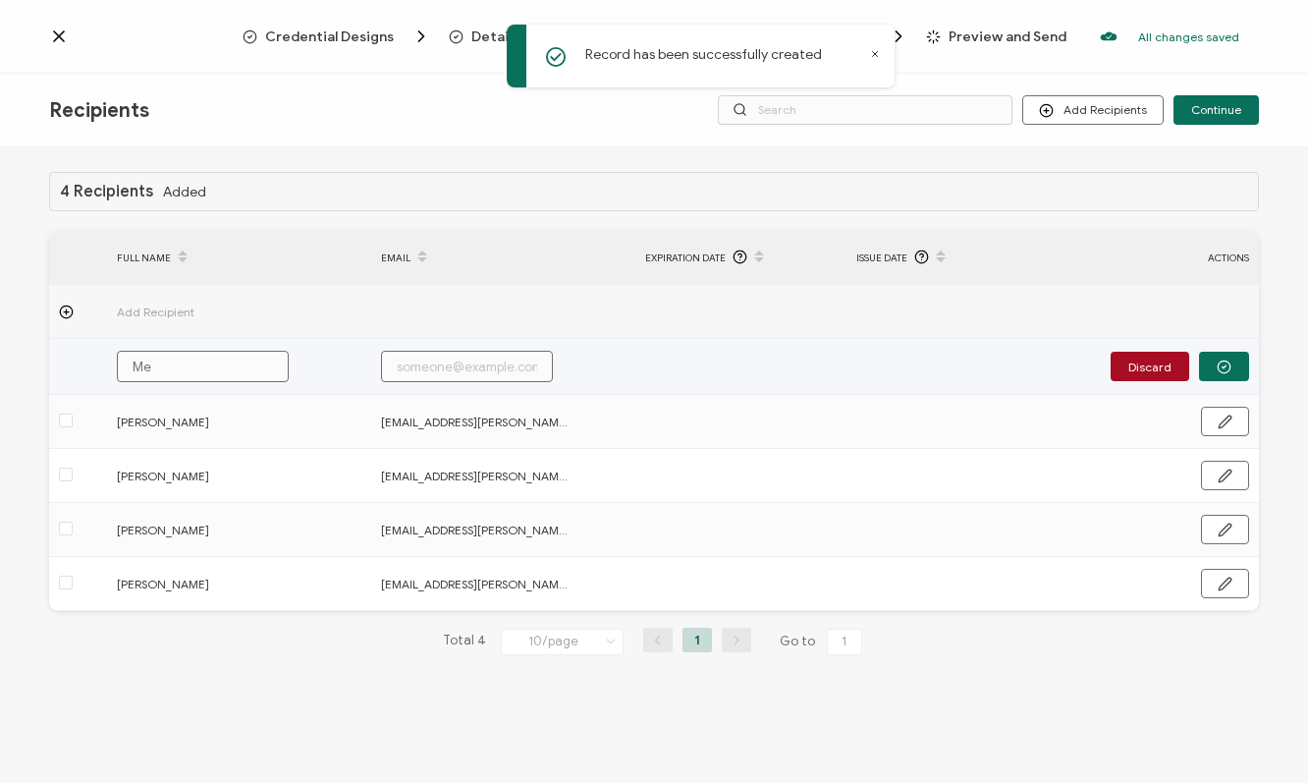
type input "[PERSON_NAME]"
type input "Mega"
type input "[PERSON_NAME]"
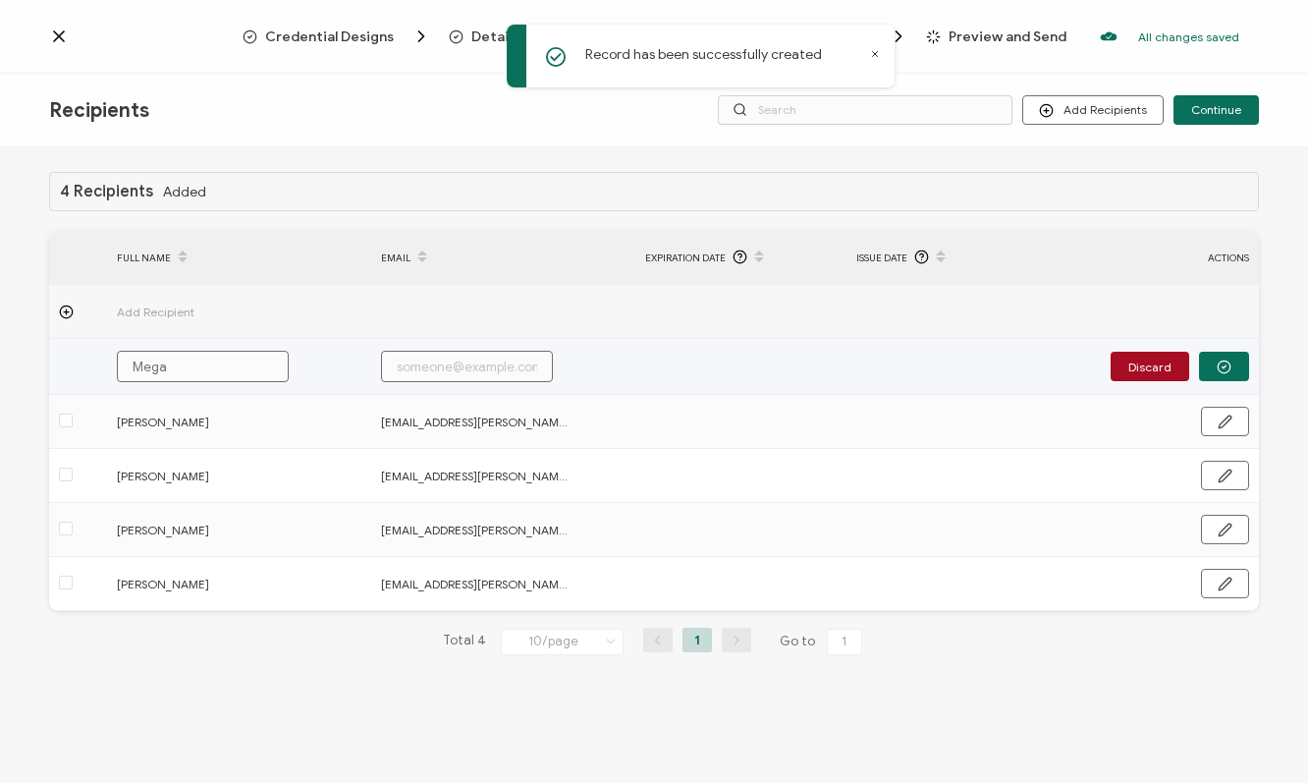
type input "[PERSON_NAME]"
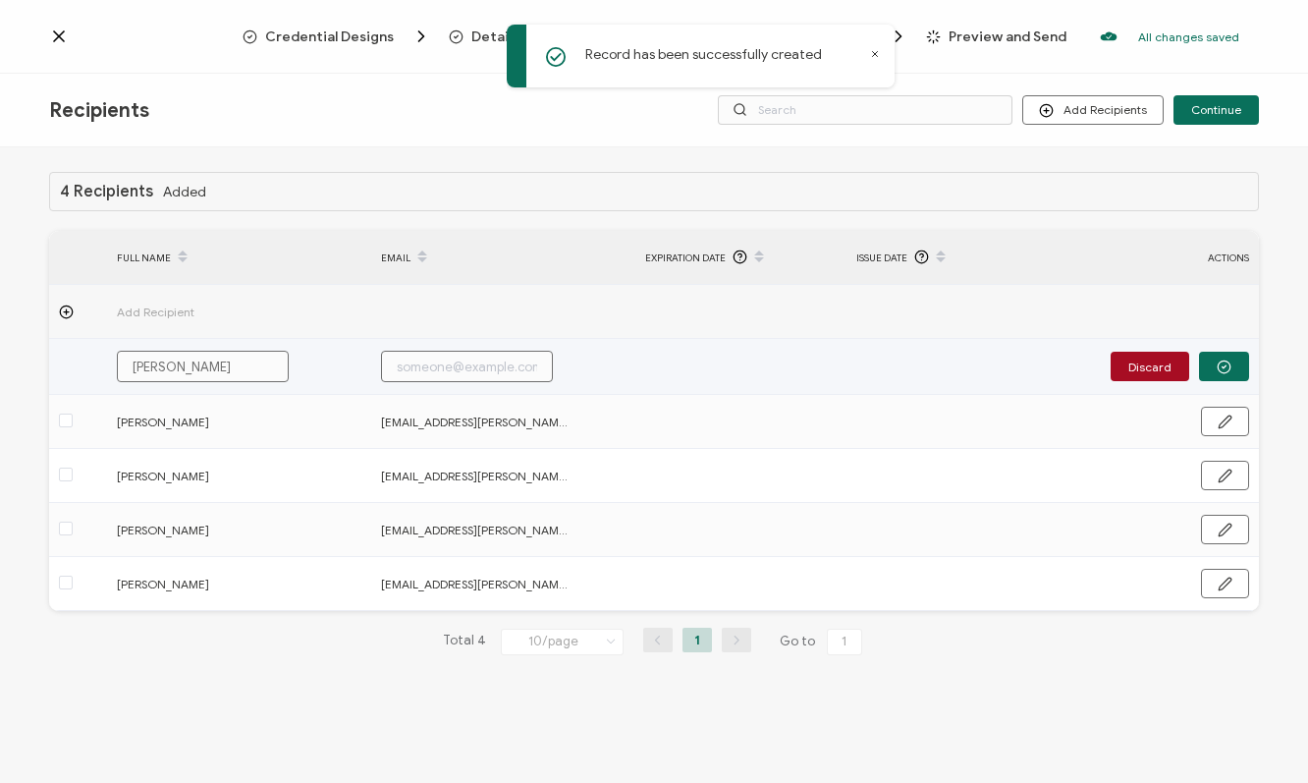
type input "[PERSON_NAME]"
type input "[PERSON_NAME] [PERSON_NAME]"
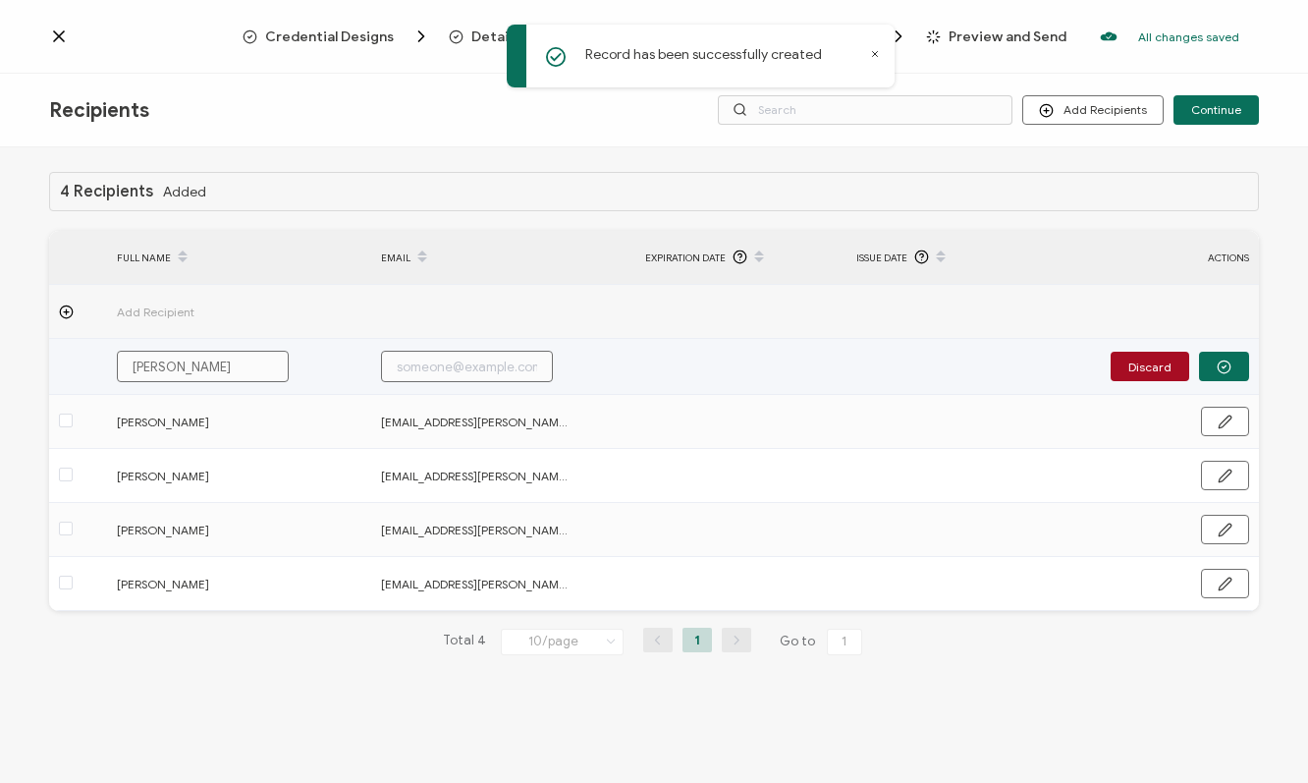
type input "[PERSON_NAME] [PERSON_NAME]"
type input "[PERSON_NAME]"
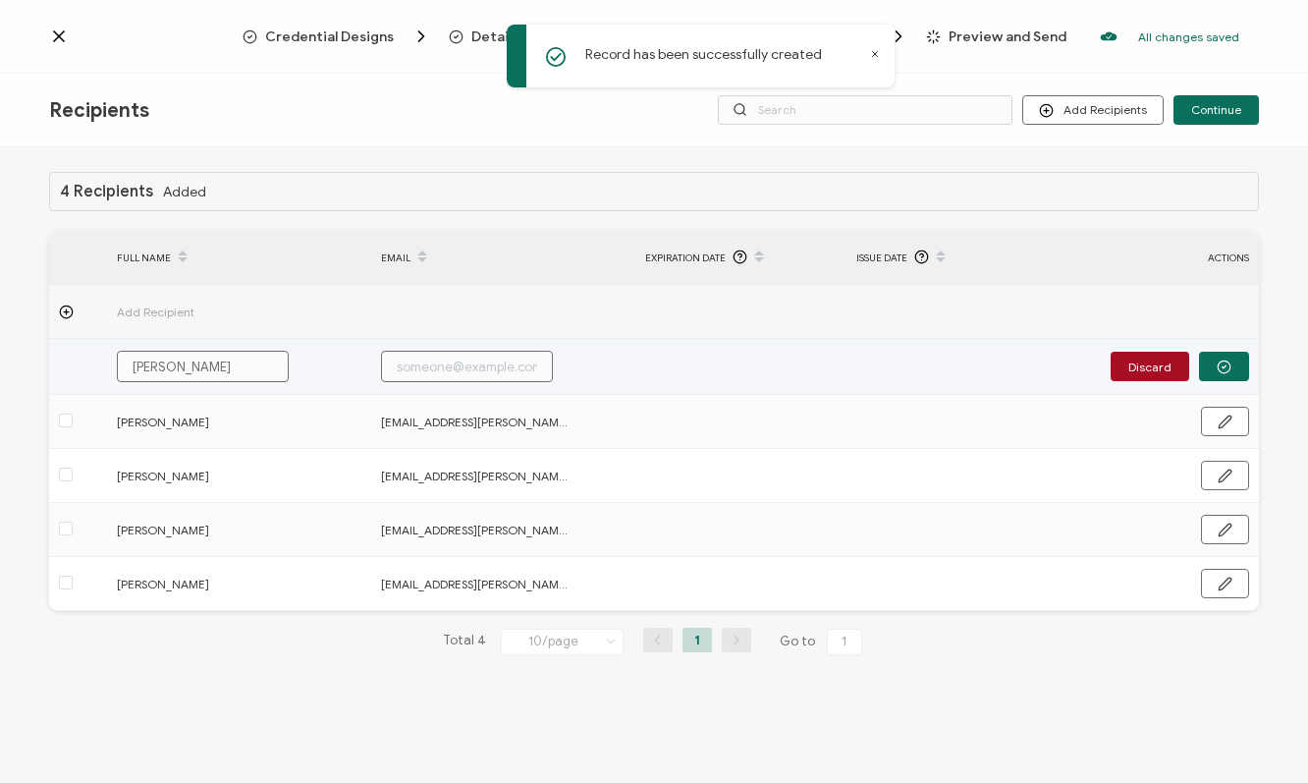
type input "[PERSON_NAME]"
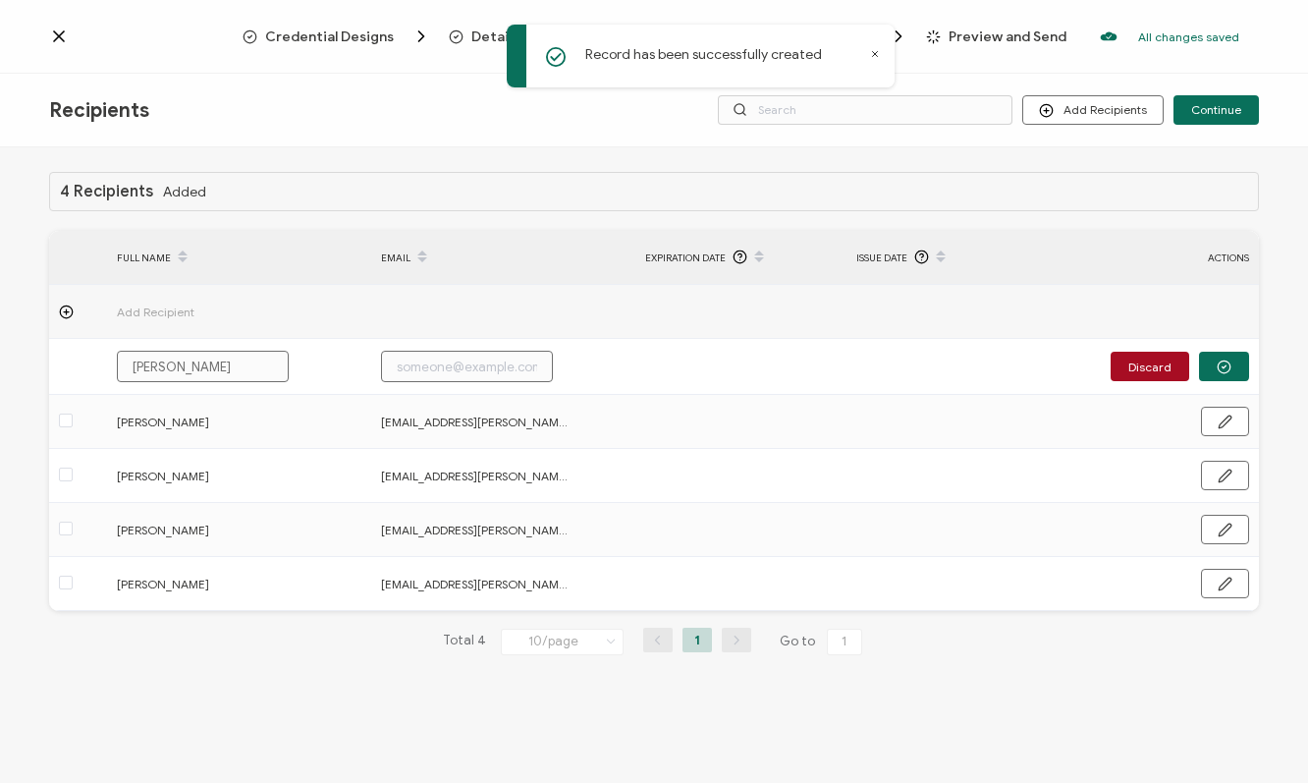
type input "[PERSON_NAME]"
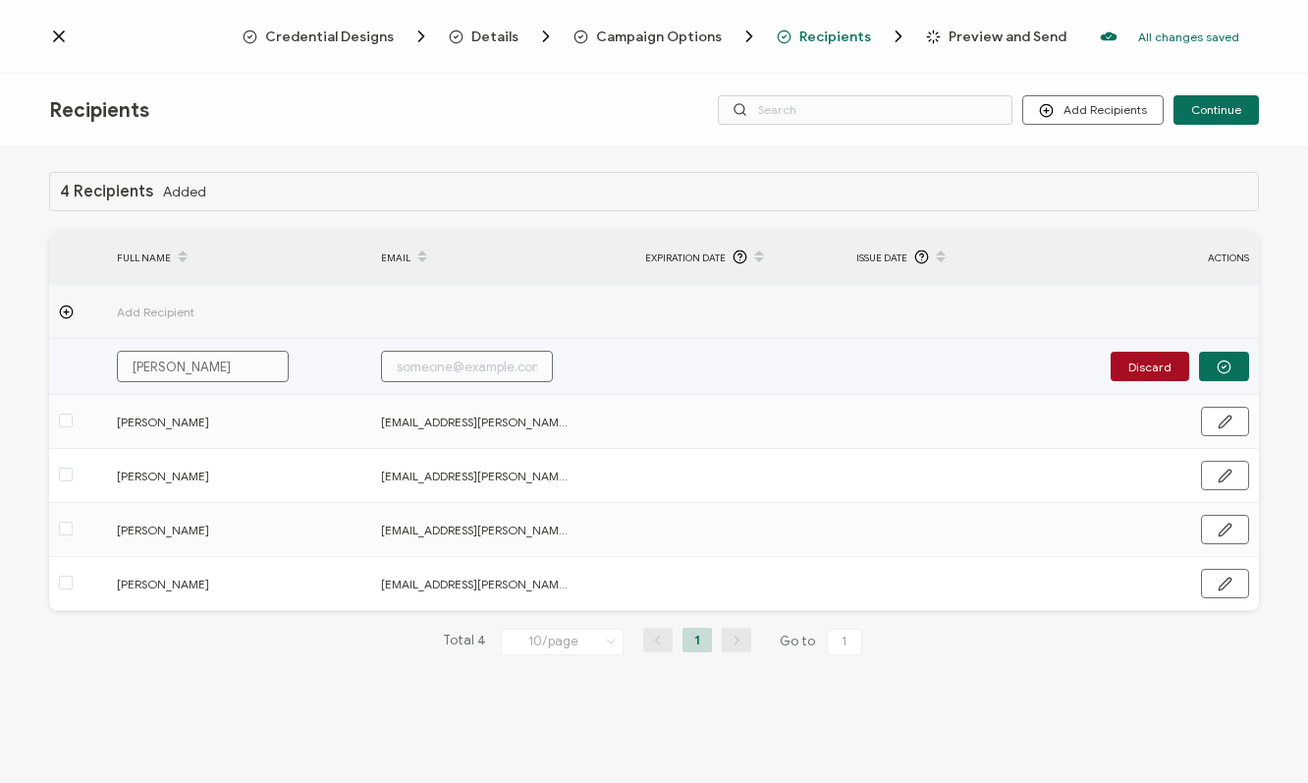
click at [412, 368] on input "text" at bounding box center [467, 366] width 172 height 31
paste input "[EMAIL_ADDRESS][PERSON_NAME][DOMAIN_NAME]"
type input "[EMAIL_ADDRESS][PERSON_NAME][DOMAIN_NAME]"
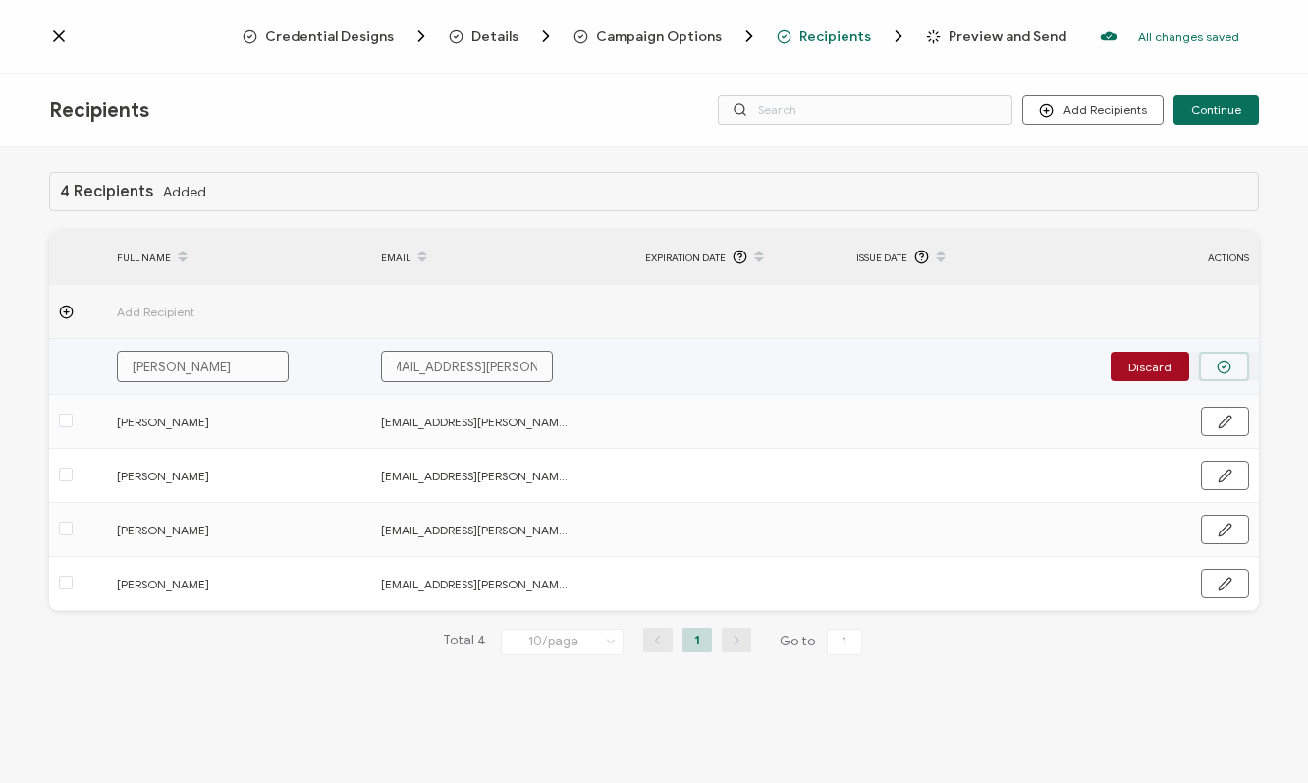
type input "[EMAIL_ADDRESS][PERSON_NAME][DOMAIN_NAME]"
click at [1219, 359] on icon "button" at bounding box center [1224, 366] width 15 height 15
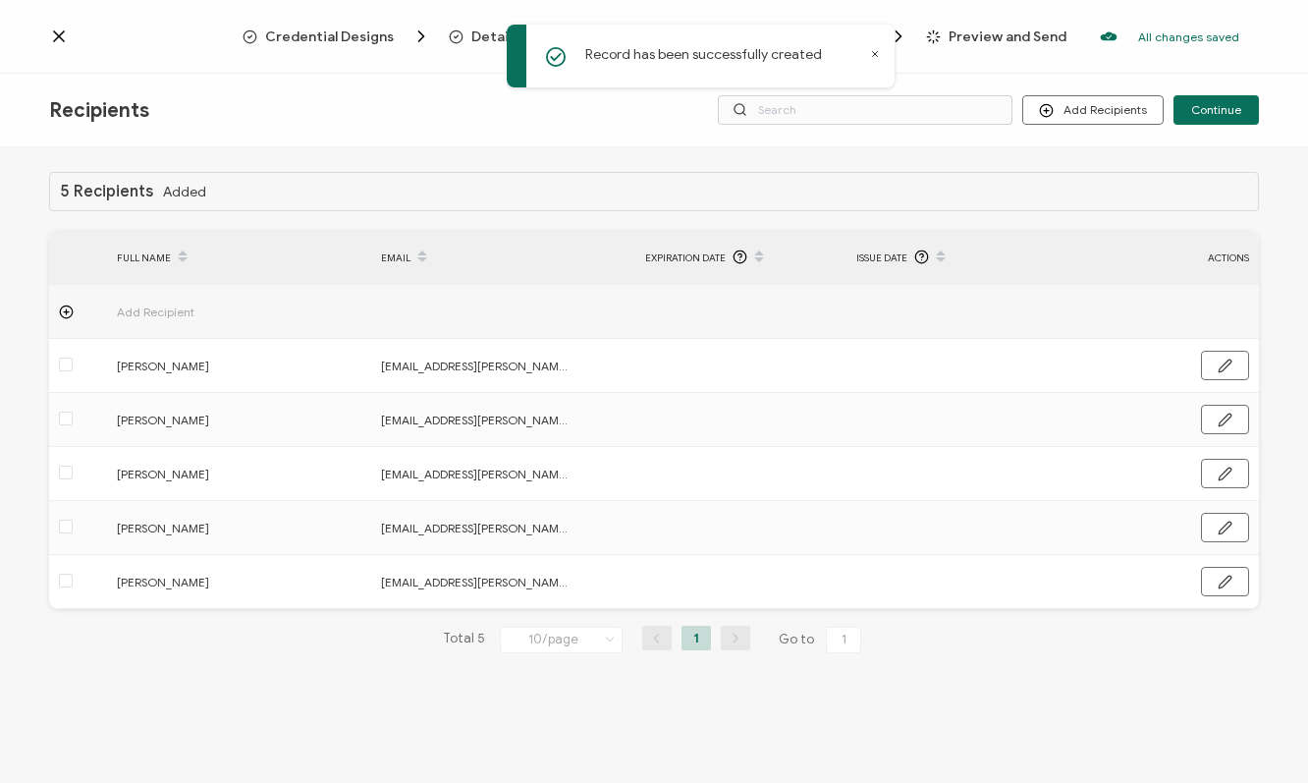
click at [69, 314] on icon at bounding box center [66, 311] width 15 height 15
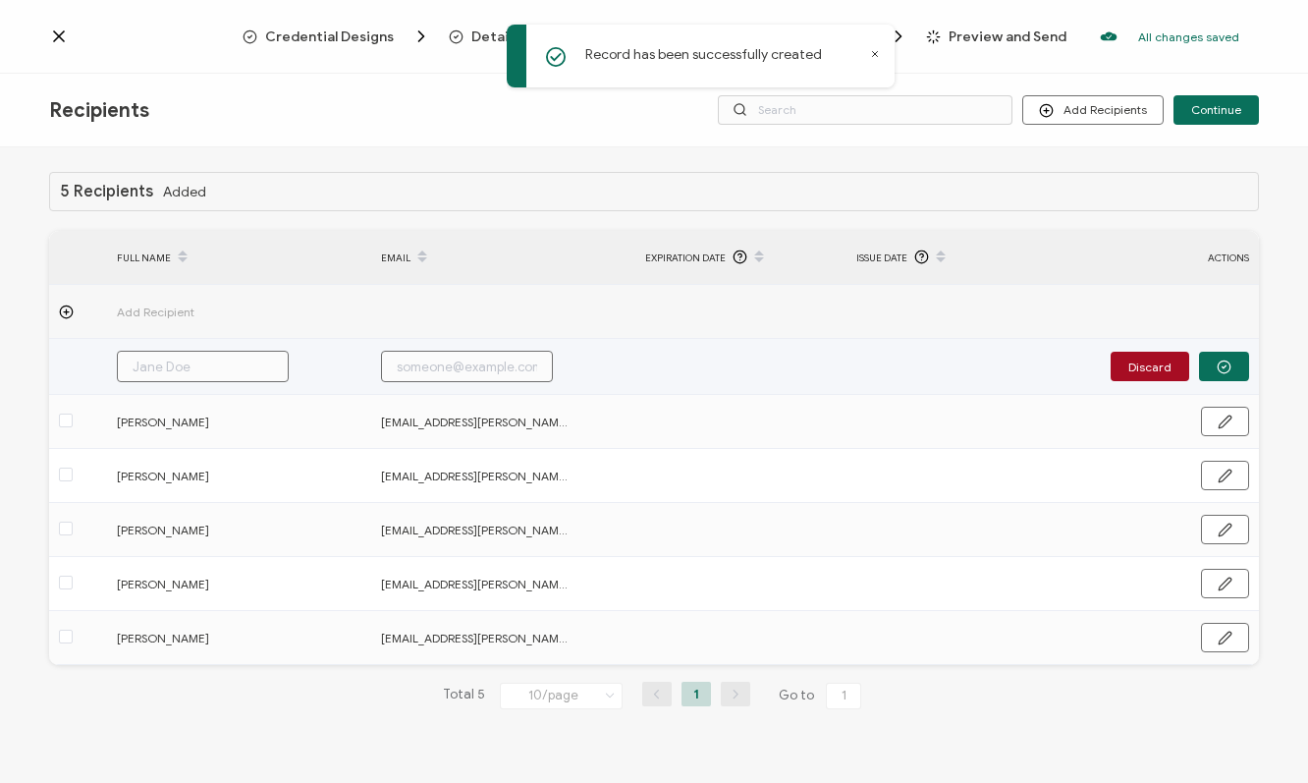
click at [182, 372] on input "text" at bounding box center [203, 366] width 172 height 31
type input "R"
type input "Ro"
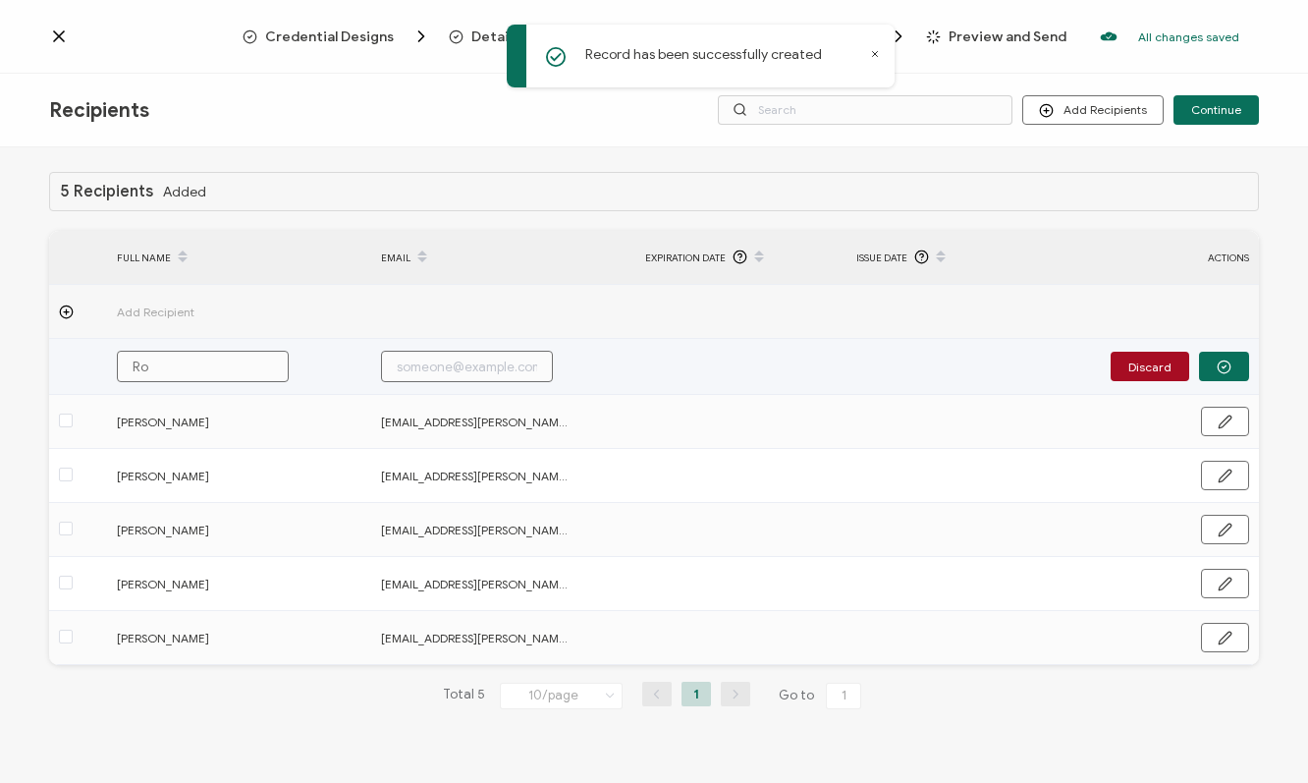
type input "[PERSON_NAME]"
paste input "[PERSON_NAME][EMAIL_ADDRESS][PERSON_NAME][PERSON_NAME][DOMAIN_NAME]"
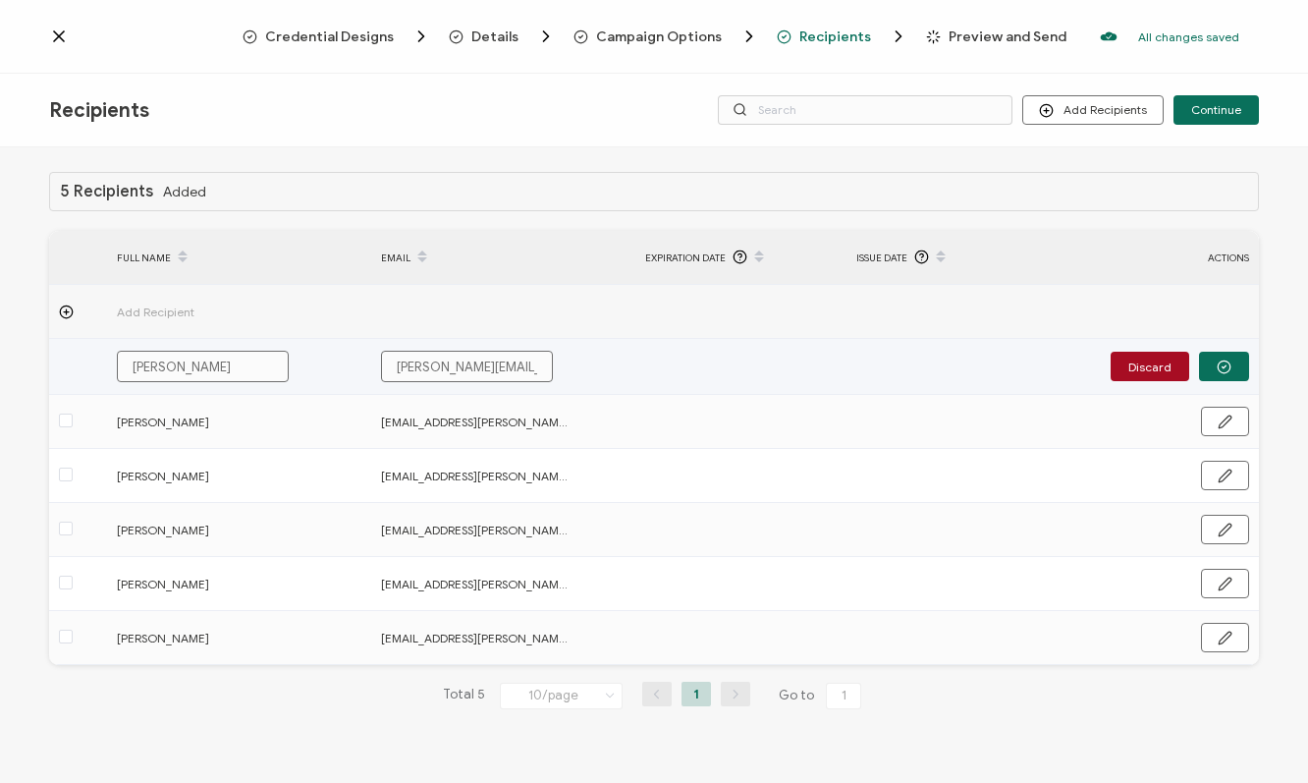
scroll to position [0, 50]
click at [1232, 357] on button "button" at bounding box center [1224, 366] width 50 height 29
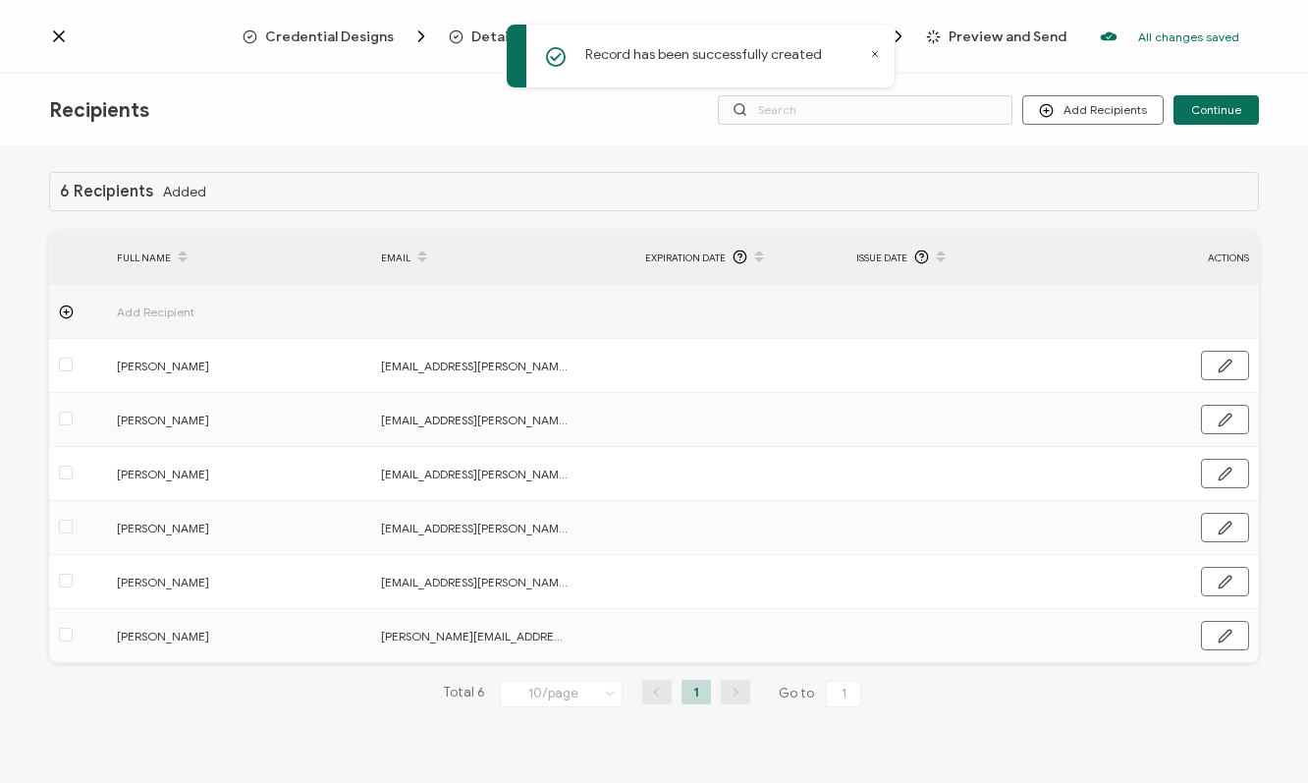
click at [68, 311] on icon at bounding box center [66, 311] width 5 height 0
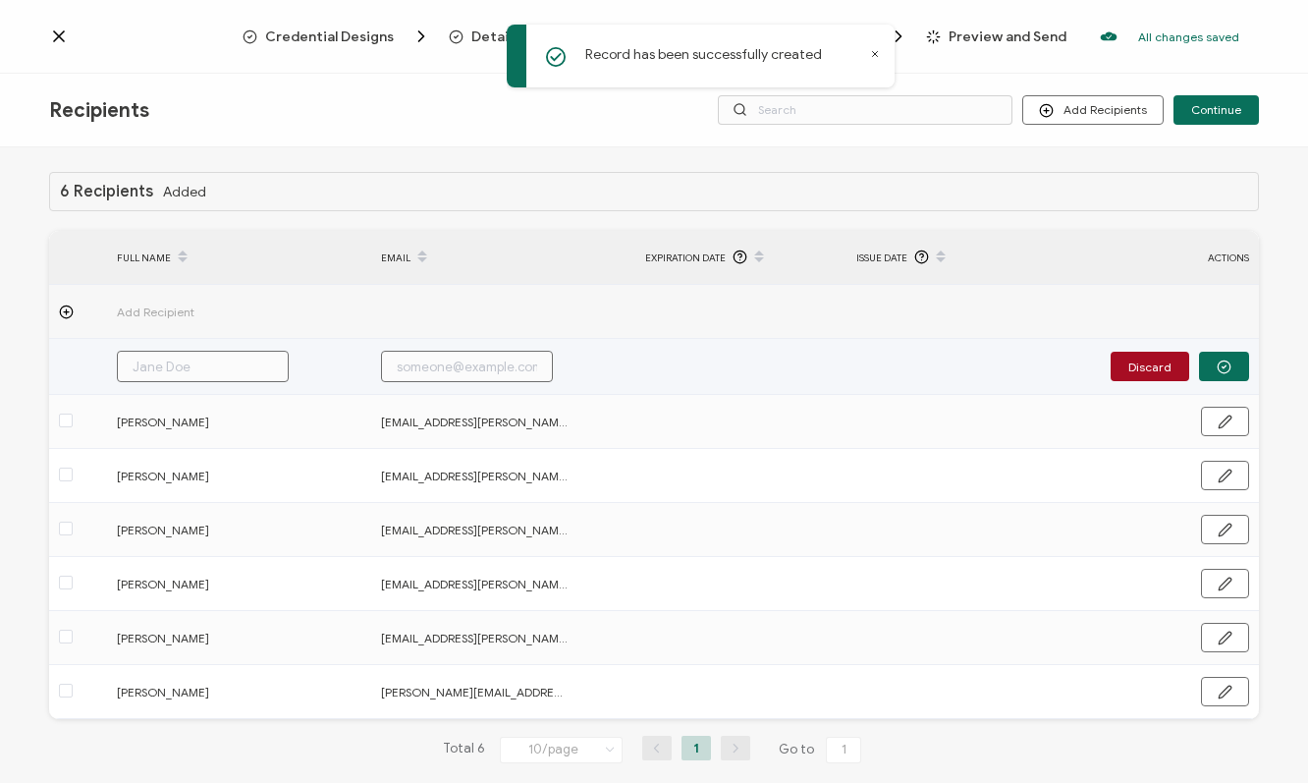
click at [167, 366] on input "text" at bounding box center [203, 366] width 172 height 31
click at [424, 361] on input "text" at bounding box center [467, 366] width 172 height 31
paste input "[EMAIL_ADDRESS][PERSON_NAME][PERSON_NAME][DOMAIN_NAME]"
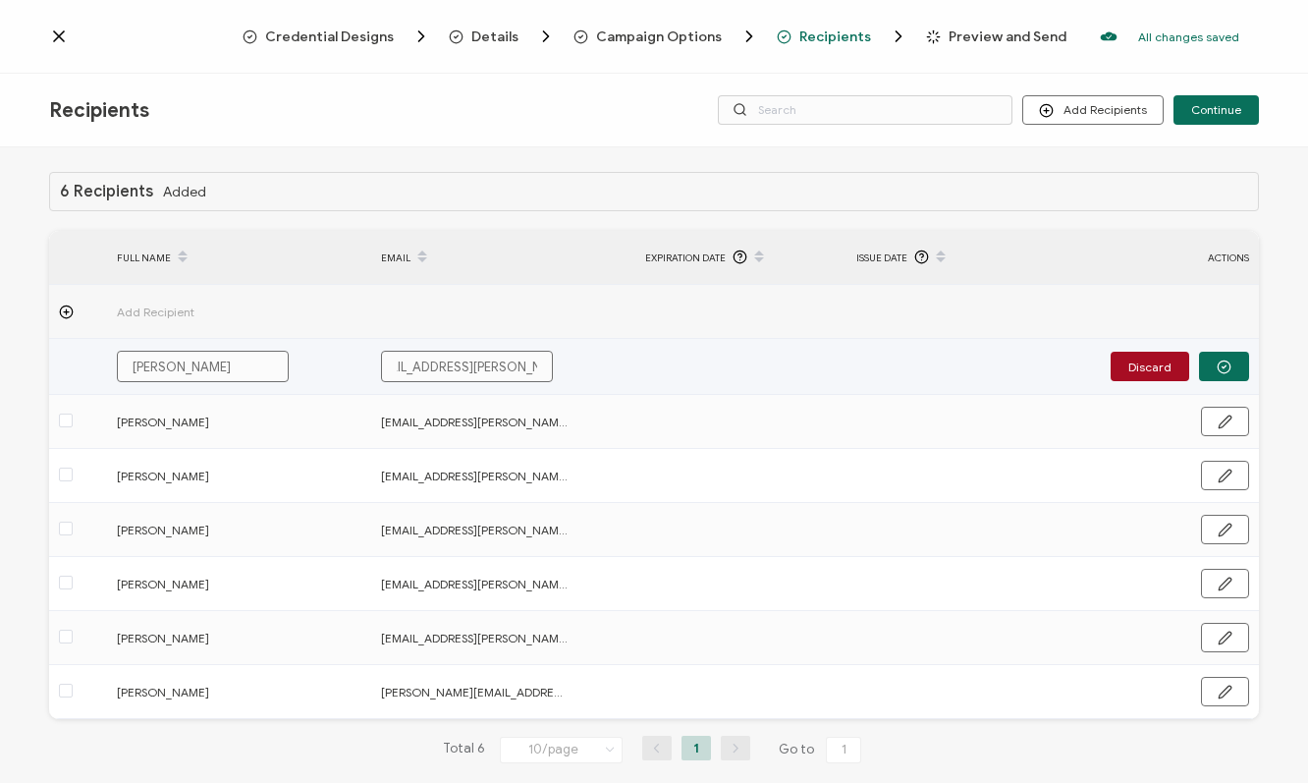
click at [1225, 357] on button "button" at bounding box center [1224, 366] width 50 height 29
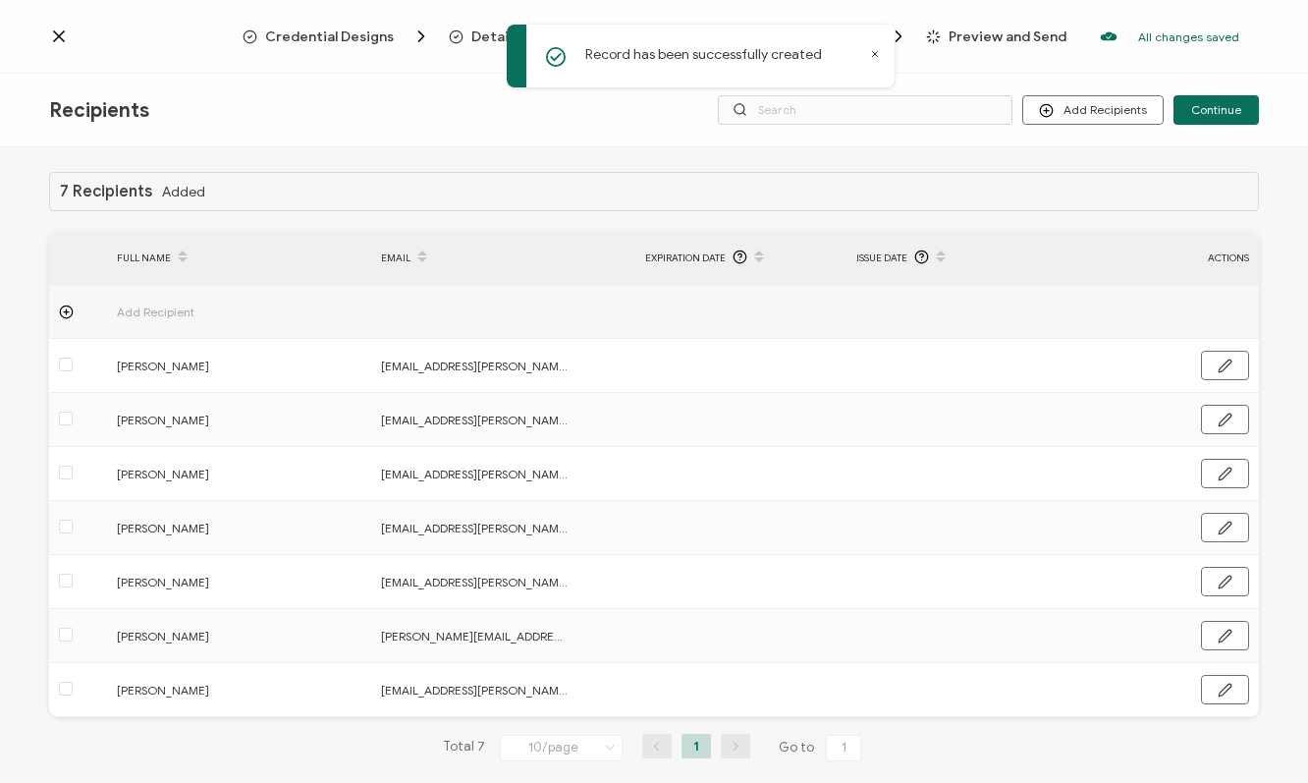
click at [67, 312] on icon at bounding box center [66, 311] width 15 height 15
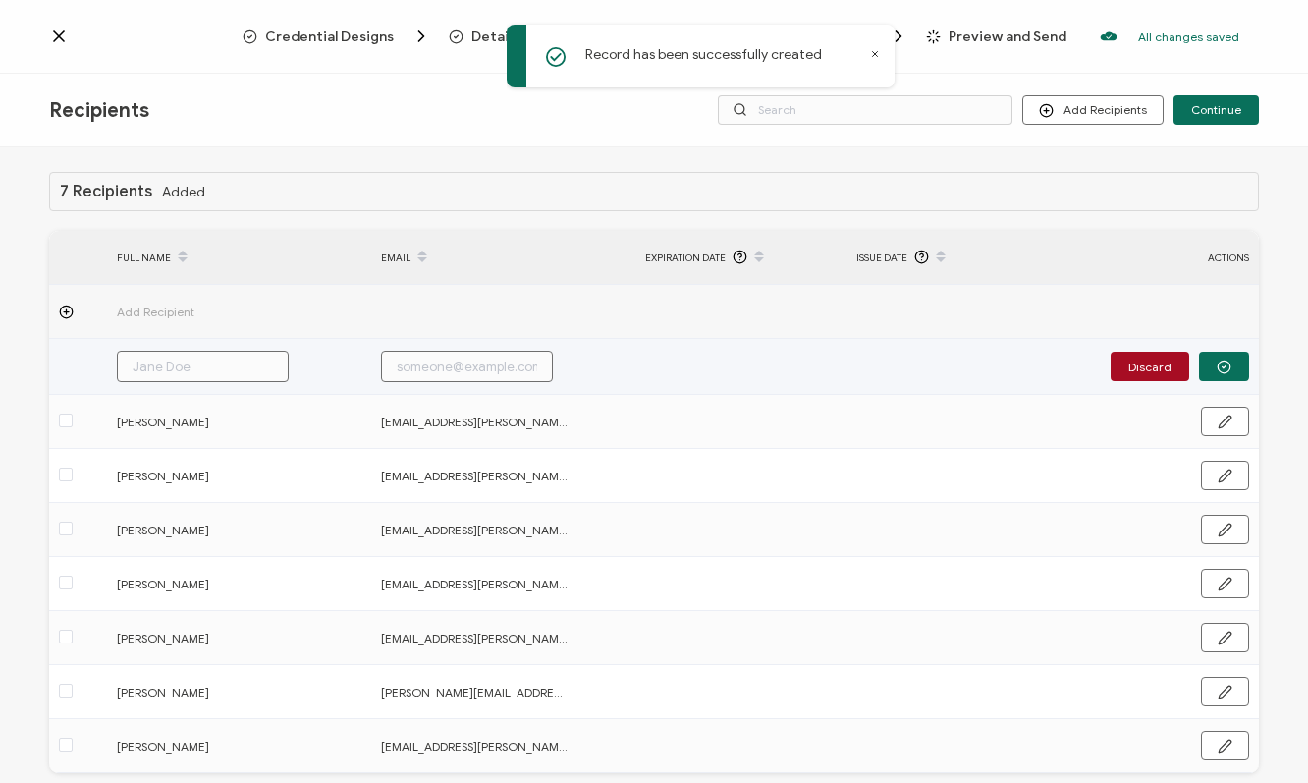
click at [150, 364] on input "text" at bounding box center [203, 366] width 172 height 31
paste input "[PERSON_NAME][EMAIL_ADDRESS][PERSON_NAME][DOMAIN_NAME]"
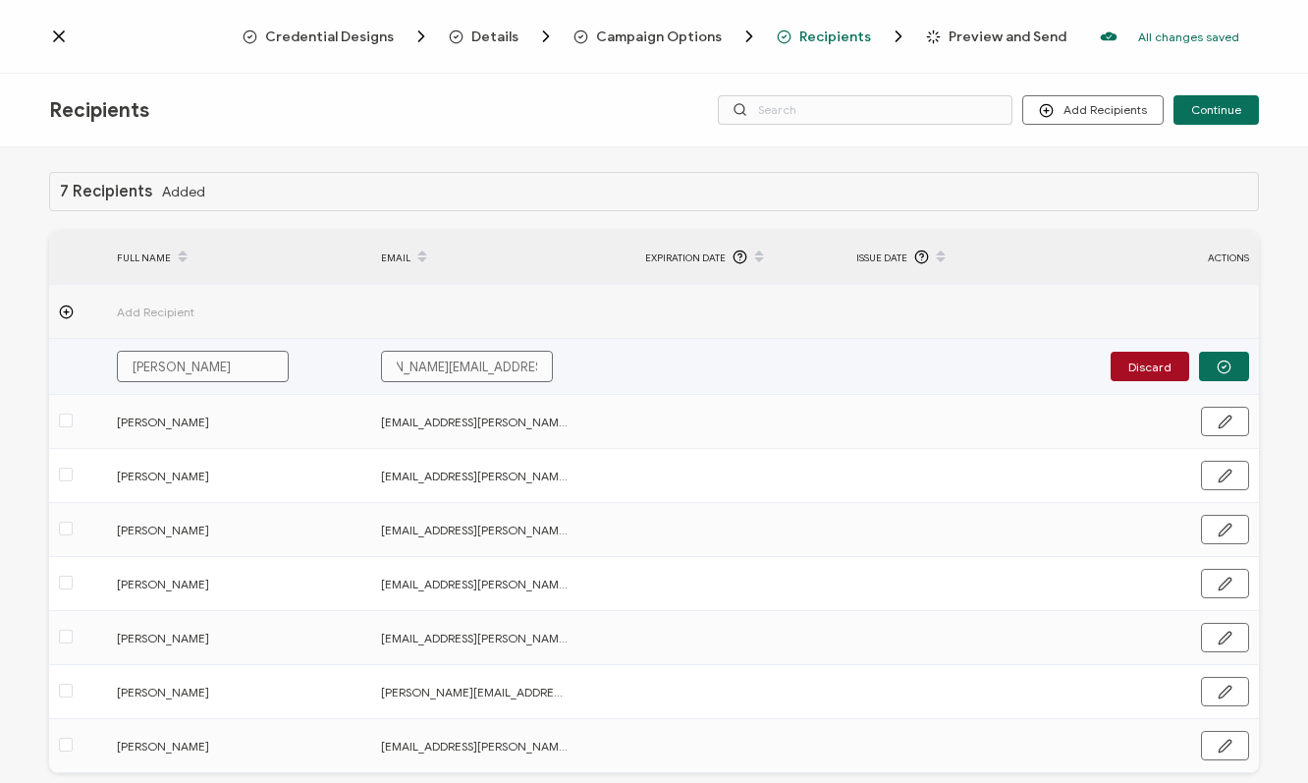
drag, startPoint x: 1215, startPoint y: 357, endPoint x: 1200, endPoint y: 357, distance: 14.7
click at [1214, 357] on button "button" at bounding box center [1224, 366] width 50 height 29
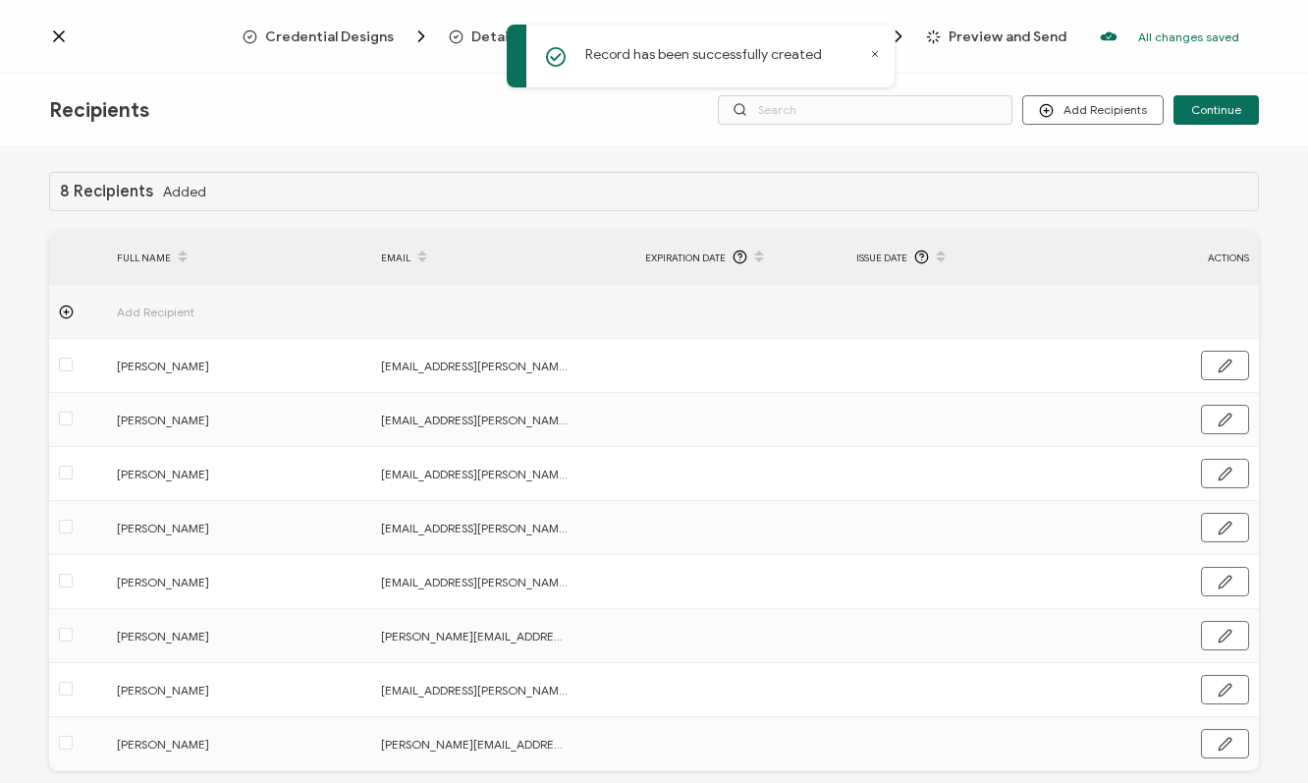
click at [75, 312] on div at bounding box center [78, 311] width 58 height 15
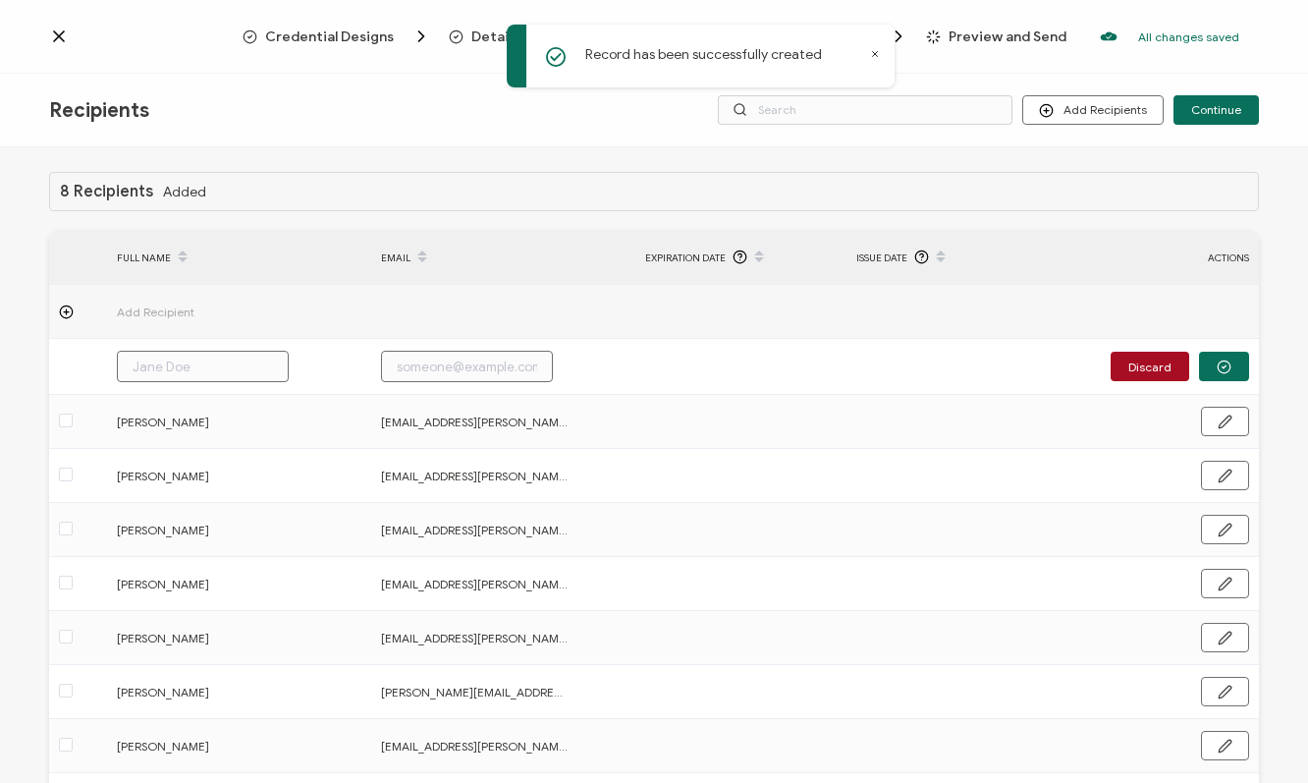
click at [190, 363] on input "text" at bounding box center [203, 366] width 172 height 31
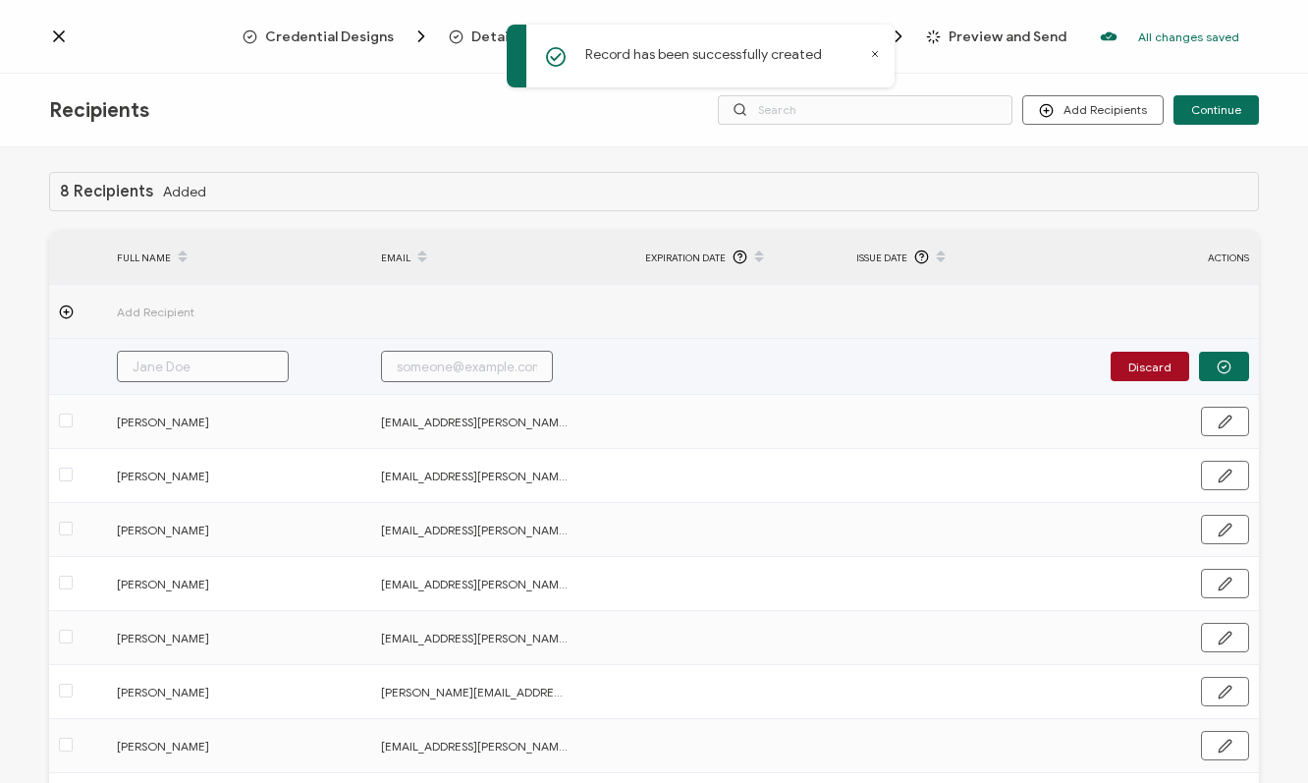
click at [189, 362] on input "text" at bounding box center [203, 366] width 172 height 31
paste input "[PERSON_NAME][EMAIL_ADDRESS][PERSON_NAME][PERSON_NAME][DOMAIN_NAME]"
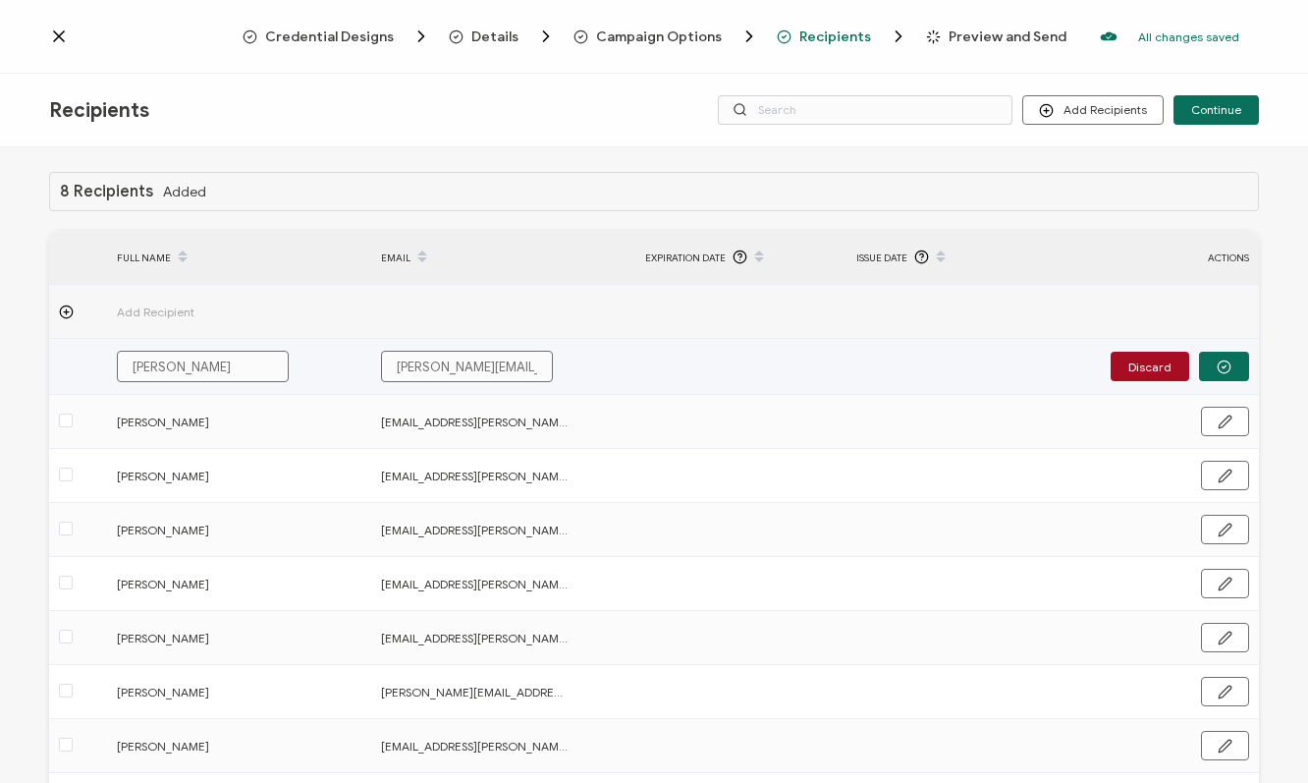
scroll to position [0, 15]
click at [1219, 371] on circle "button" at bounding box center [1224, 366] width 13 height 13
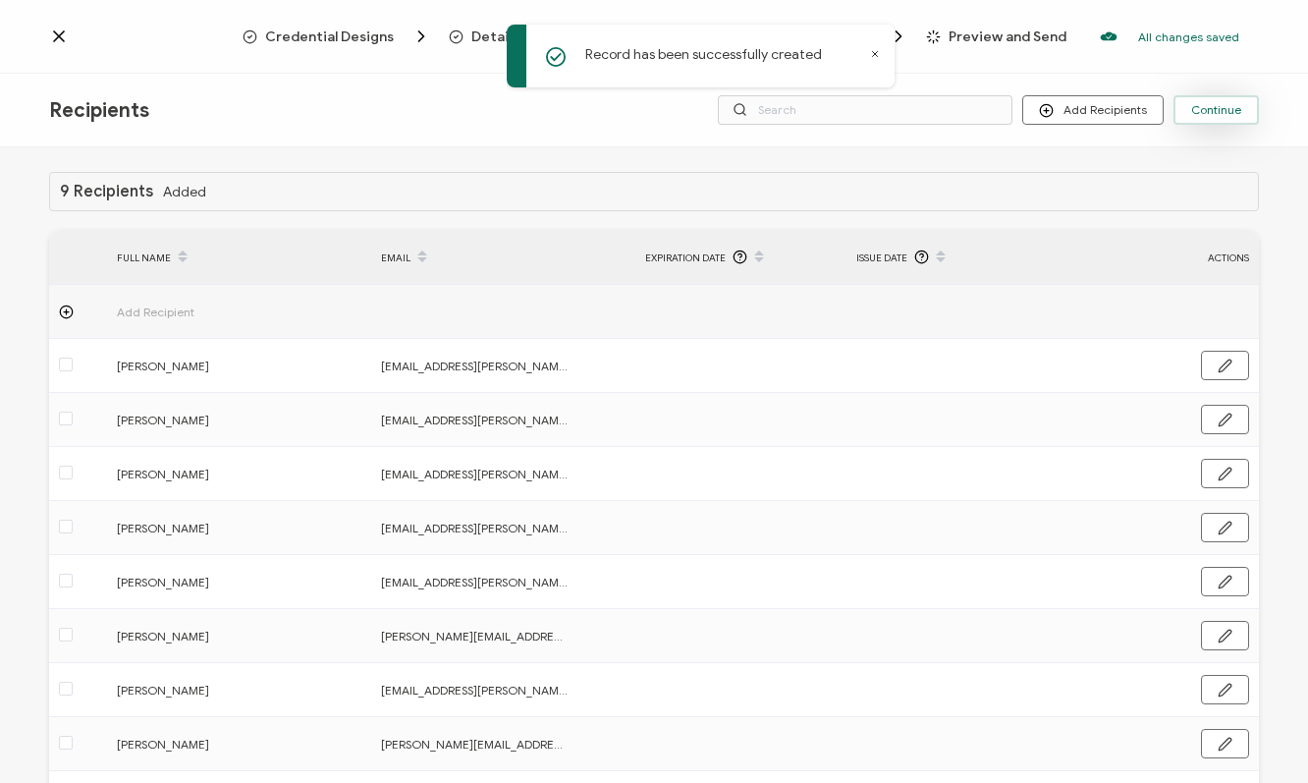
click at [1212, 105] on span "Continue" at bounding box center [1216, 110] width 50 height 12
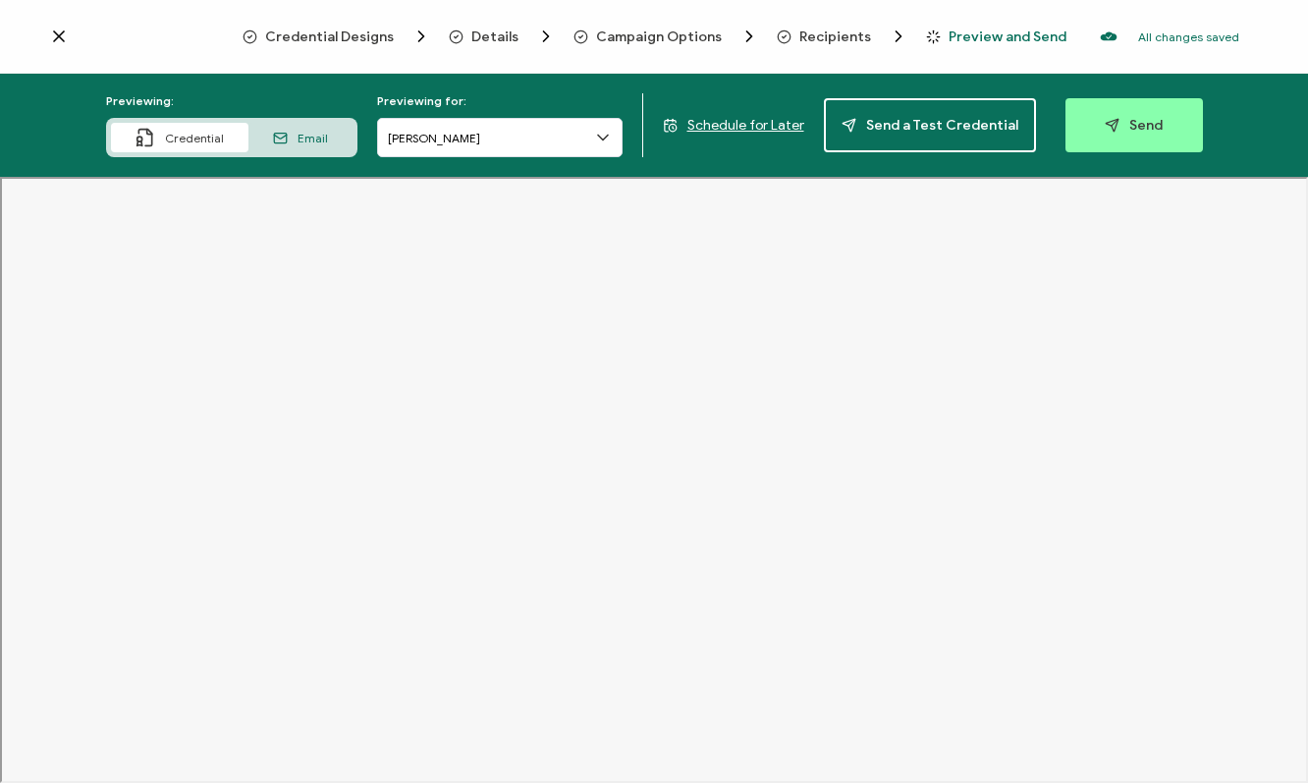
click at [1105, 129] on icon "button" at bounding box center [1112, 125] width 15 height 15
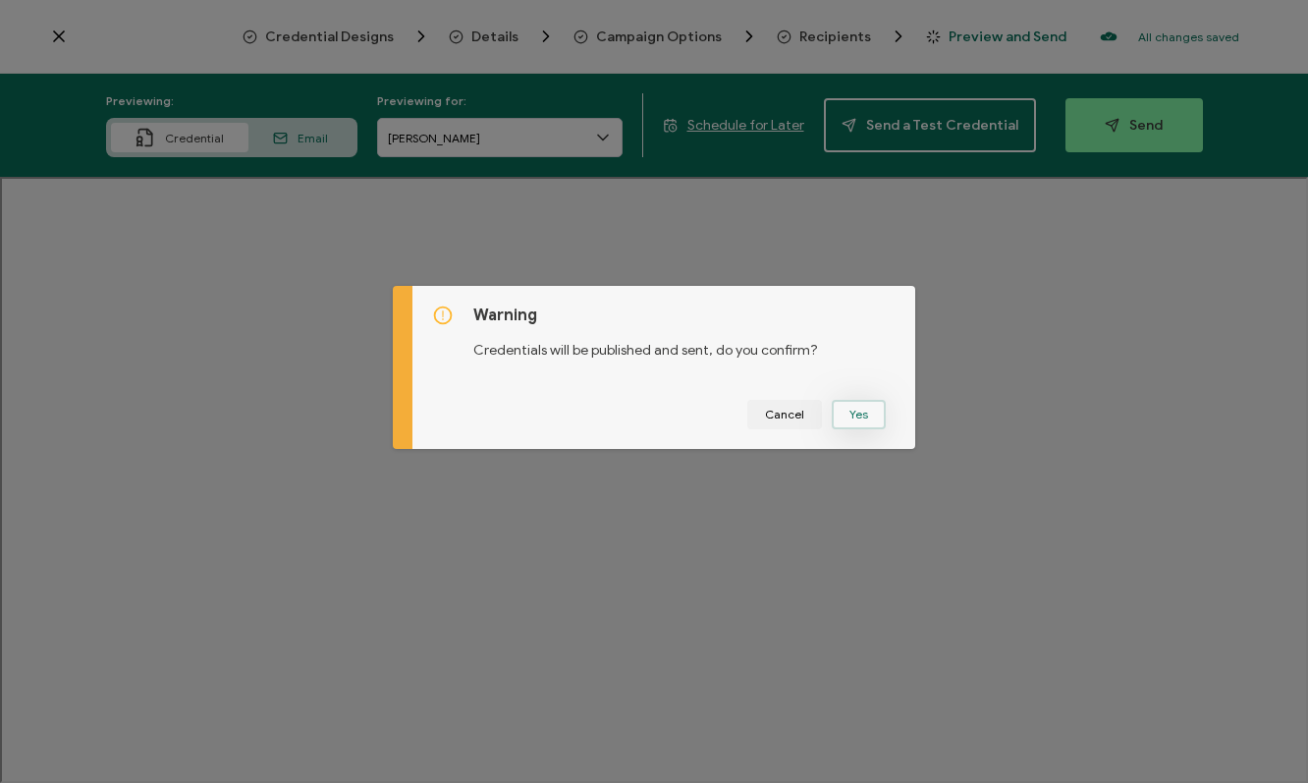
click at [851, 412] on button "Yes" at bounding box center [859, 414] width 54 height 29
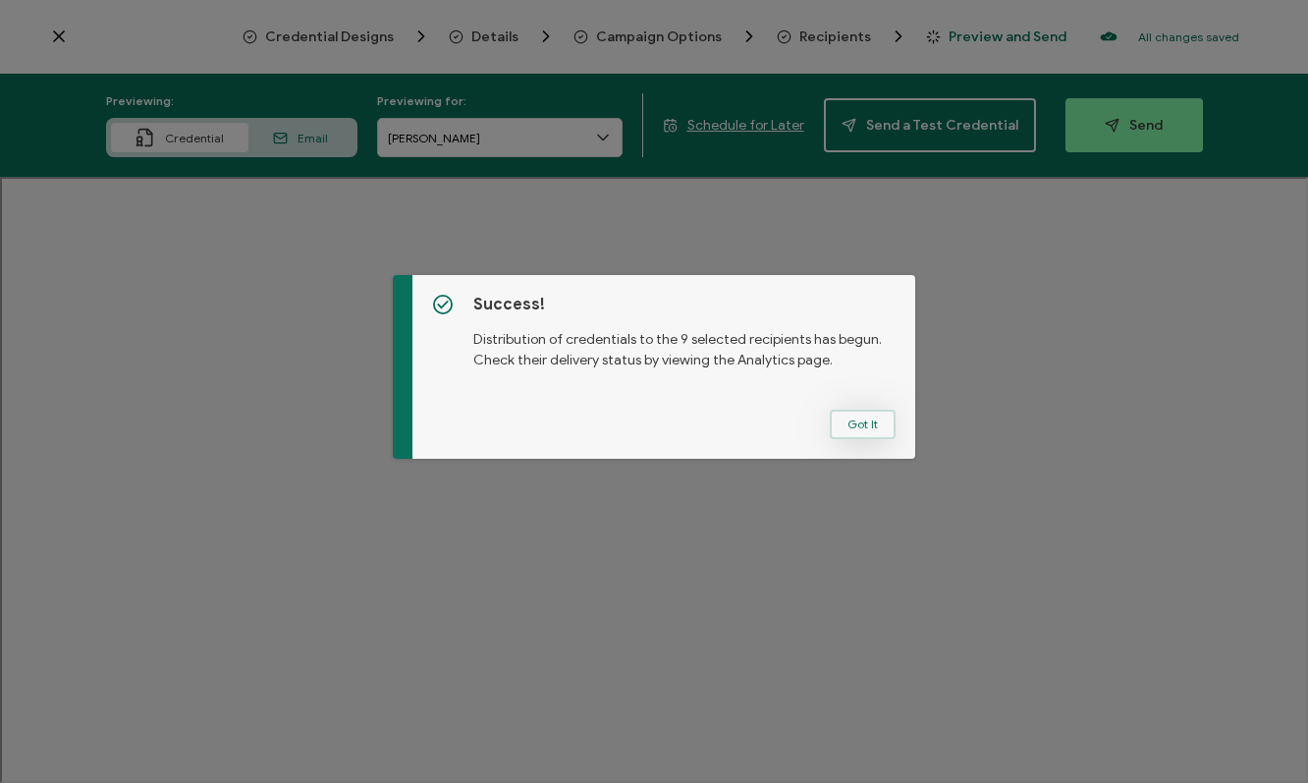
click at [850, 425] on button "Got It" at bounding box center [863, 424] width 66 height 29
